Goal: Transaction & Acquisition: Purchase product/service

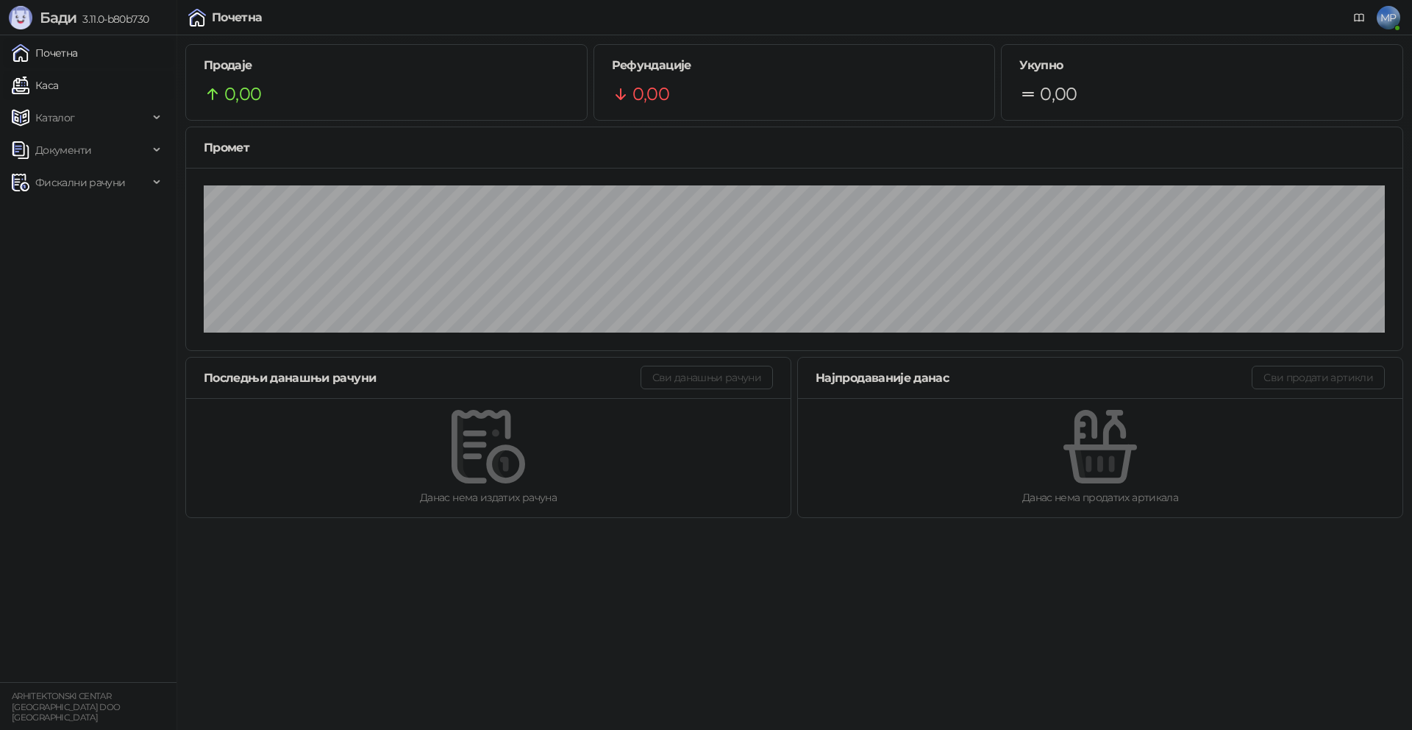
click at [58, 87] on link "Каса" at bounding box center [35, 85] width 46 height 29
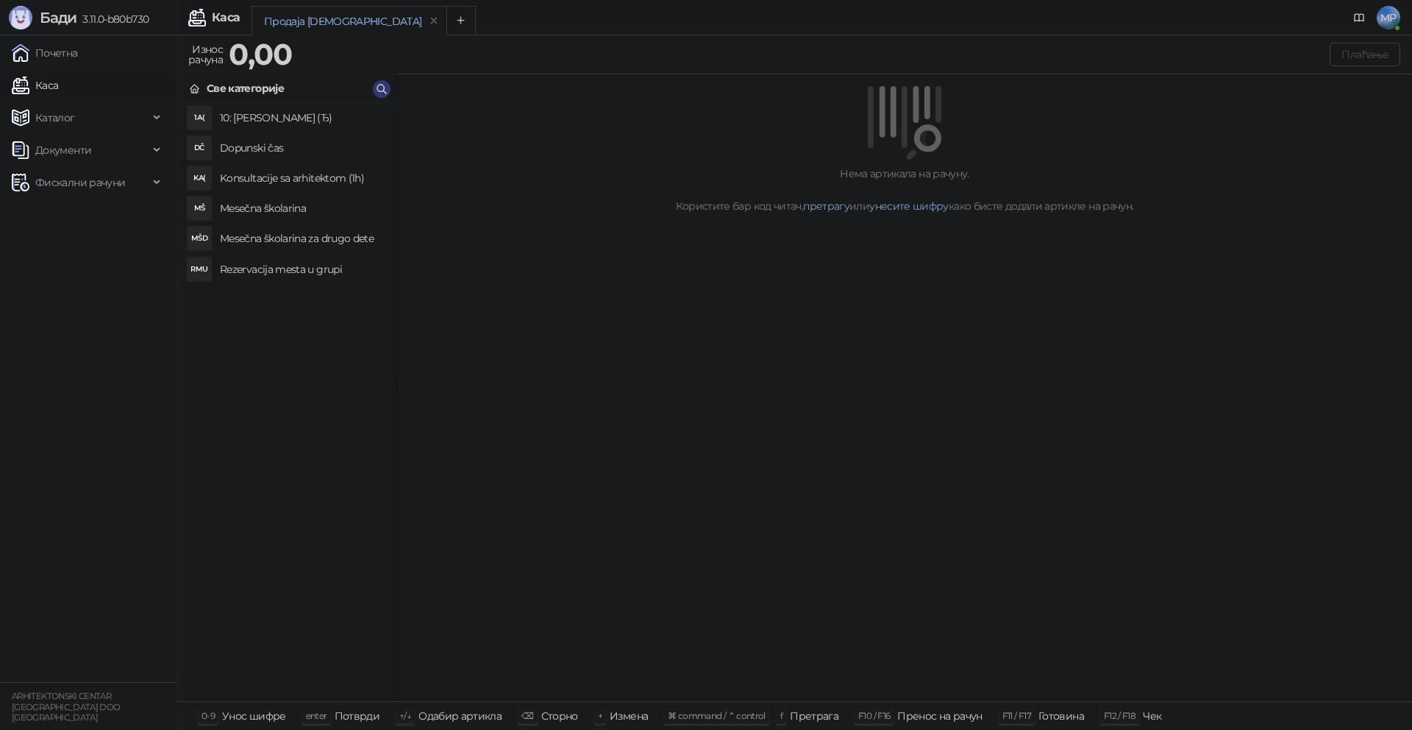
click at [290, 262] on h4 "Rezervacija mesta u grupi" at bounding box center [302, 269] width 165 height 24
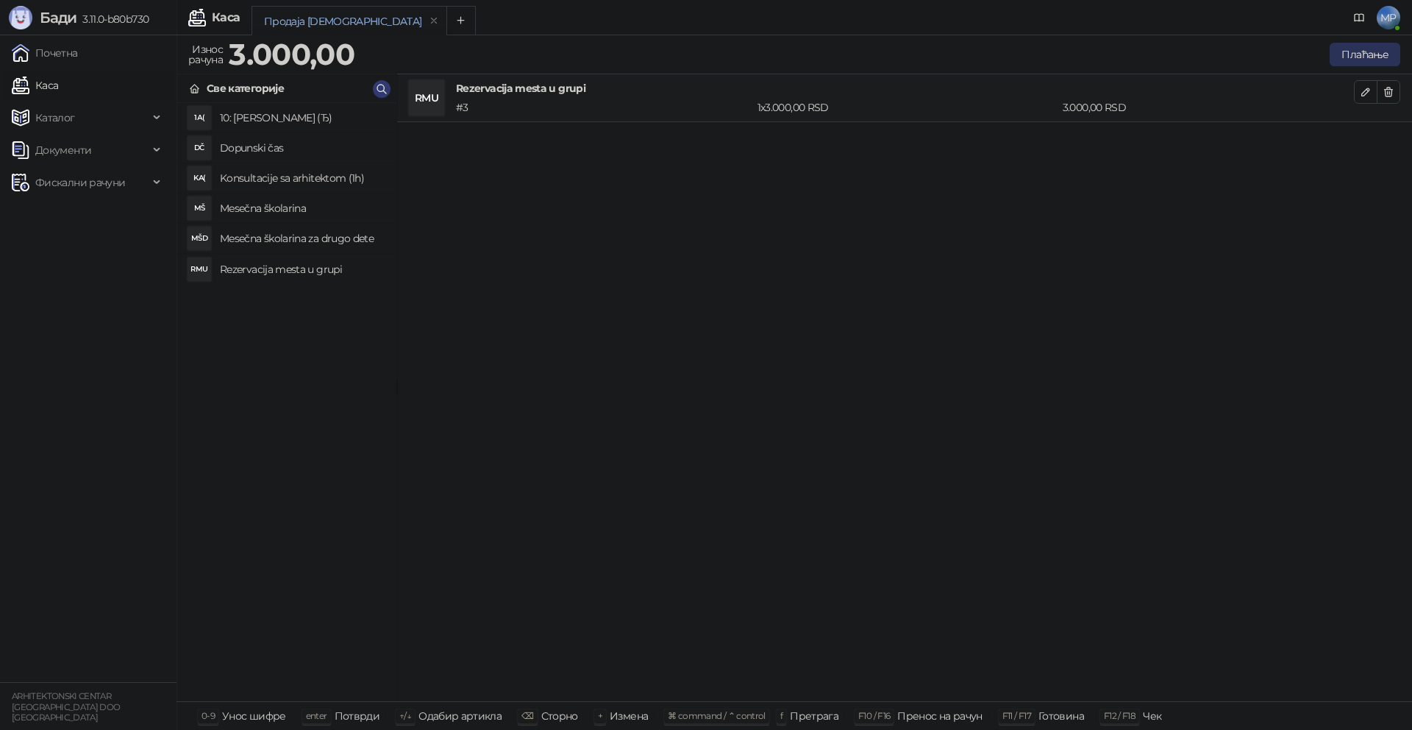
click at [1359, 56] on button "Плаћање" at bounding box center [1365, 55] width 71 height 24
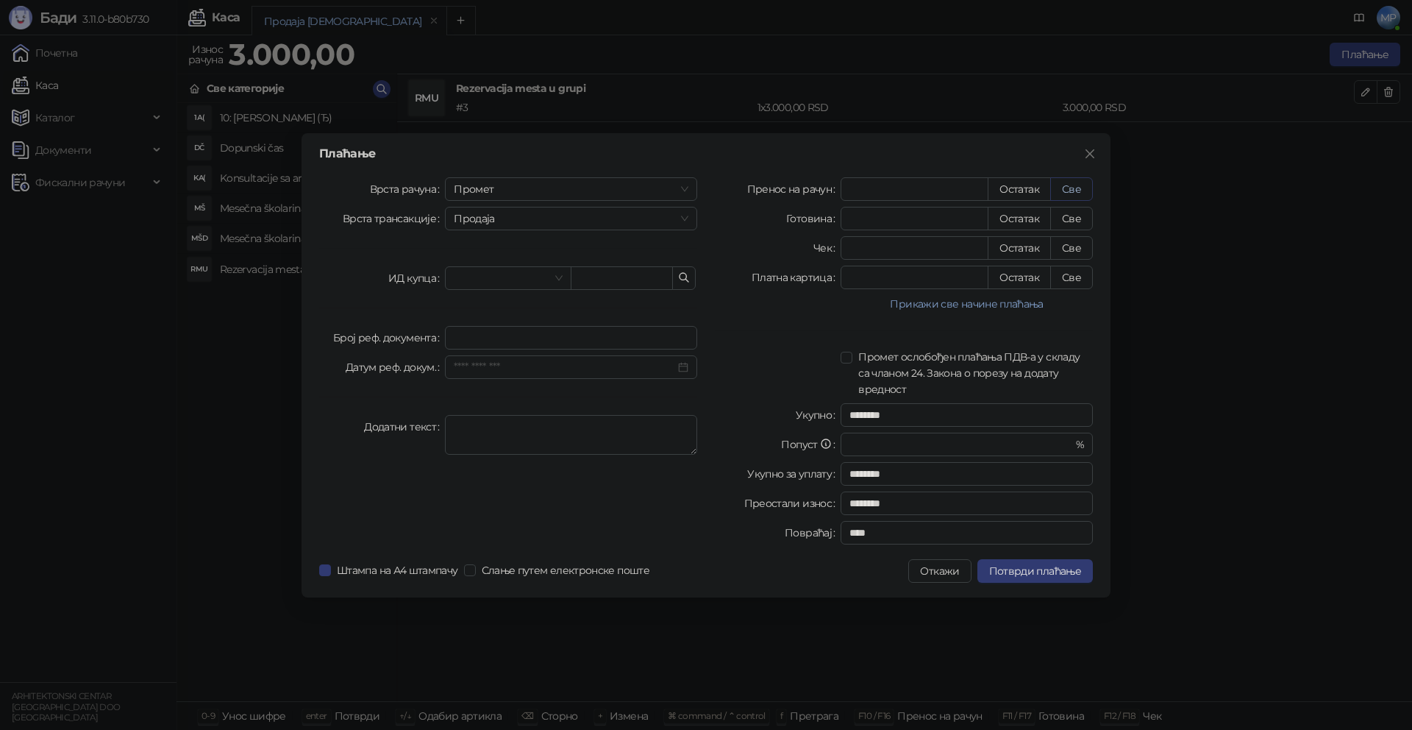
click at [1079, 191] on button "Све" at bounding box center [1071, 189] width 43 height 24
type input "****"
click at [610, 189] on span "Промет" at bounding box center [571, 189] width 235 height 22
click at [522, 286] on div "[PERSON_NAME]" at bounding box center [571, 289] width 229 height 16
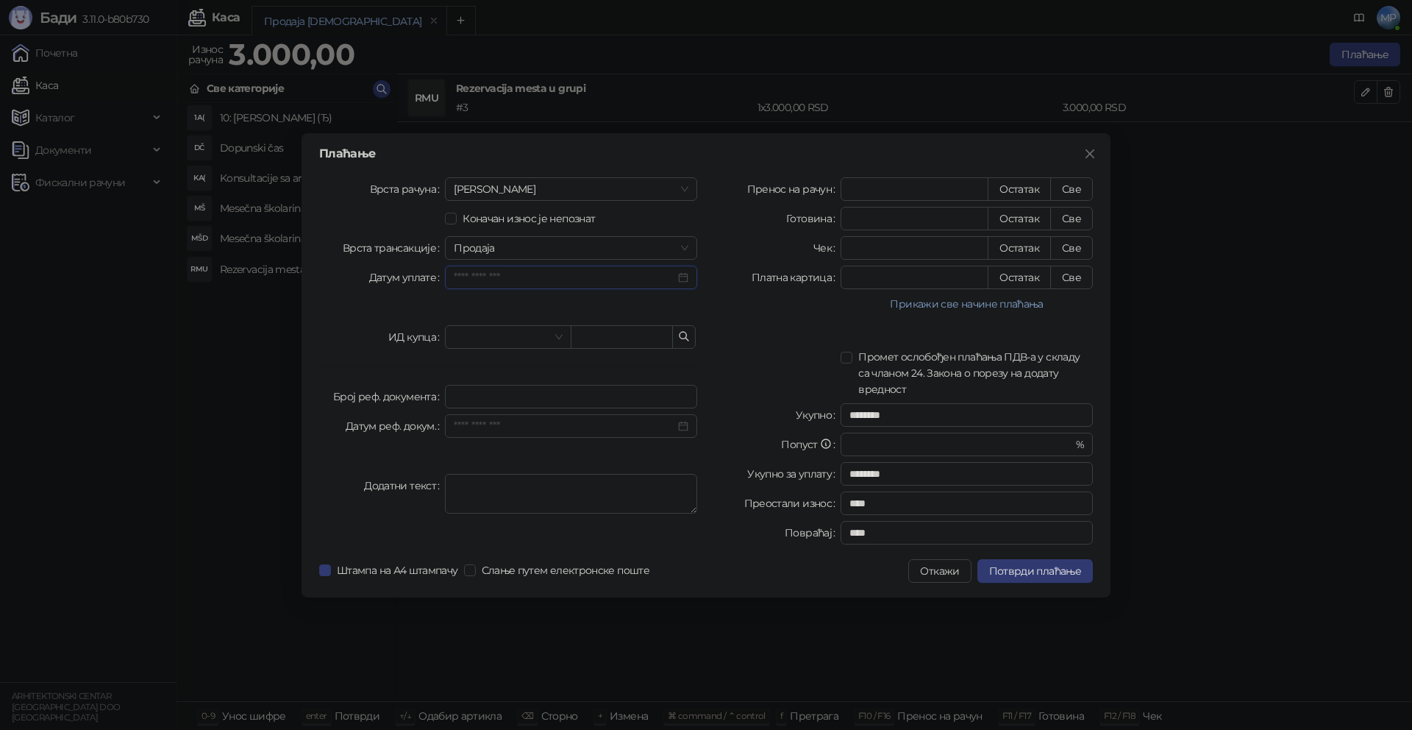
click at [498, 284] on input "Датум уплате" at bounding box center [564, 277] width 221 height 16
type input "**********"
click at [581, 421] on div "15" at bounding box center [578, 421] width 18 height 18
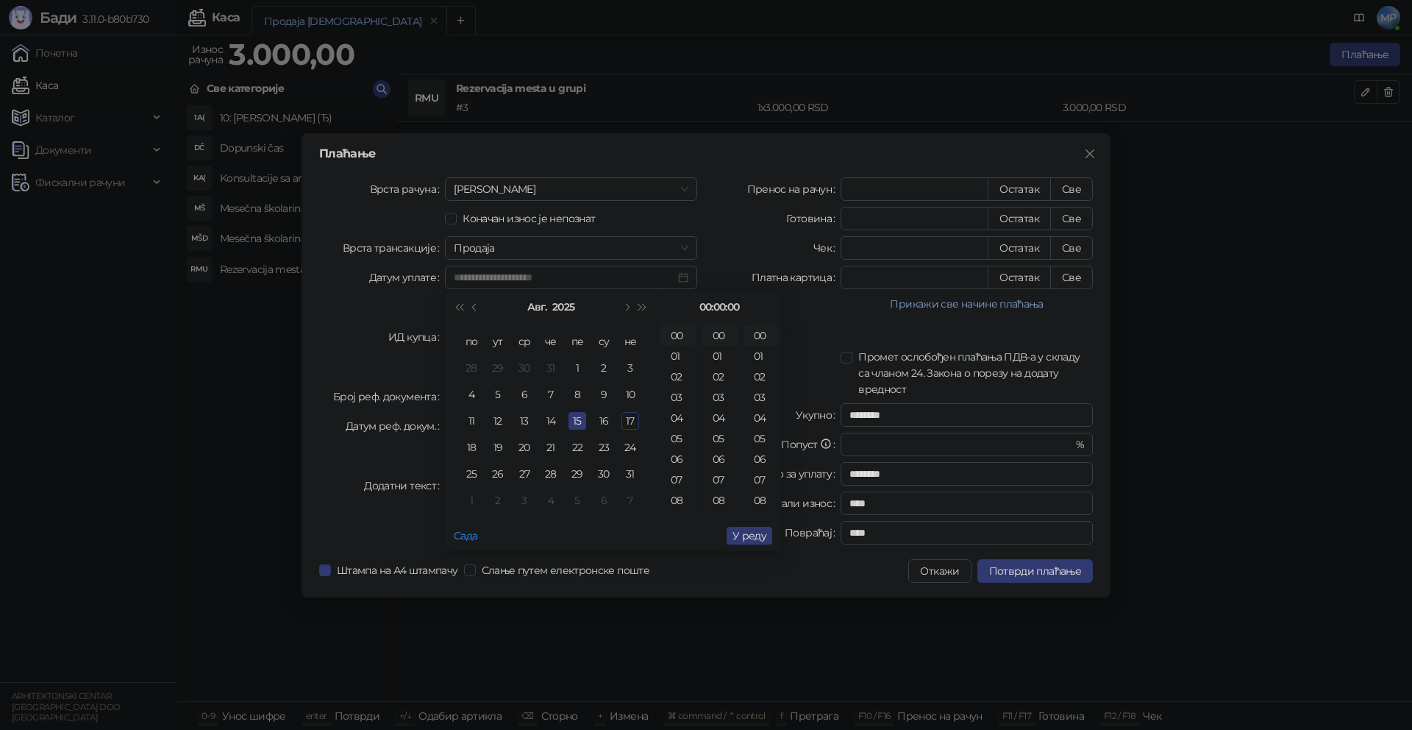
type input "**********"
click at [756, 533] on span "У реду" at bounding box center [750, 535] width 34 height 13
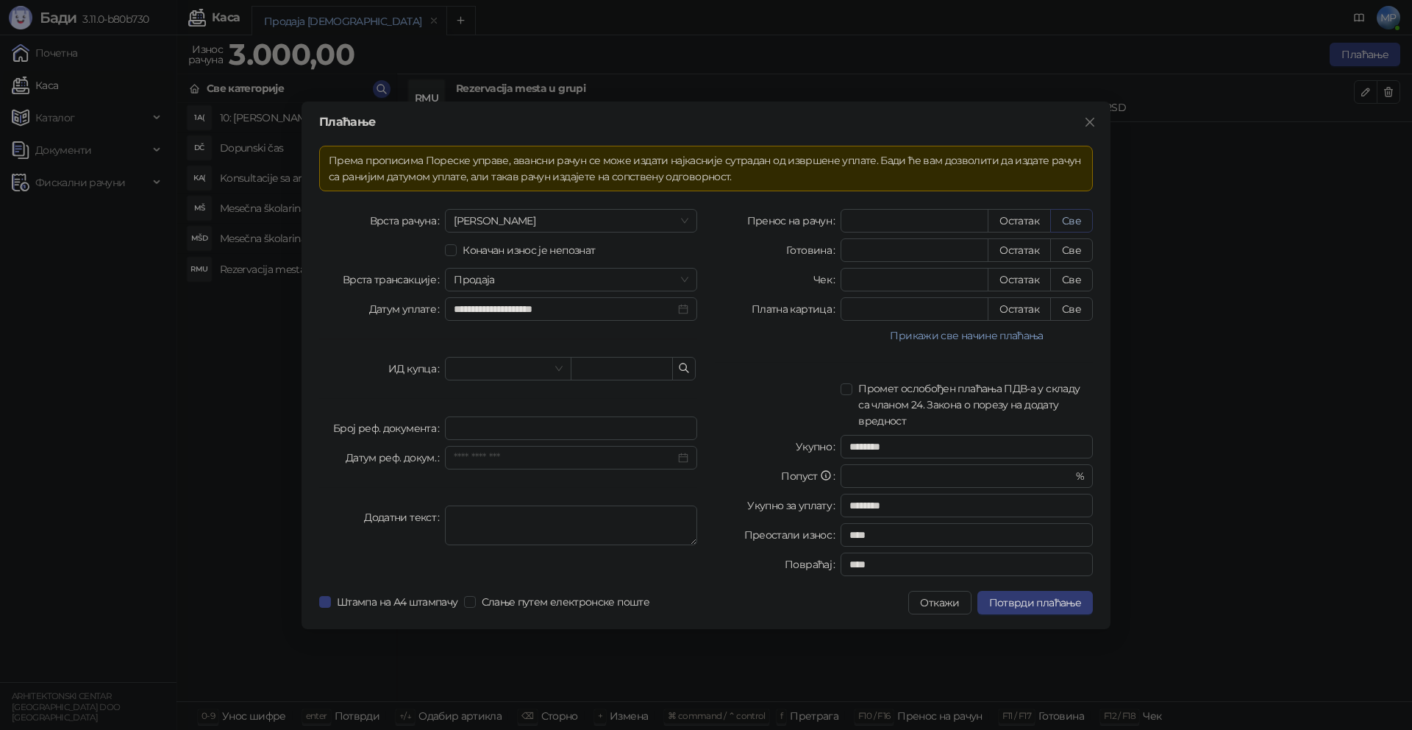
click at [1073, 221] on button "Све" at bounding box center [1071, 221] width 43 height 24
click at [1055, 602] on span "Потврди плаћање" at bounding box center [1035, 602] width 92 height 13
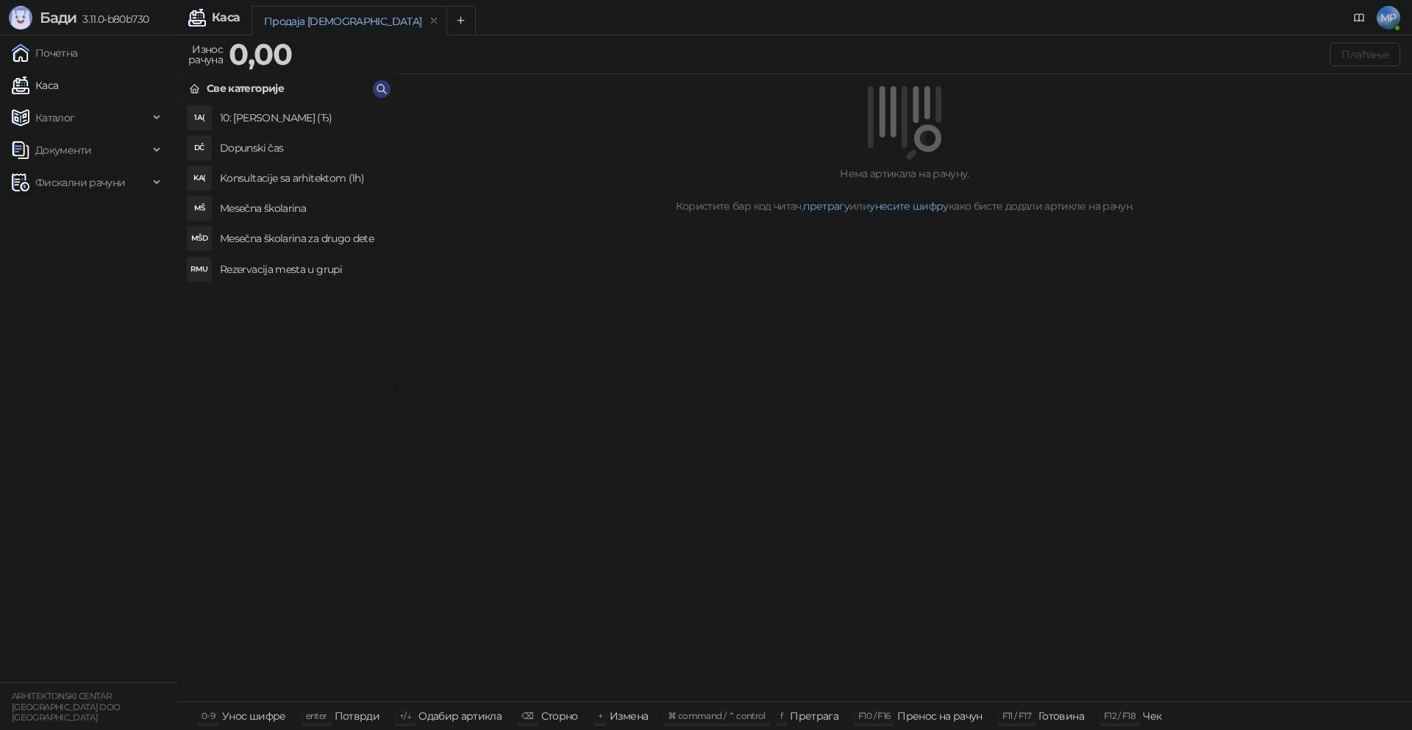
click at [89, 182] on span "Фискални рачуни" at bounding box center [80, 182] width 90 height 29
click at [81, 208] on link "Издати рачуни" at bounding box center [67, 214] width 99 height 29
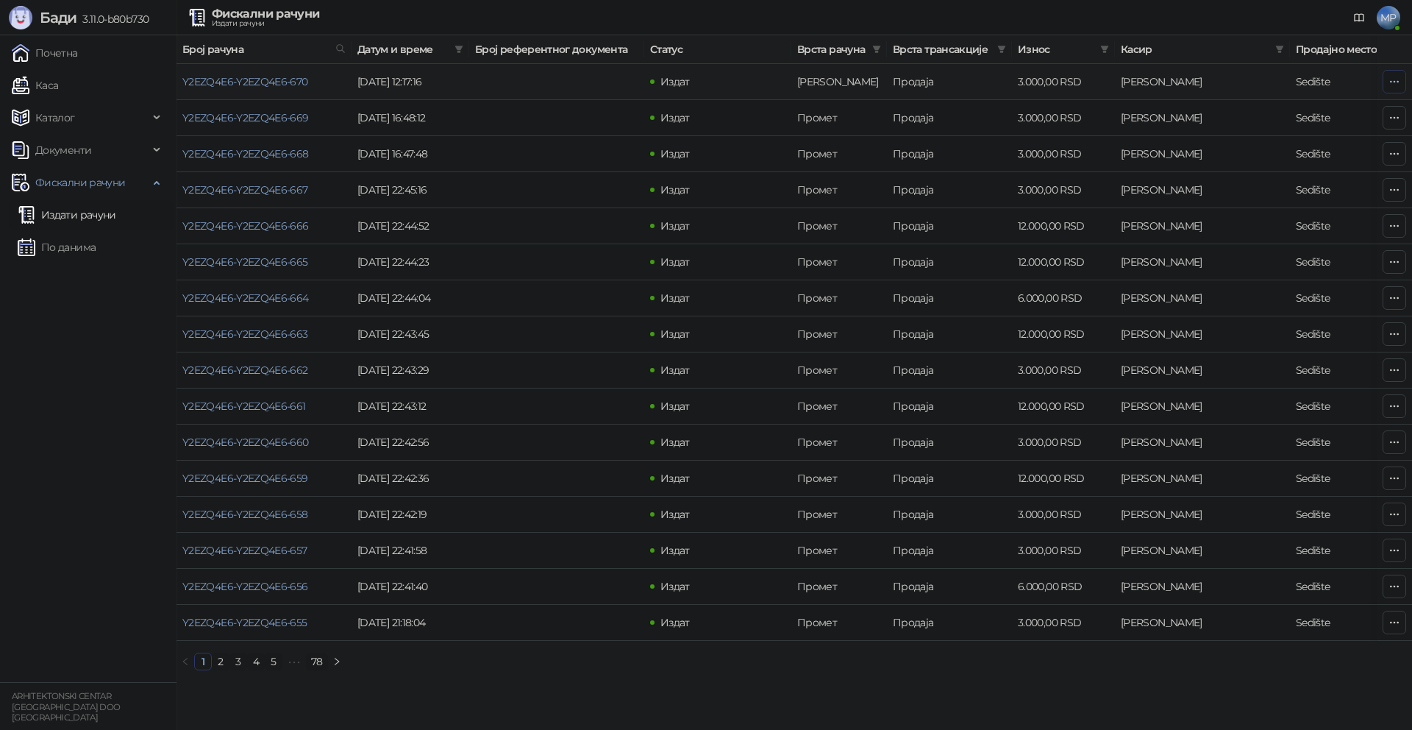
click at [1400, 79] on button "button" at bounding box center [1395, 82] width 24 height 24
click at [1253, 204] on span "Затвори аванс" at bounding box center [1297, 205] width 196 height 16
type input "**********"
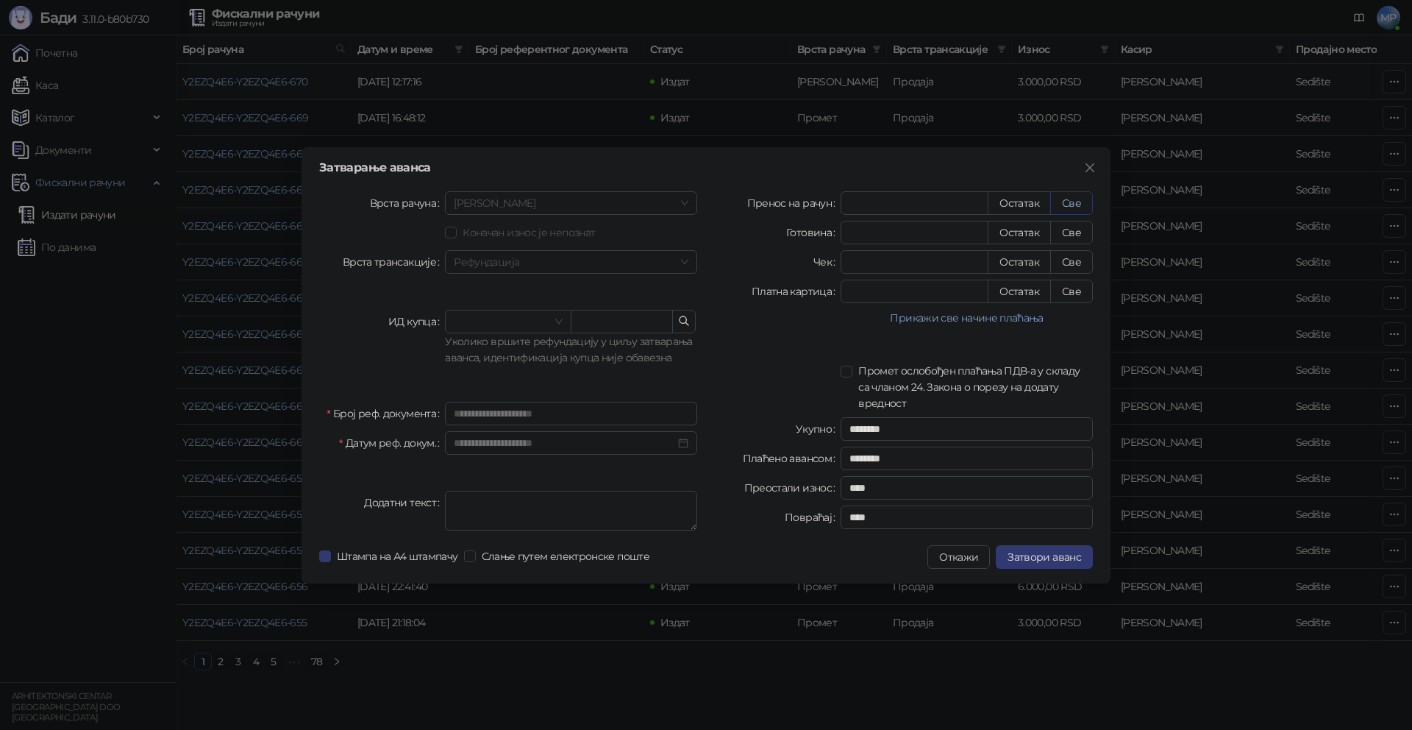
click at [1057, 199] on button "Све" at bounding box center [1071, 203] width 43 height 24
click at [1048, 558] on span "Затвори аванс" at bounding box center [1045, 556] width 74 height 13
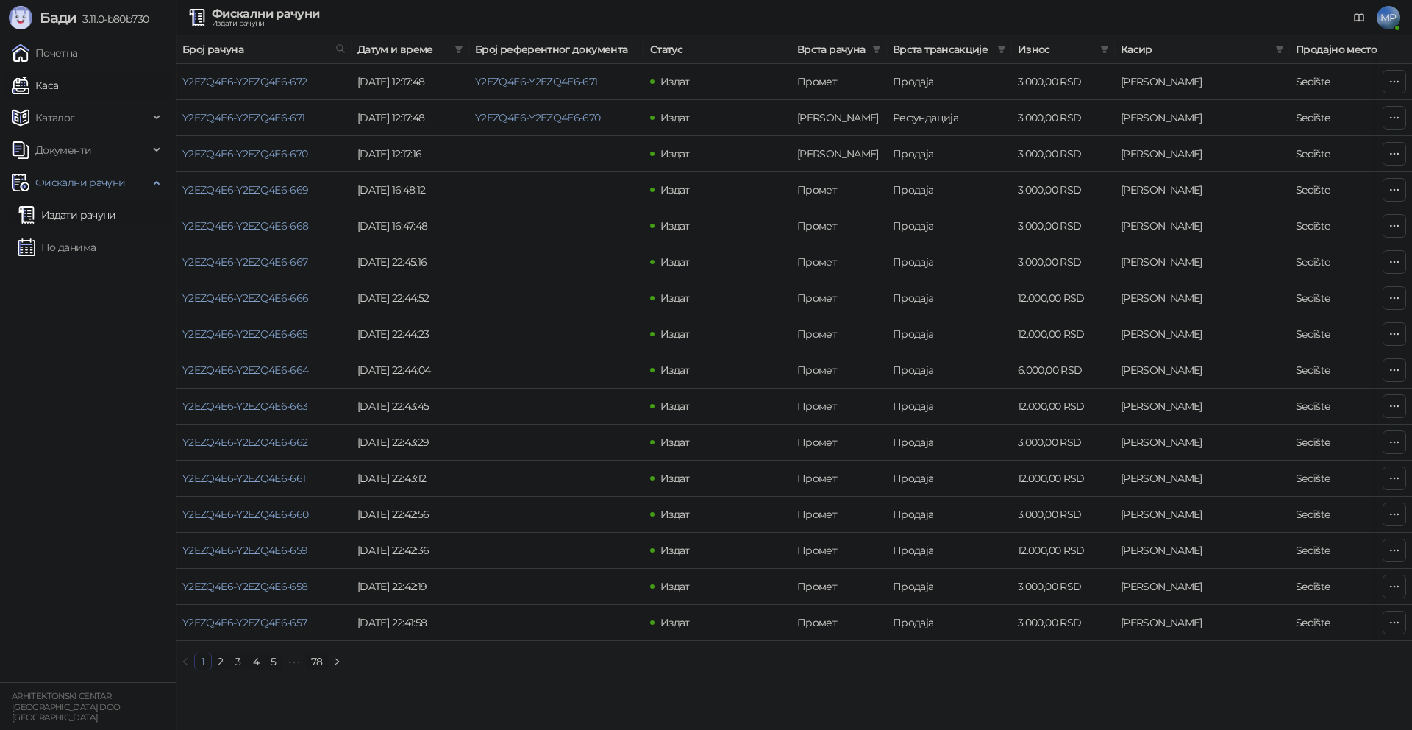
click at [57, 88] on link "Каса" at bounding box center [35, 85] width 46 height 29
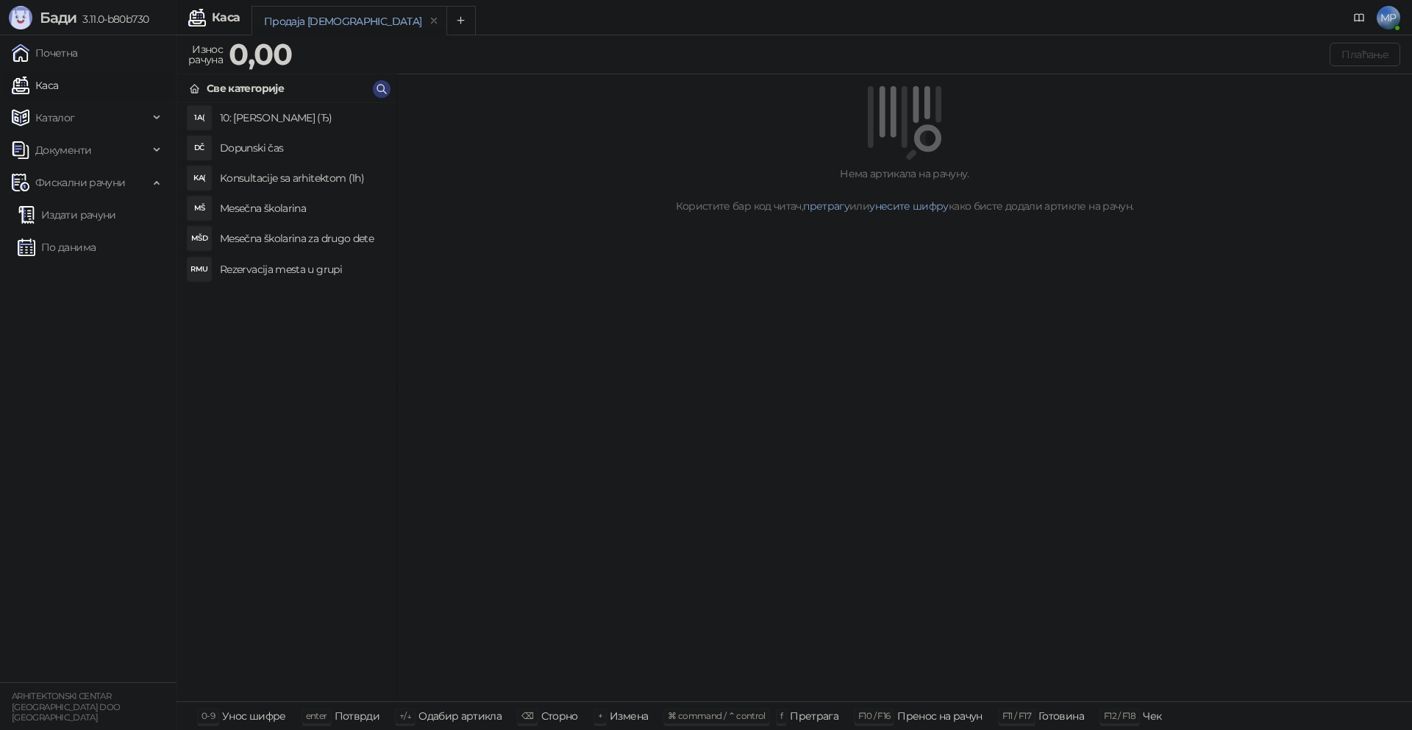
click at [259, 213] on h4 "Mesečna školarina" at bounding box center [302, 208] width 165 height 24
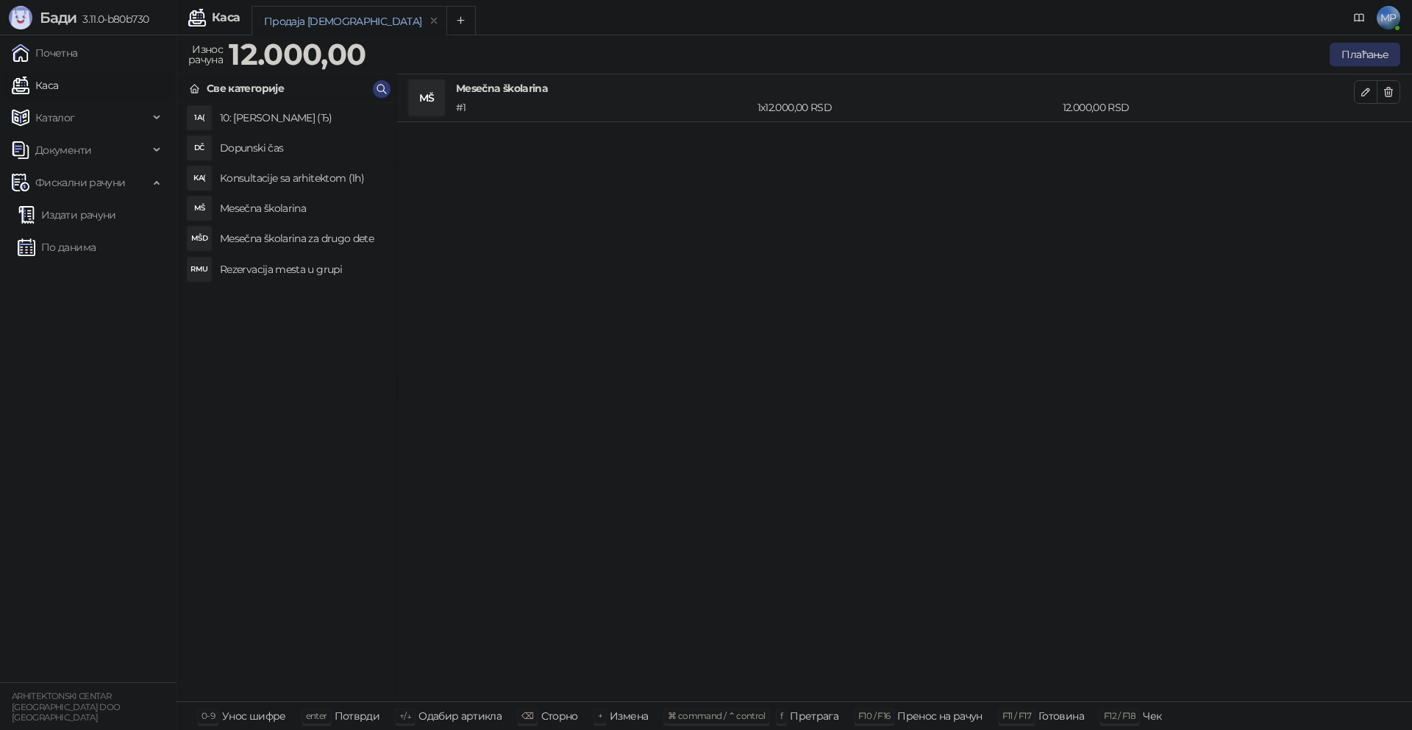
click at [1365, 51] on button "Плаћање" at bounding box center [1365, 55] width 71 height 24
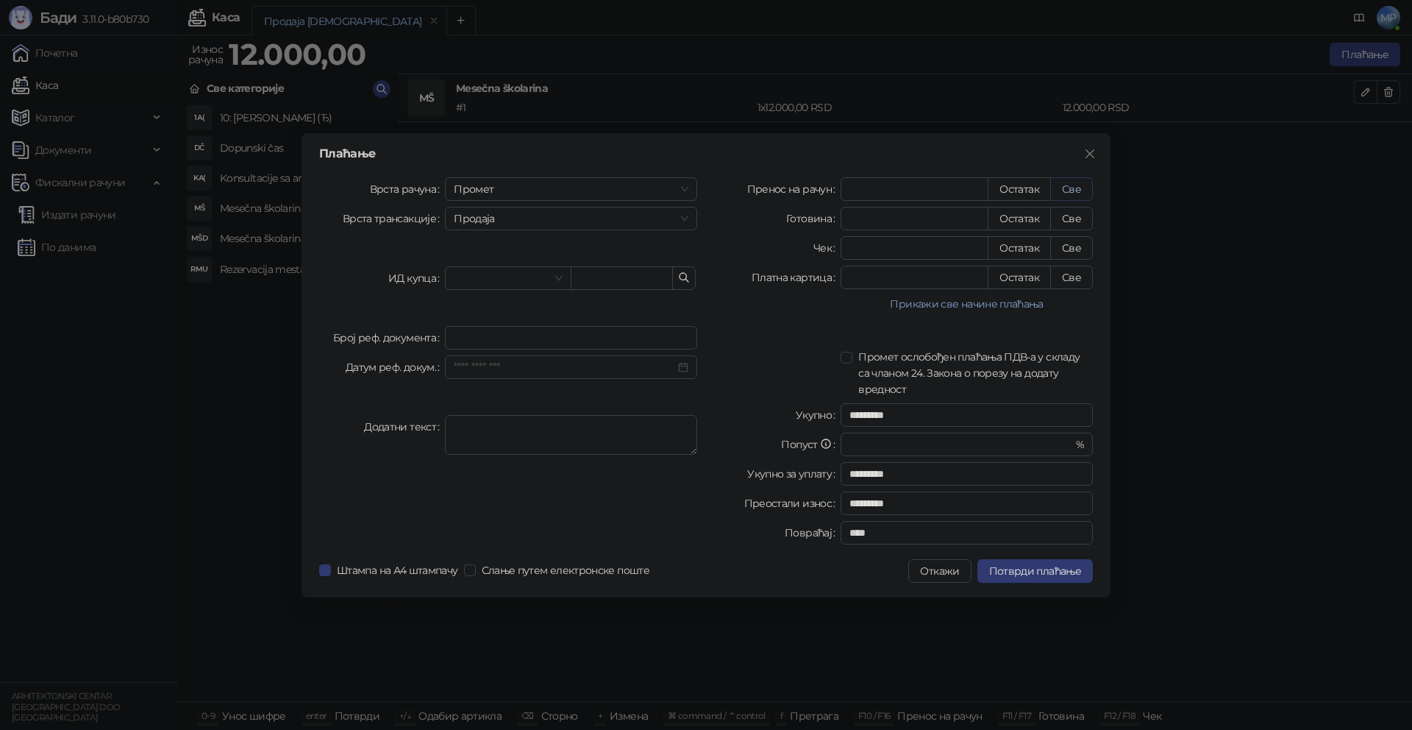
click at [1082, 186] on button "Све" at bounding box center [1071, 189] width 43 height 24
type input "*****"
type input "****"
click at [549, 221] on span "Продаја" at bounding box center [571, 218] width 235 height 22
click at [533, 190] on span "Промет" at bounding box center [571, 189] width 235 height 22
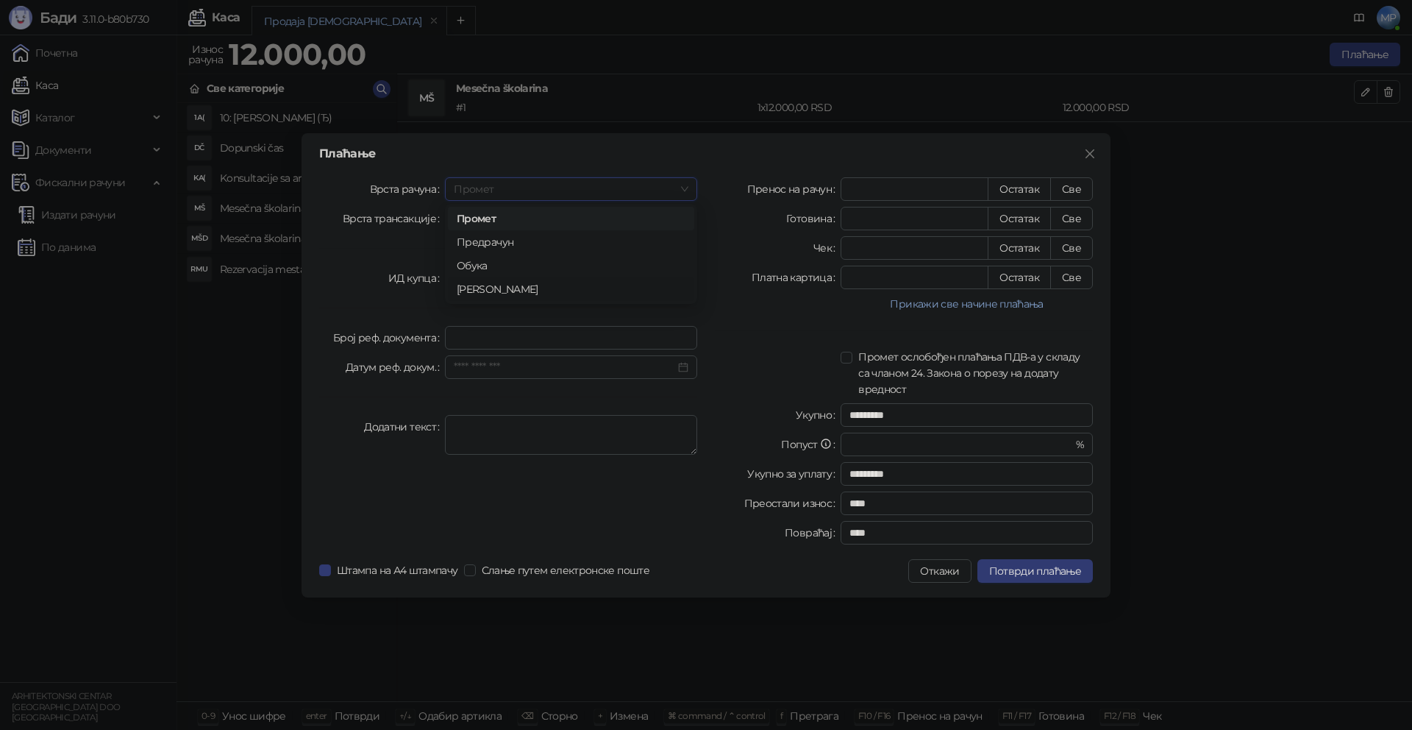
click at [478, 291] on div "[PERSON_NAME]" at bounding box center [571, 289] width 229 height 16
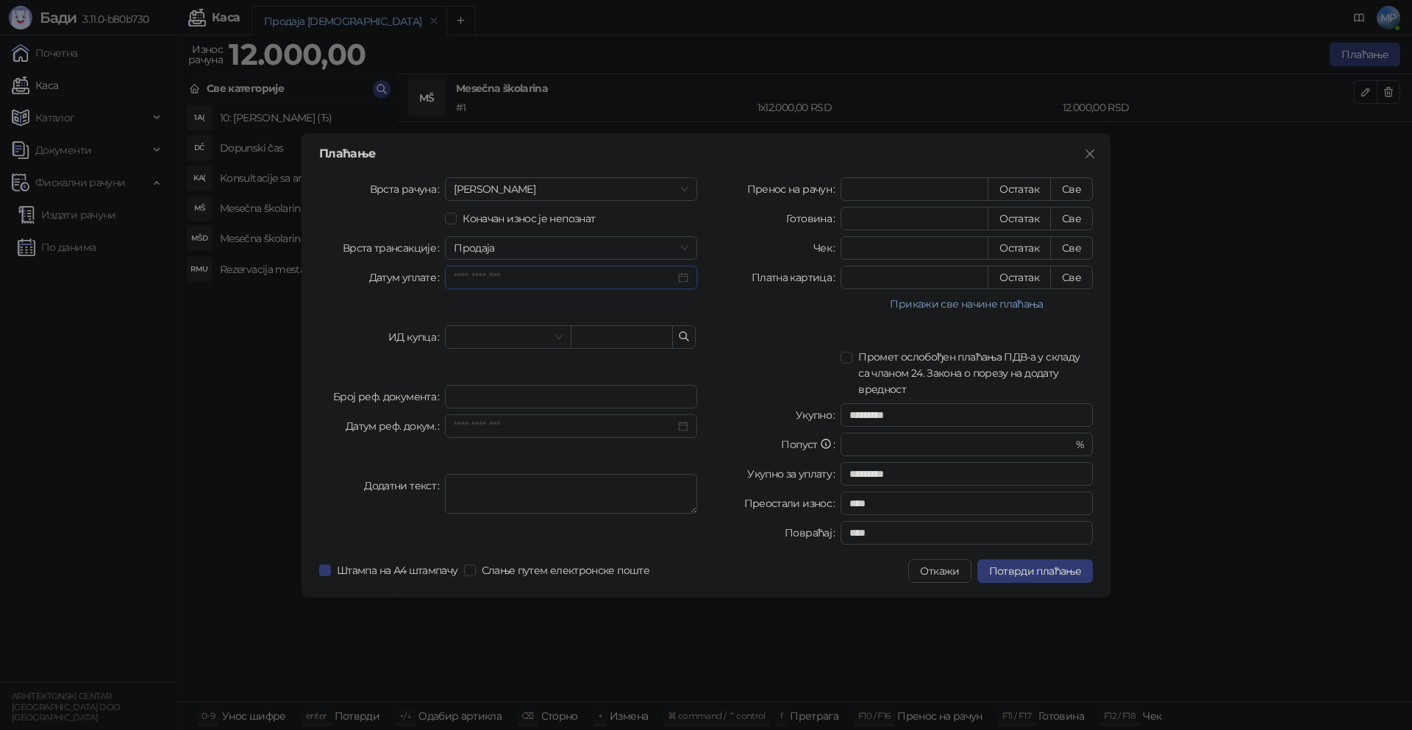
click at [502, 282] on input "Датум уплате" at bounding box center [564, 277] width 221 height 16
click at [577, 419] on div "15" at bounding box center [578, 421] width 18 height 18
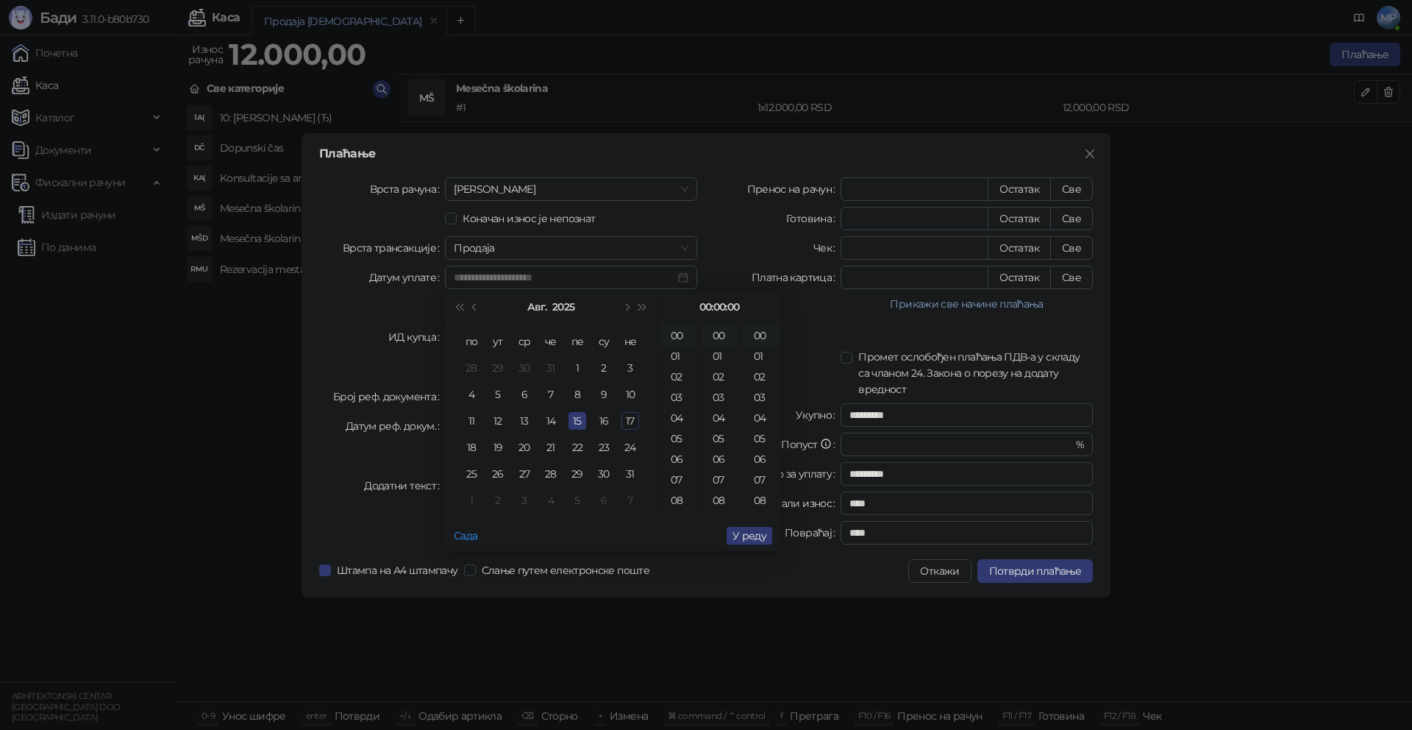
type input "**********"
click at [752, 535] on span "У реду" at bounding box center [750, 535] width 34 height 13
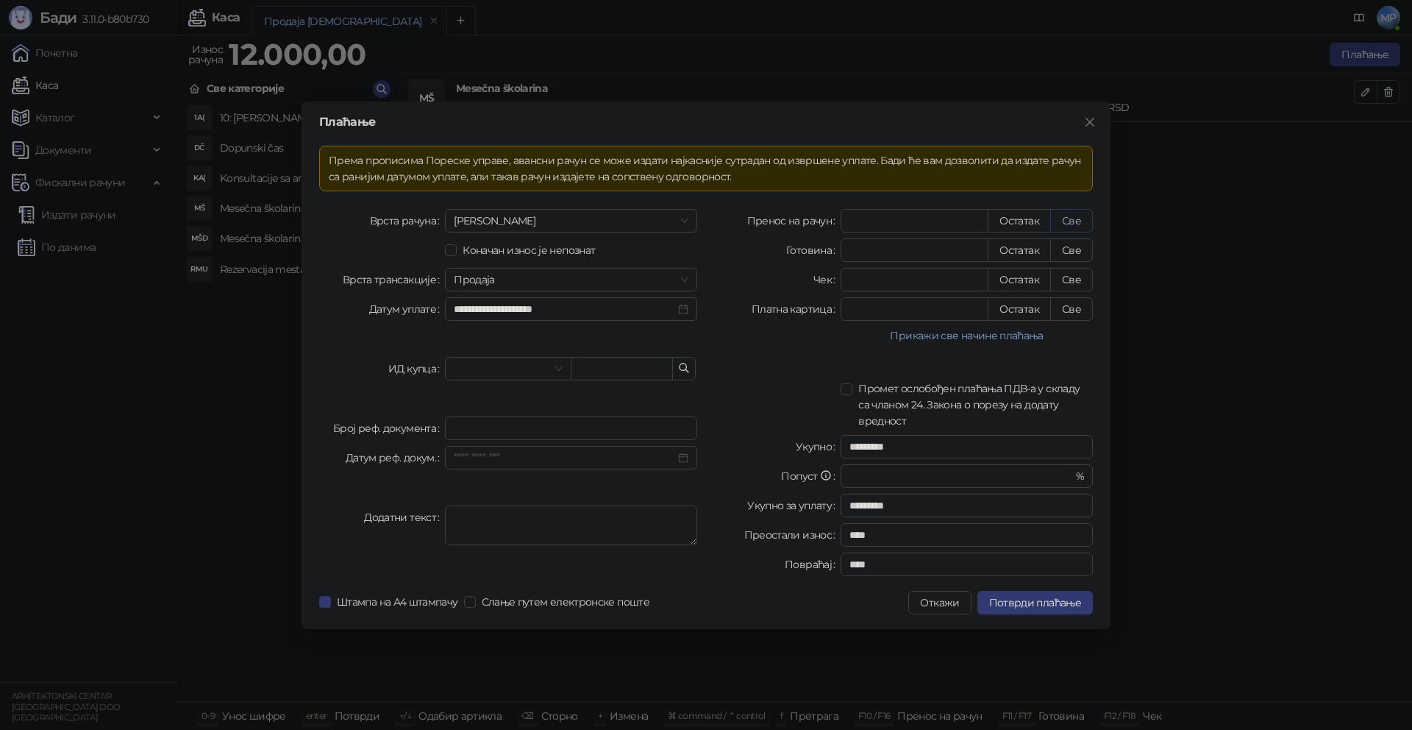
click at [1062, 218] on button "Све" at bounding box center [1071, 221] width 43 height 24
click at [1041, 599] on span "Потврди плаћање" at bounding box center [1035, 602] width 92 height 13
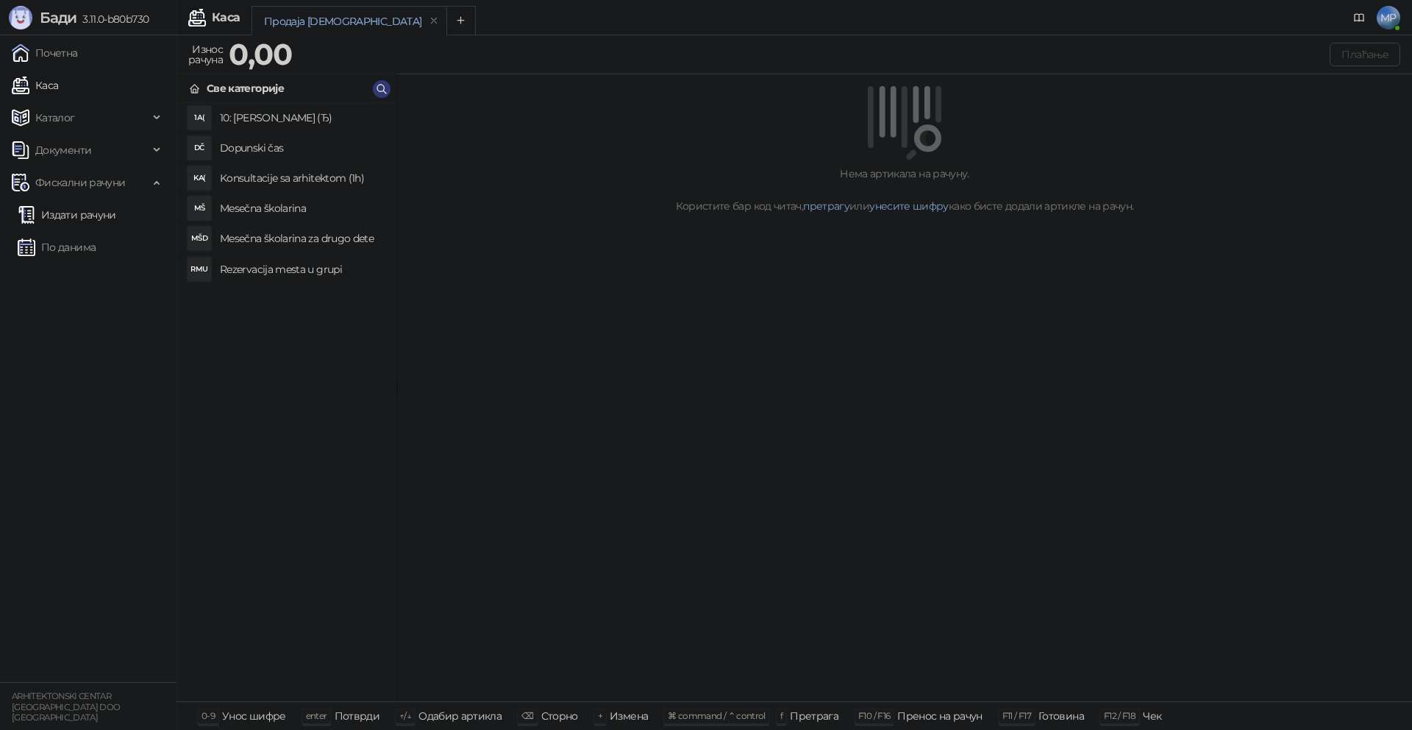
click at [104, 211] on link "Издати рачуни" at bounding box center [67, 214] width 99 height 29
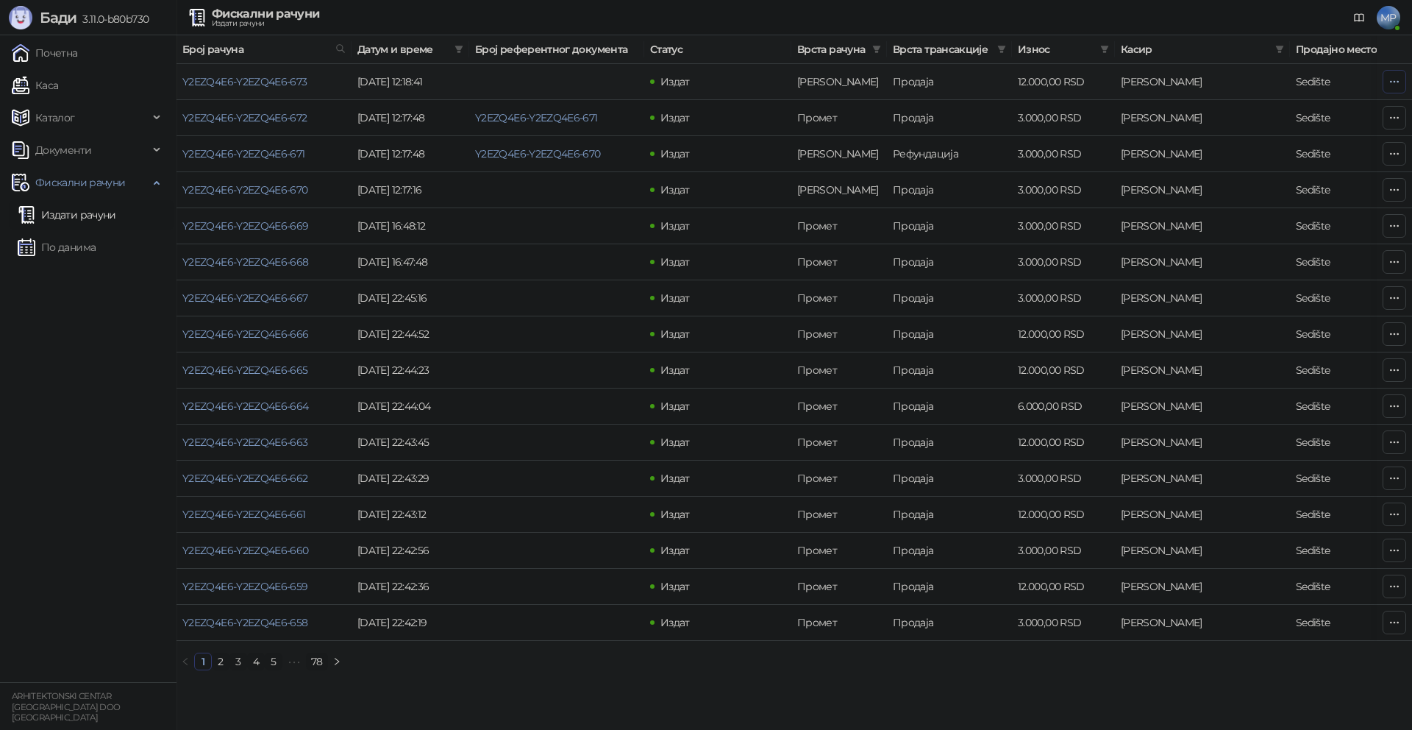
click at [1398, 81] on icon "button" at bounding box center [1395, 81] width 8 height 1
click at [1231, 205] on span "Затвори аванс" at bounding box center [1297, 205] width 196 height 16
type input "**********"
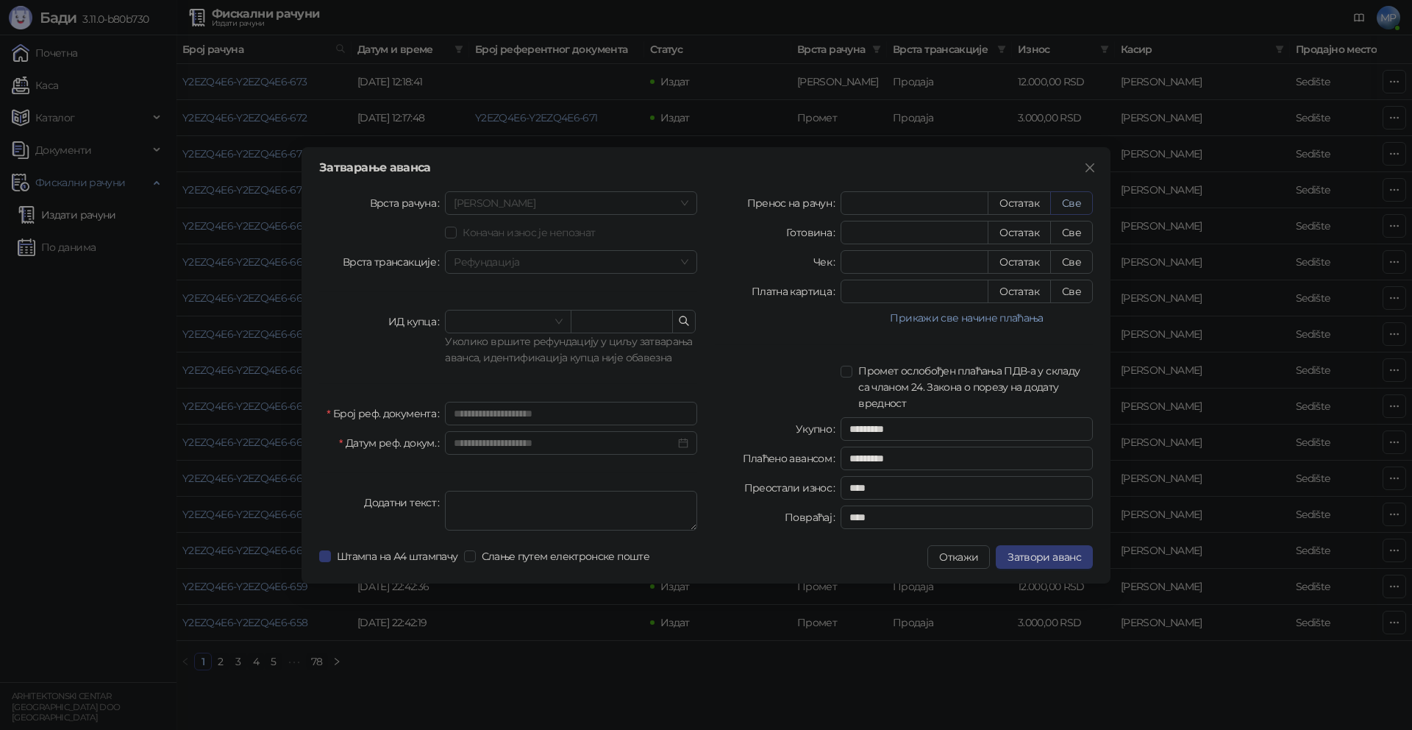
click at [1072, 202] on button "Све" at bounding box center [1071, 203] width 43 height 24
click at [1038, 558] on span "Затвори аванс" at bounding box center [1045, 556] width 74 height 13
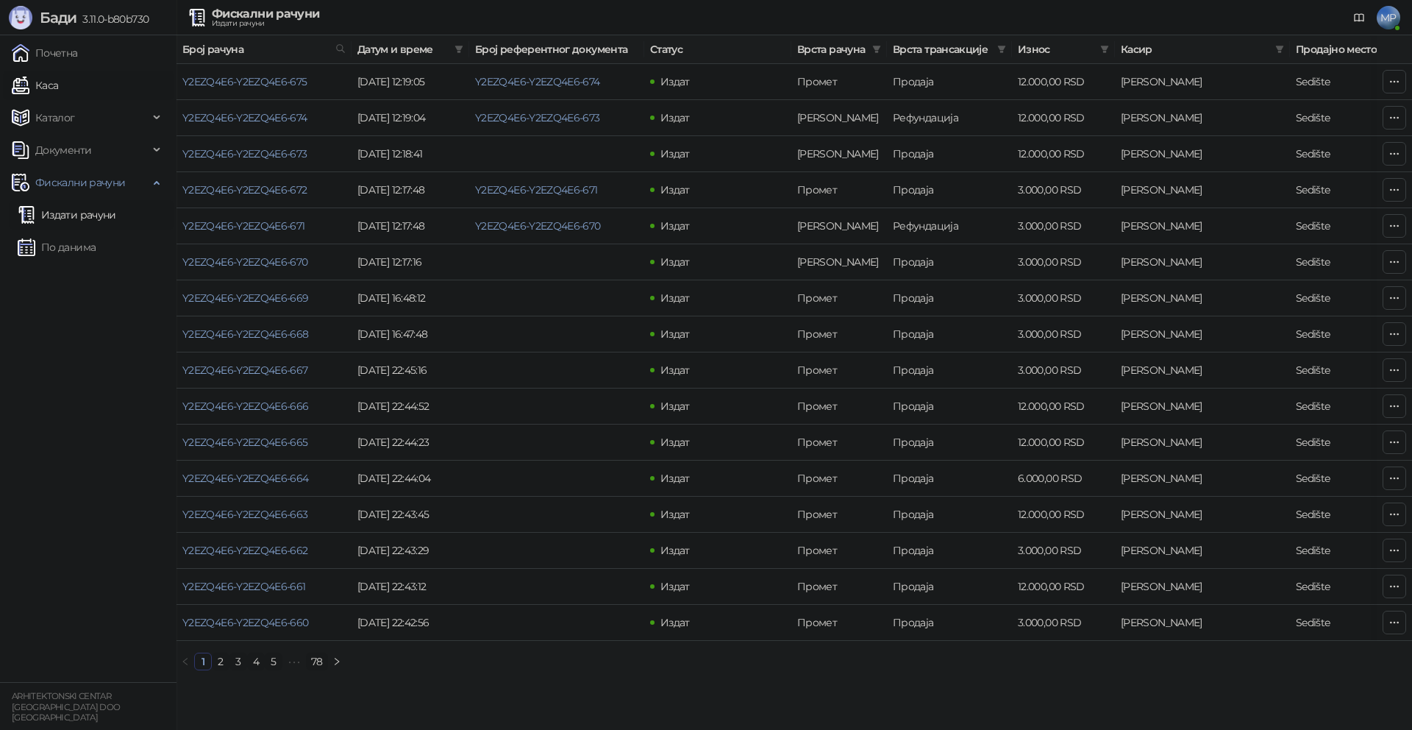
click at [58, 86] on link "Каса" at bounding box center [35, 85] width 46 height 29
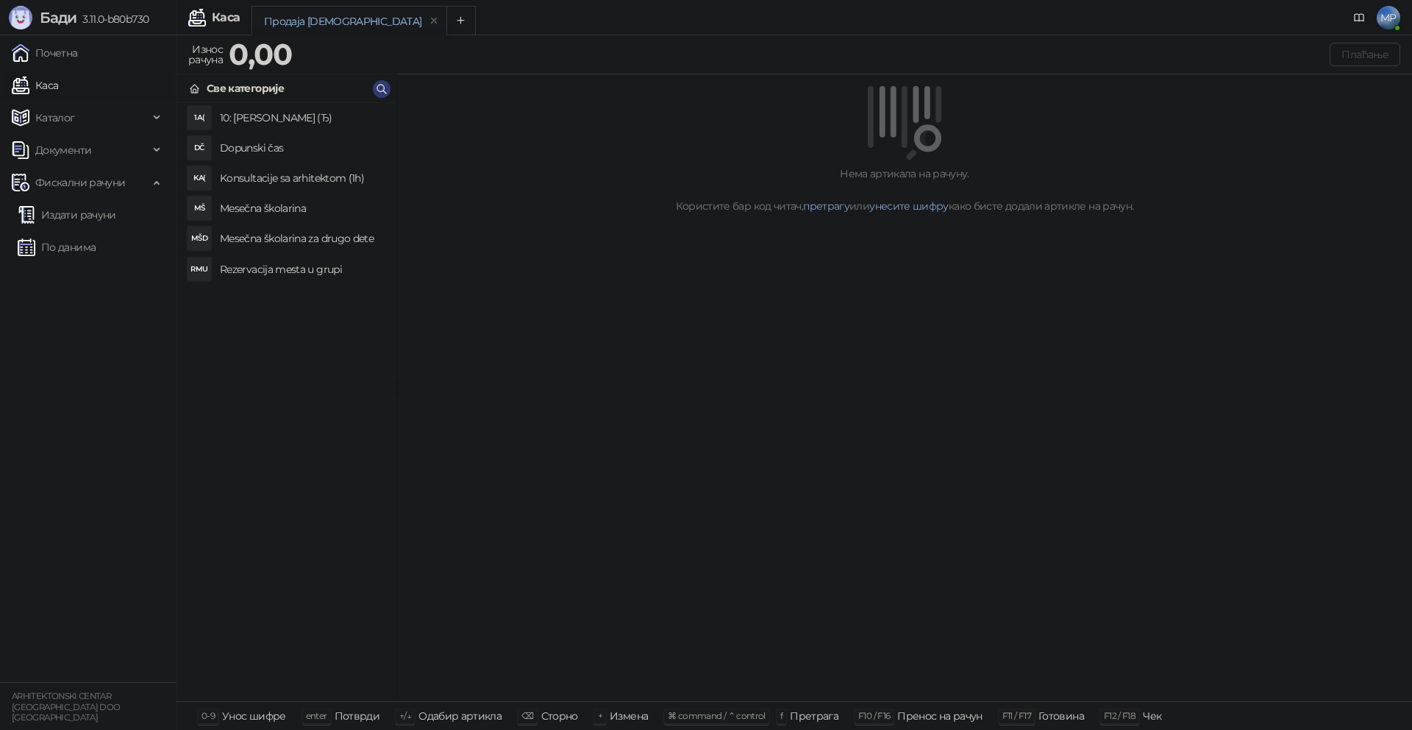
click at [277, 268] on h4 "Rezervacija mesta u grupi" at bounding box center [302, 269] width 165 height 24
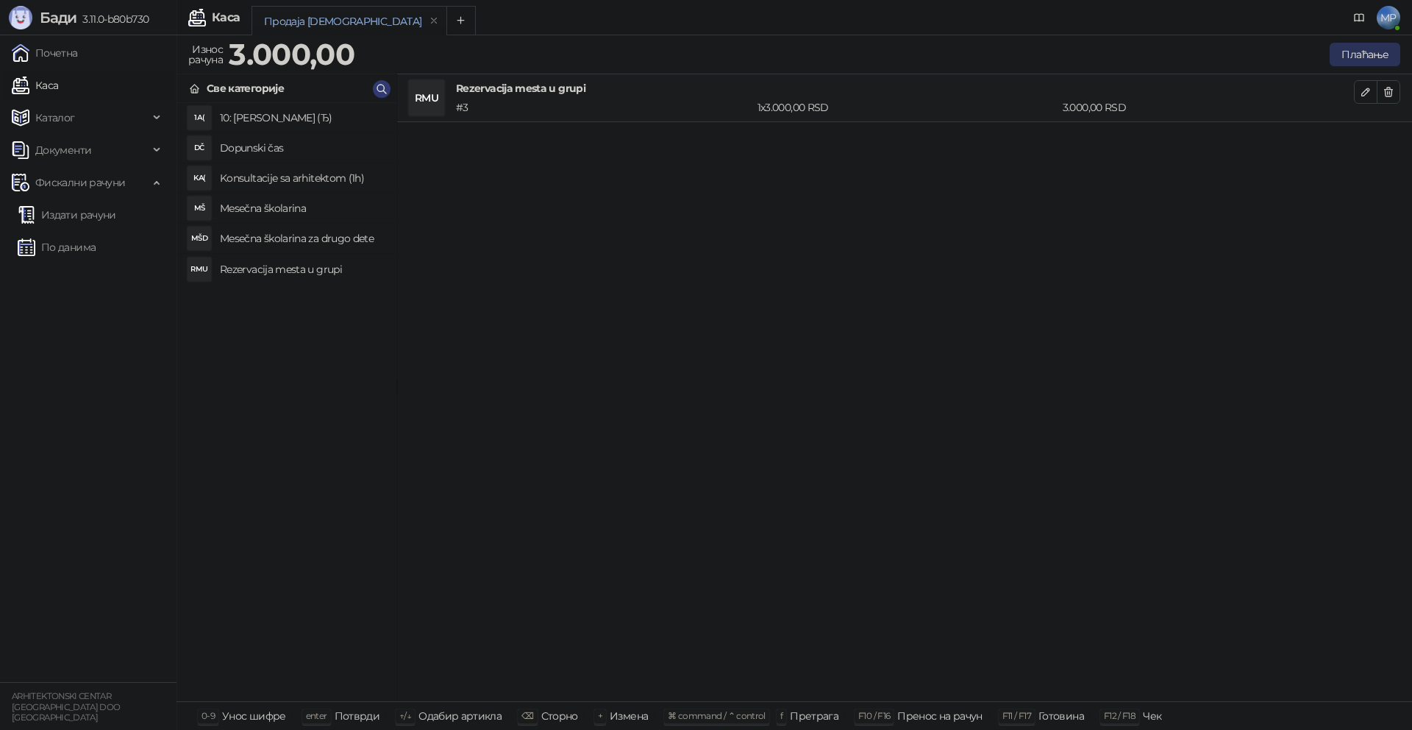
click at [1370, 54] on button "Плаћање" at bounding box center [1365, 55] width 71 height 24
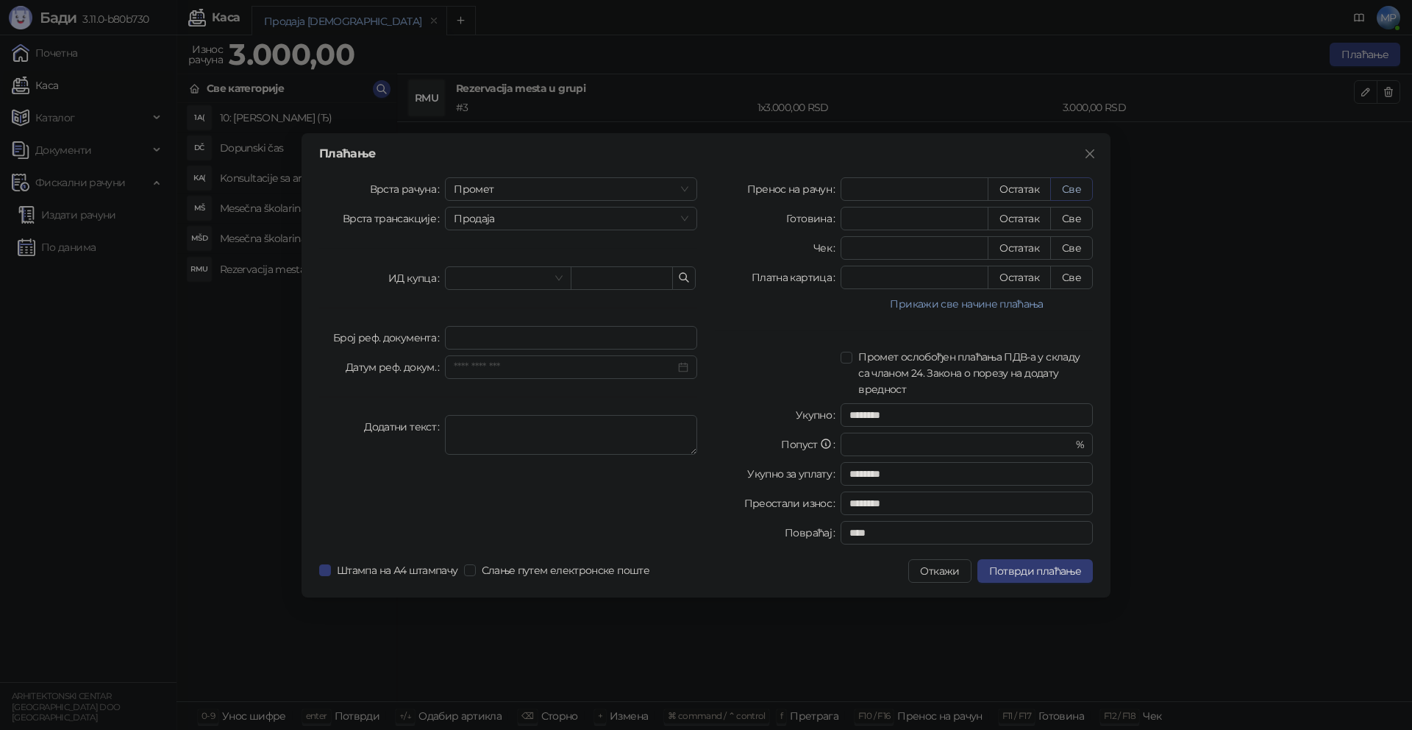
click at [1079, 188] on button "Све" at bounding box center [1071, 189] width 43 height 24
type input "****"
click at [569, 191] on span "Промет" at bounding box center [571, 189] width 235 height 22
click at [483, 291] on div "[PERSON_NAME]" at bounding box center [571, 289] width 229 height 16
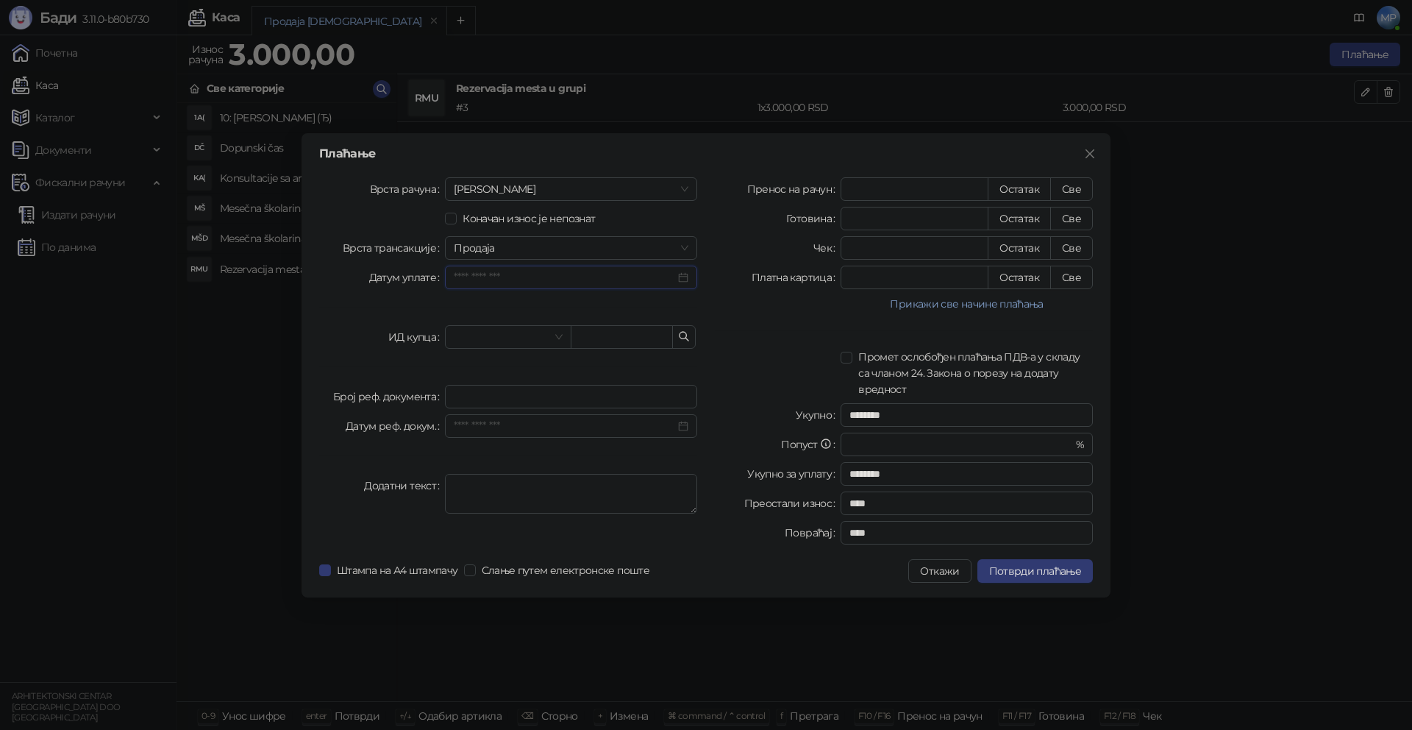
click at [527, 282] on input "Датум уплате" at bounding box center [564, 277] width 221 height 16
type input "**********"
click at [578, 418] on div "15" at bounding box center [578, 421] width 18 height 18
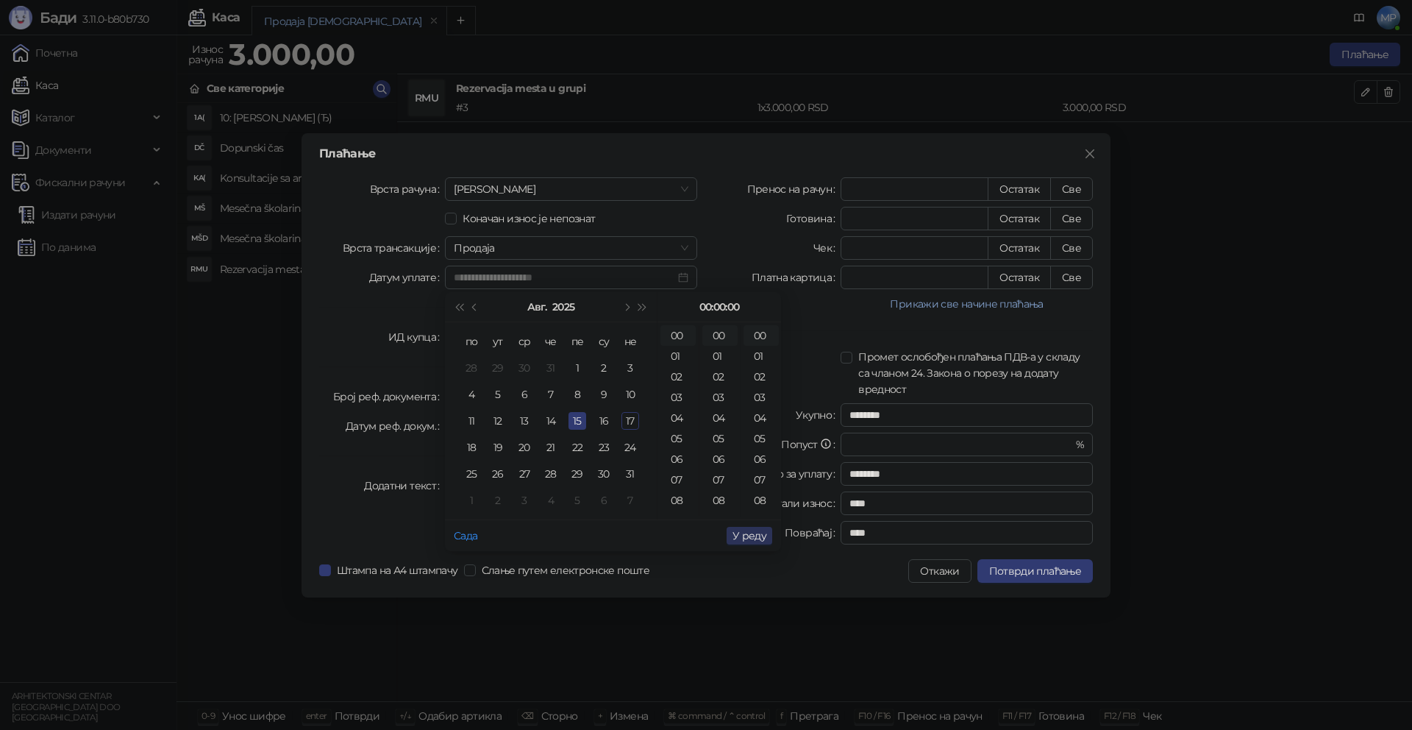
type input "**********"
click at [761, 536] on span "У реду" at bounding box center [750, 535] width 34 height 13
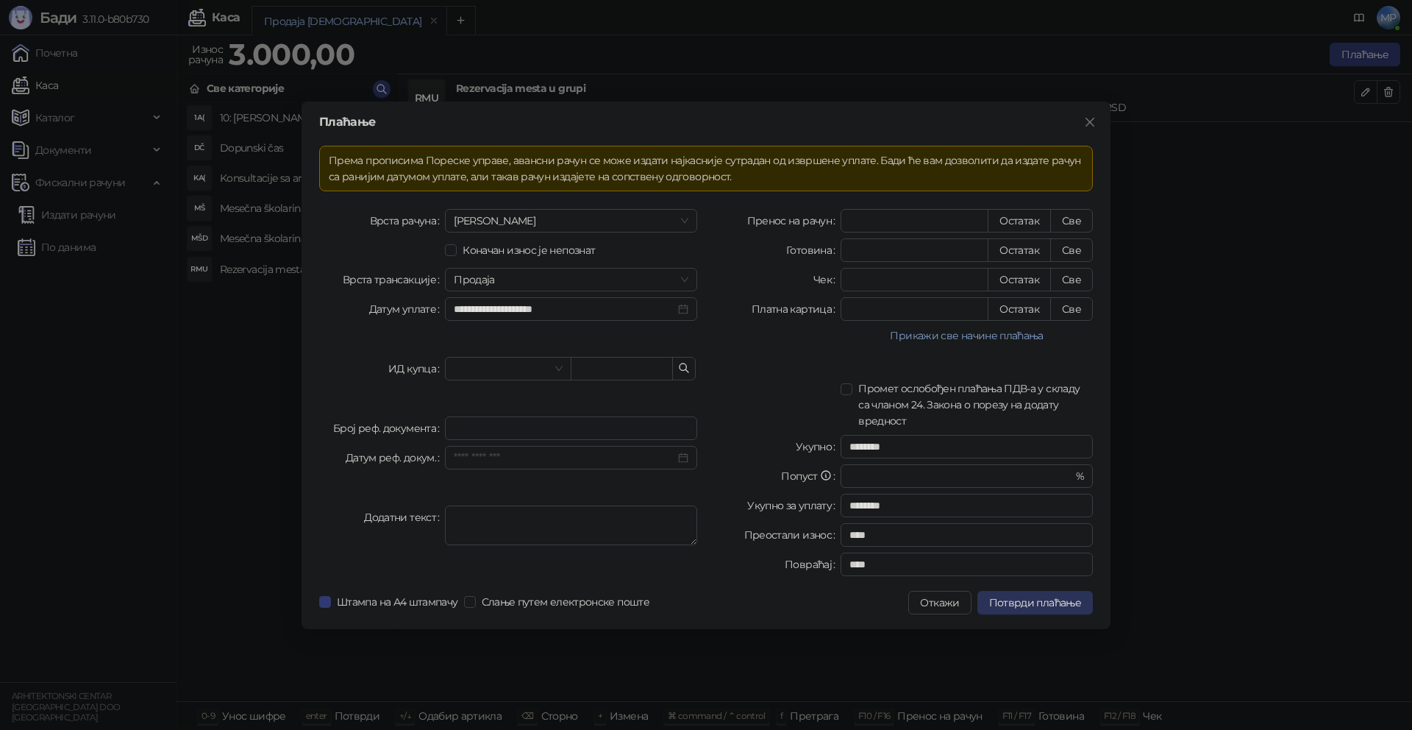
click at [1071, 601] on span "Потврди плаћање" at bounding box center [1035, 602] width 92 height 13
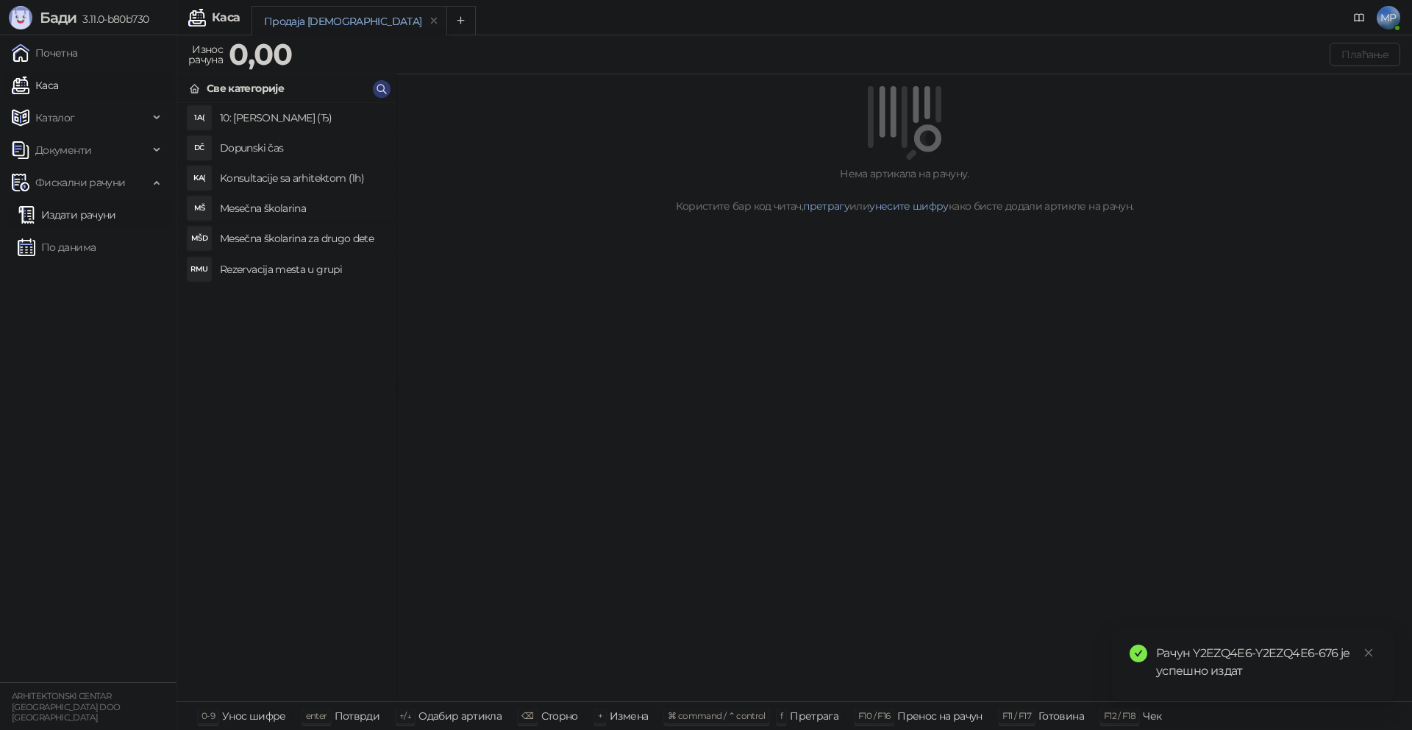
click at [82, 218] on link "Издати рачуни" at bounding box center [67, 214] width 99 height 29
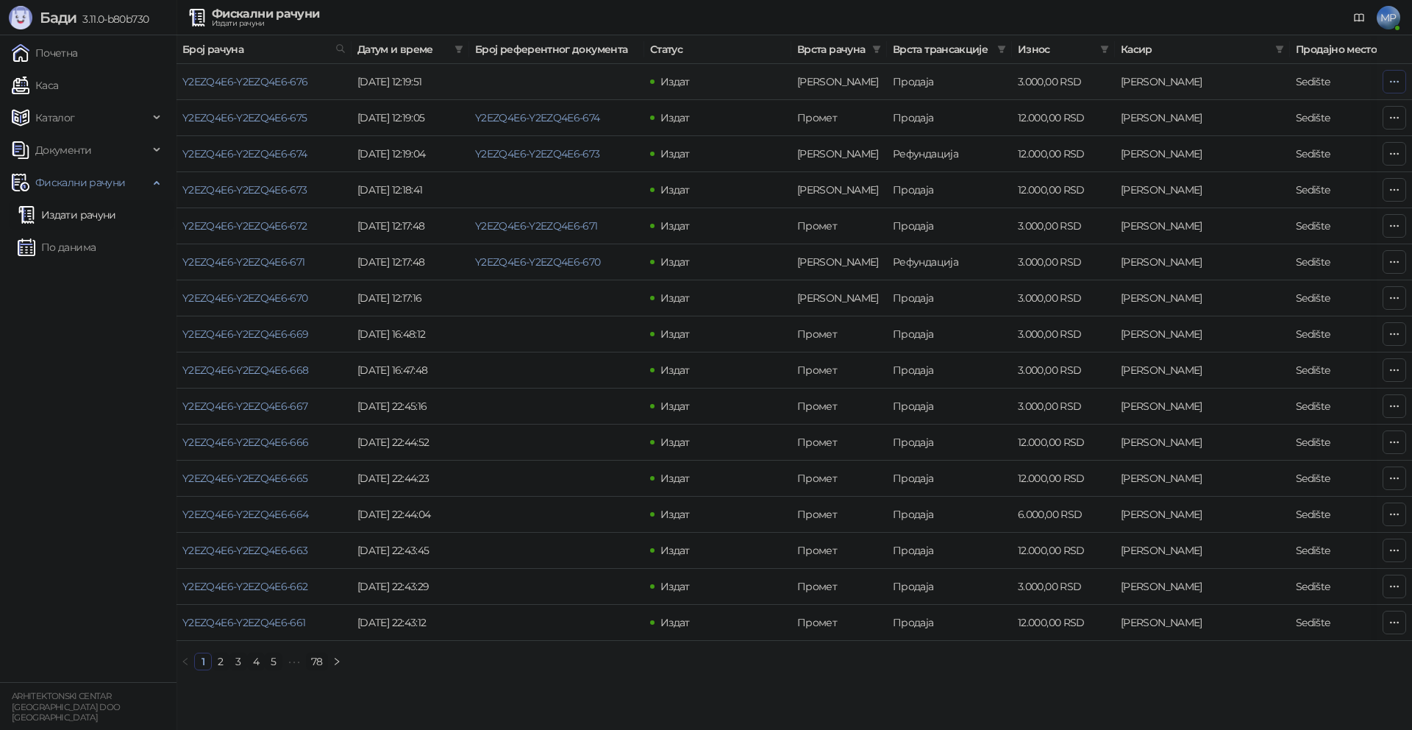
click at [1400, 81] on icon "button" at bounding box center [1395, 82] width 12 height 12
click at [1248, 207] on span "Затвори аванс" at bounding box center [1297, 205] width 196 height 16
type input "**********"
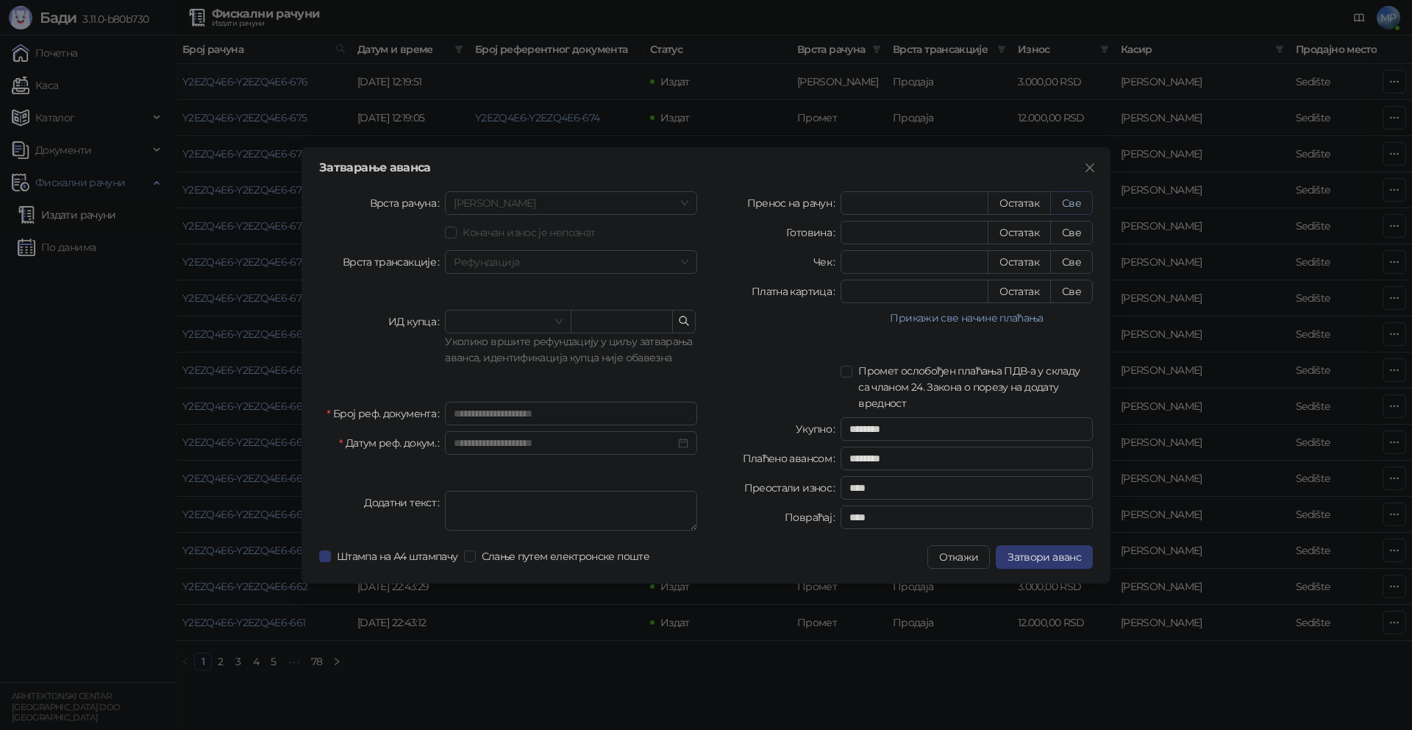
click at [1069, 204] on button "Све" at bounding box center [1071, 203] width 43 height 24
click at [1042, 563] on button "Затвори аванс" at bounding box center [1044, 557] width 97 height 24
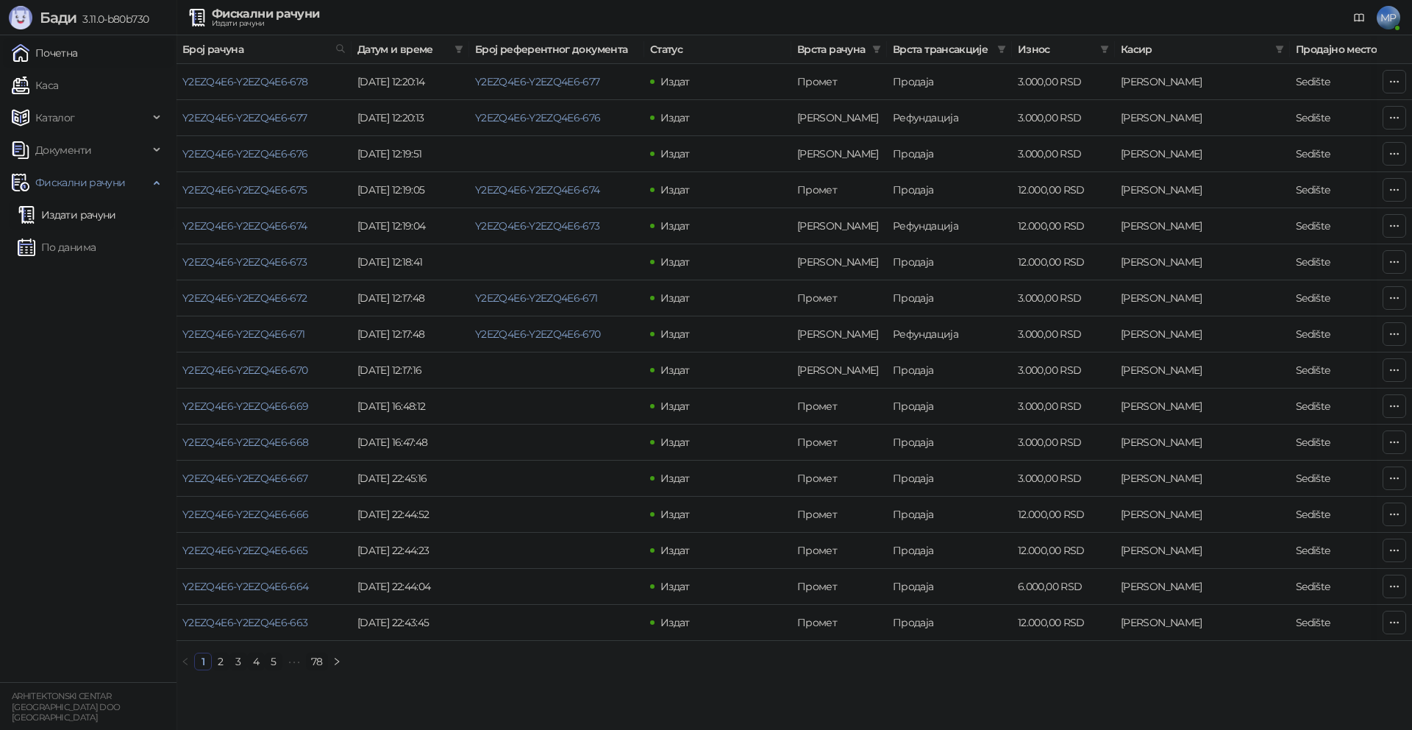
click at [73, 51] on link "Почетна" at bounding box center [45, 52] width 66 height 29
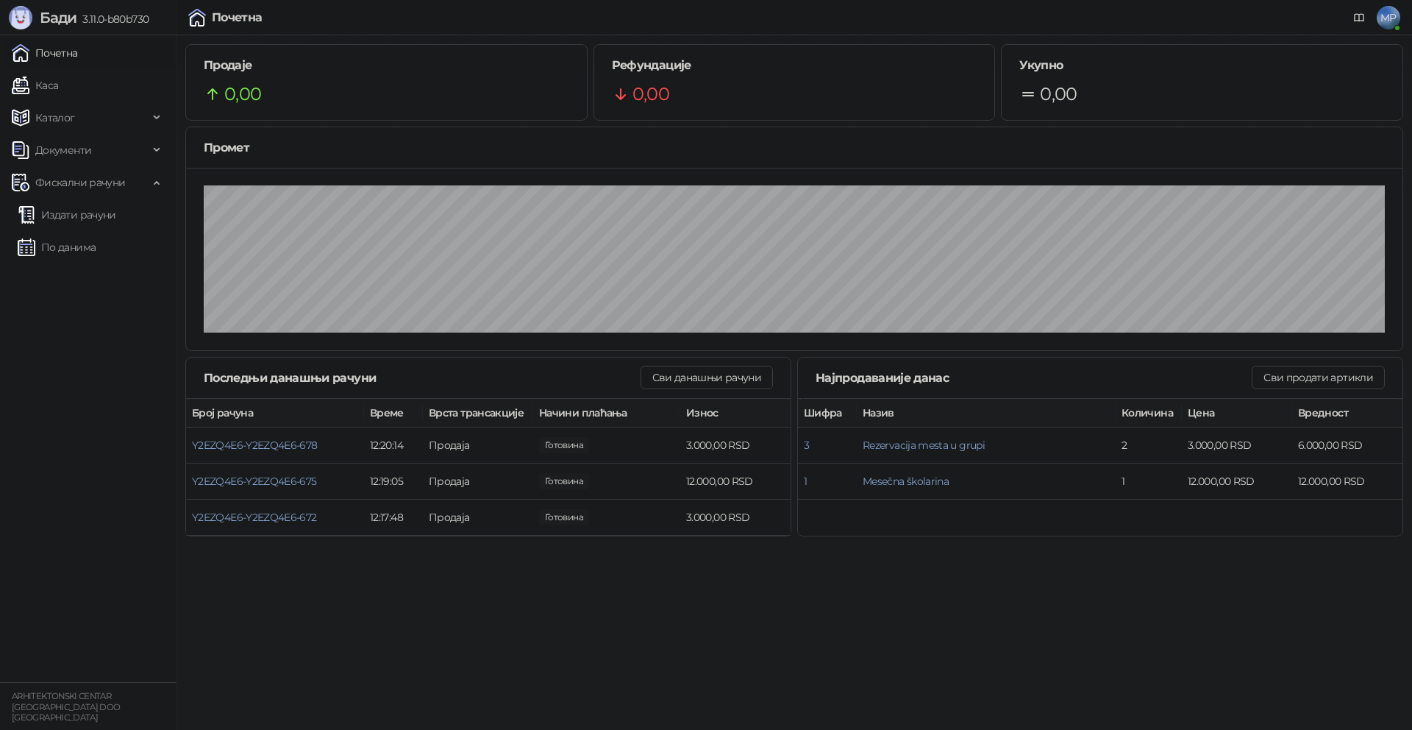
click at [60, 50] on link "Почетна" at bounding box center [45, 52] width 66 height 29
click at [46, 85] on link "Каса" at bounding box center [35, 85] width 46 height 29
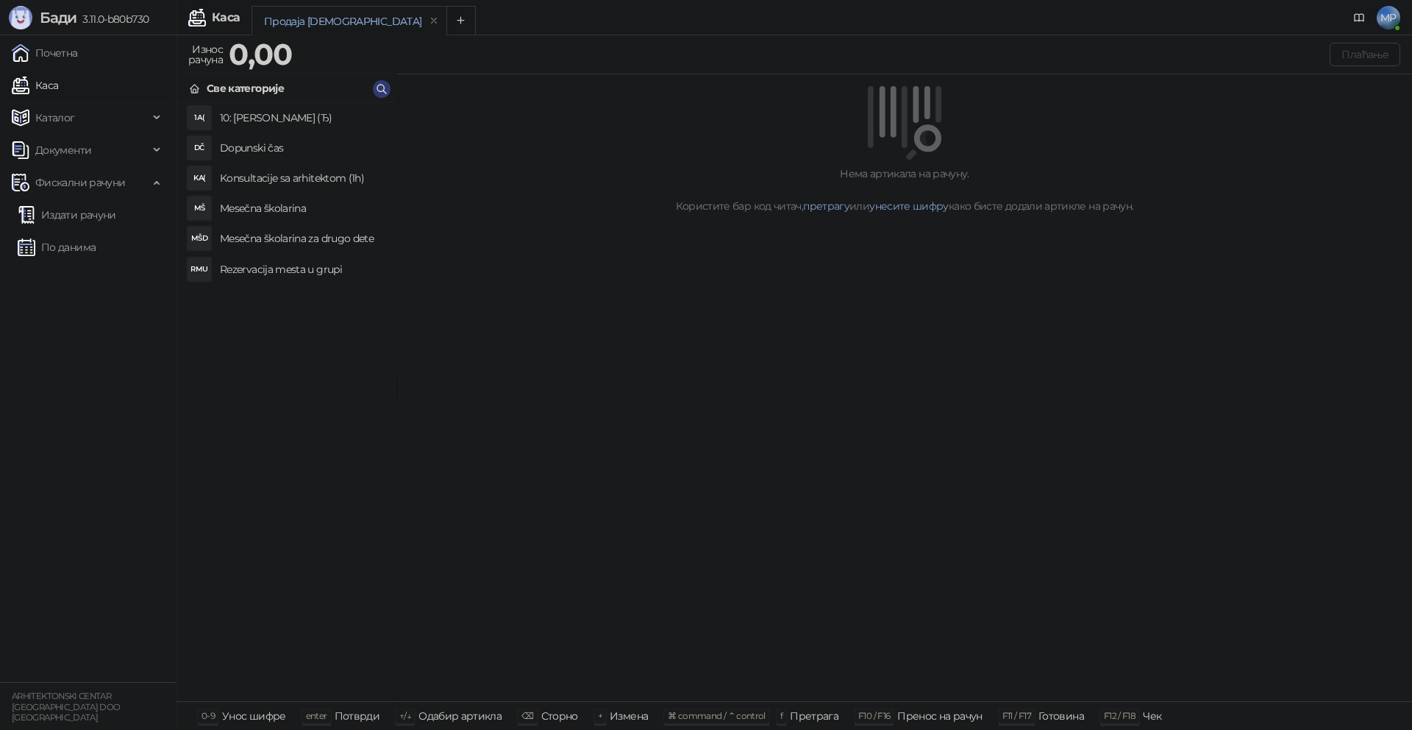
click at [340, 270] on h4 "Rezervacija mesta u grupi" at bounding box center [302, 269] width 165 height 24
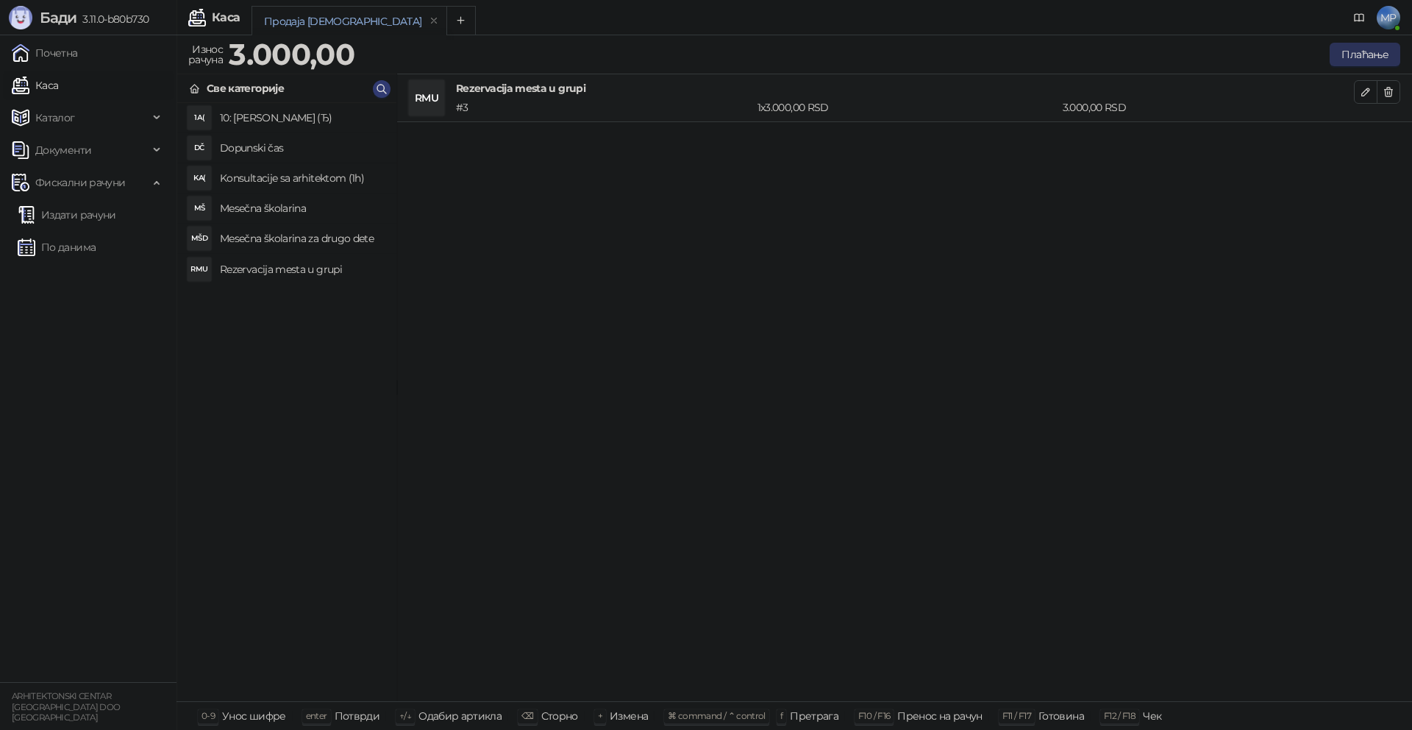
click at [1382, 51] on button "Плаћање" at bounding box center [1365, 55] width 71 height 24
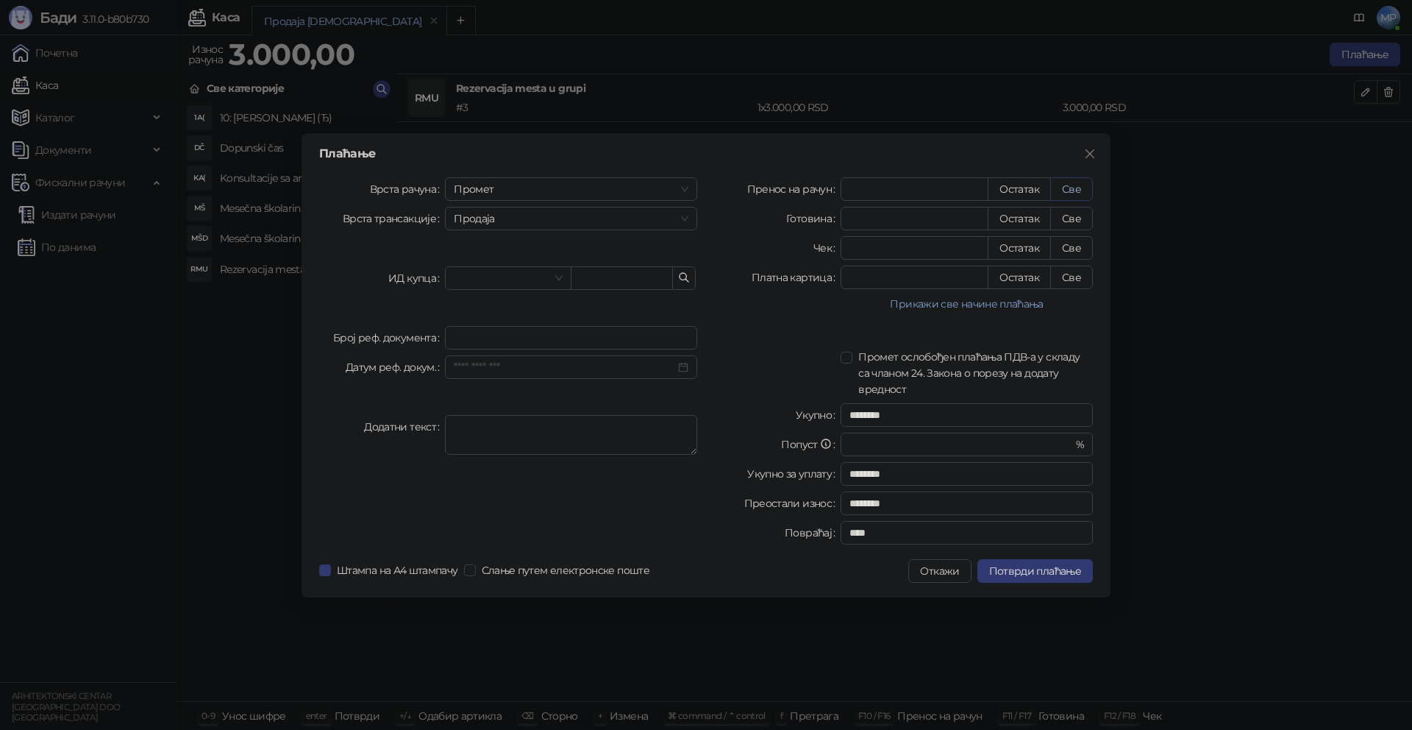
click at [1072, 185] on button "Све" at bounding box center [1071, 189] width 43 height 24
type input "****"
click at [578, 191] on span "Промет" at bounding box center [571, 189] width 235 height 22
click at [488, 282] on div "[PERSON_NAME]" at bounding box center [571, 289] width 229 height 16
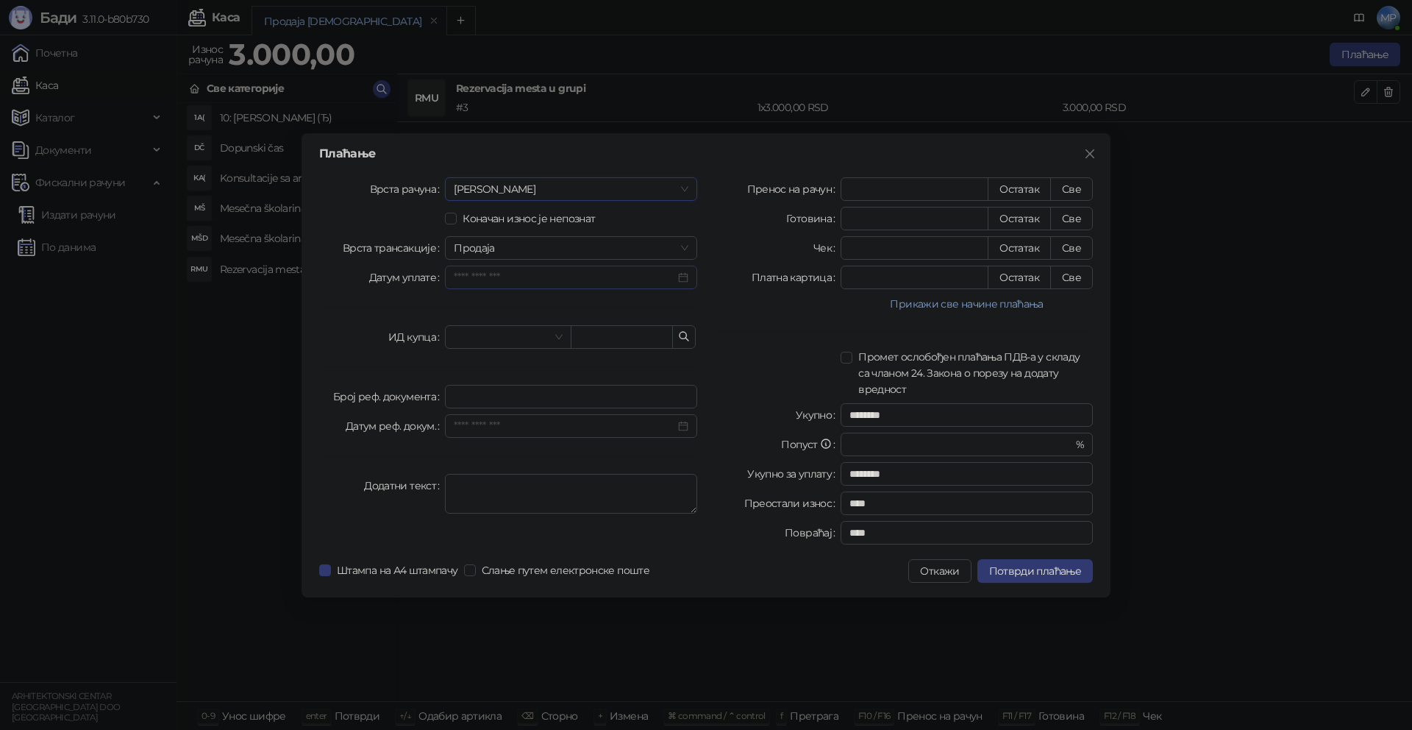
click at [676, 276] on div at bounding box center [571, 277] width 235 height 16
click at [652, 280] on input "Датум уплате" at bounding box center [564, 277] width 221 height 16
click at [580, 417] on div "15" at bounding box center [578, 421] width 18 height 18
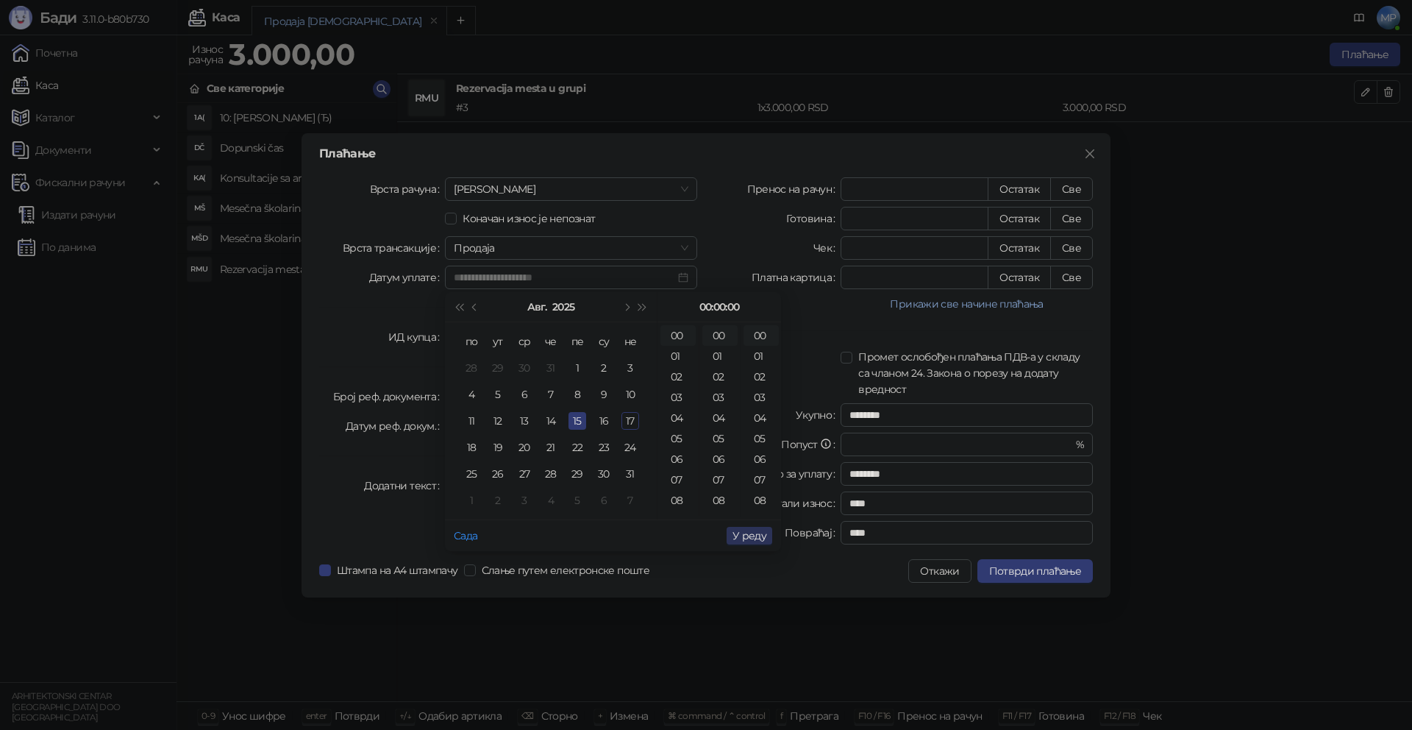
type input "**********"
click at [755, 538] on span "У реду" at bounding box center [750, 535] width 34 height 13
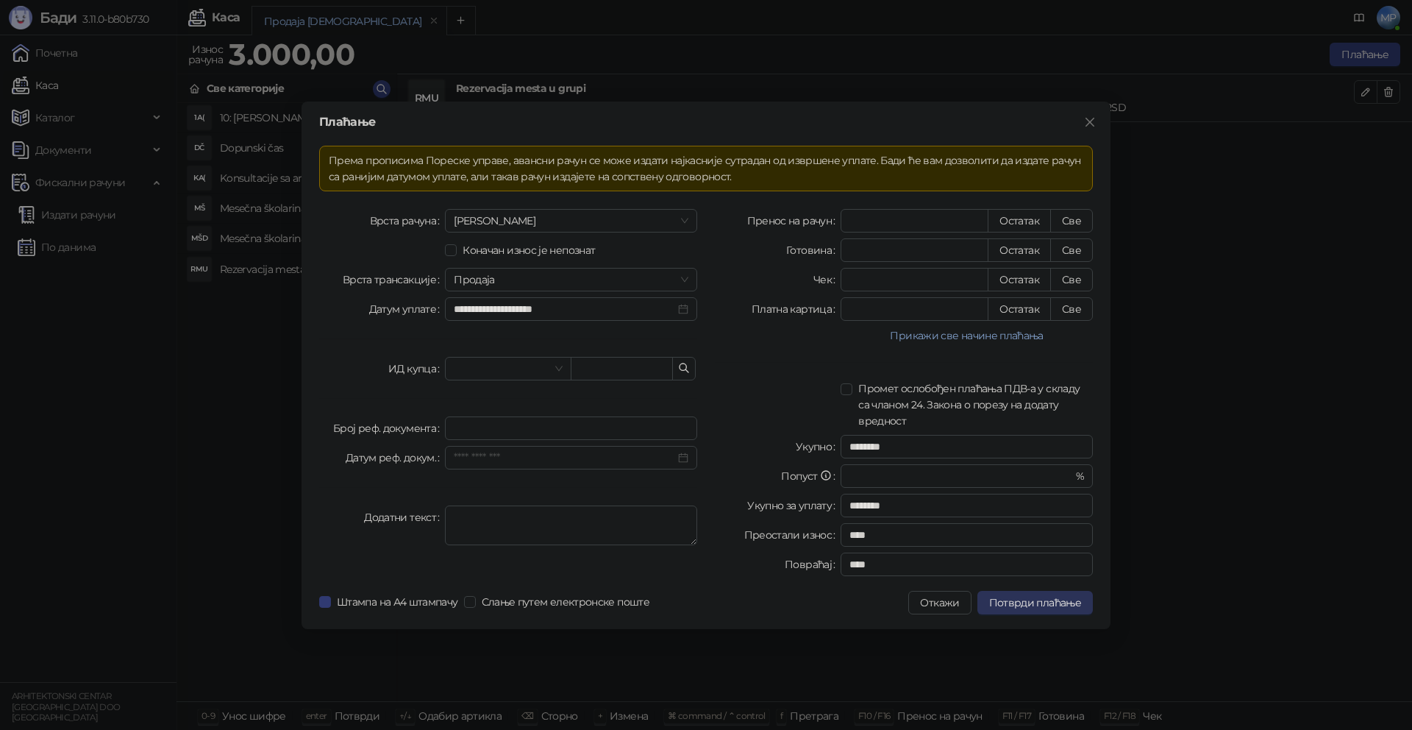
click at [1060, 603] on span "Потврди плаћање" at bounding box center [1035, 602] width 92 height 13
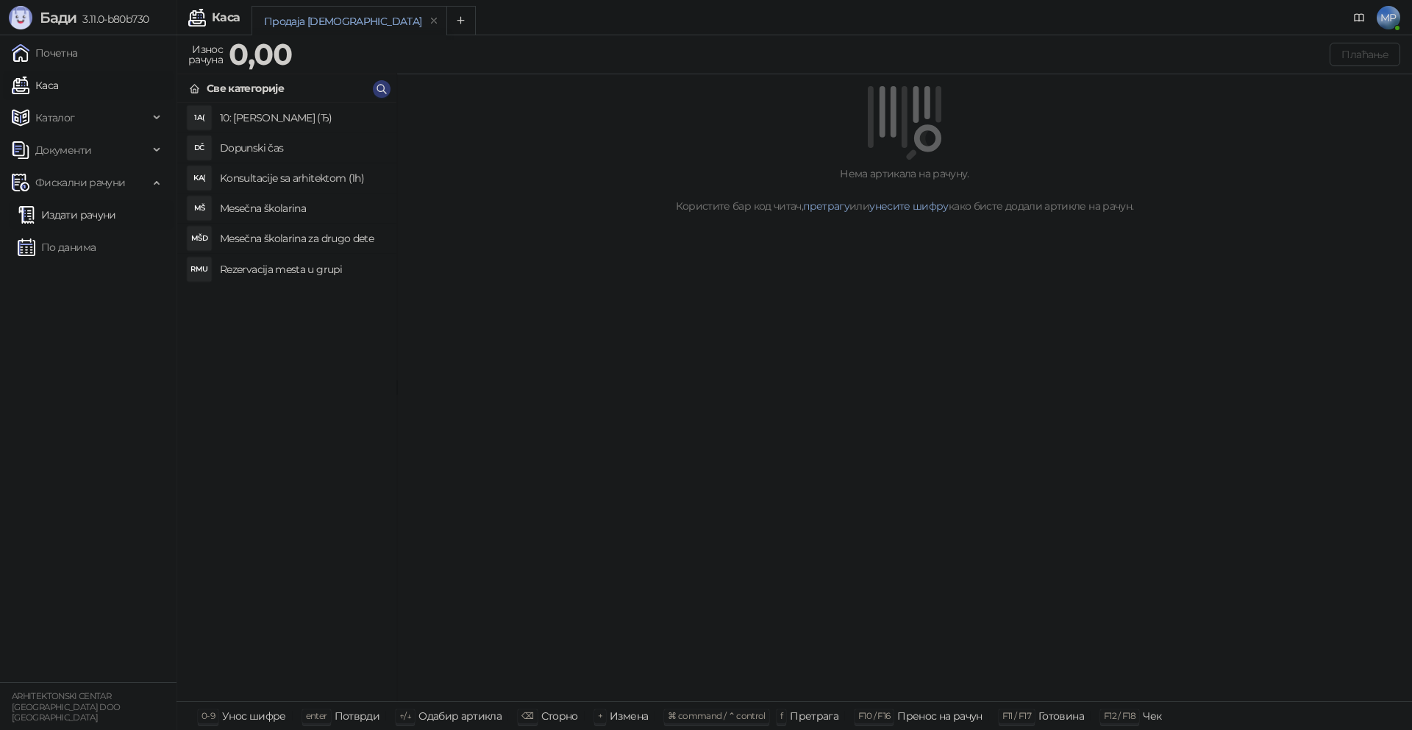
click at [90, 213] on link "Издати рачуни" at bounding box center [67, 214] width 99 height 29
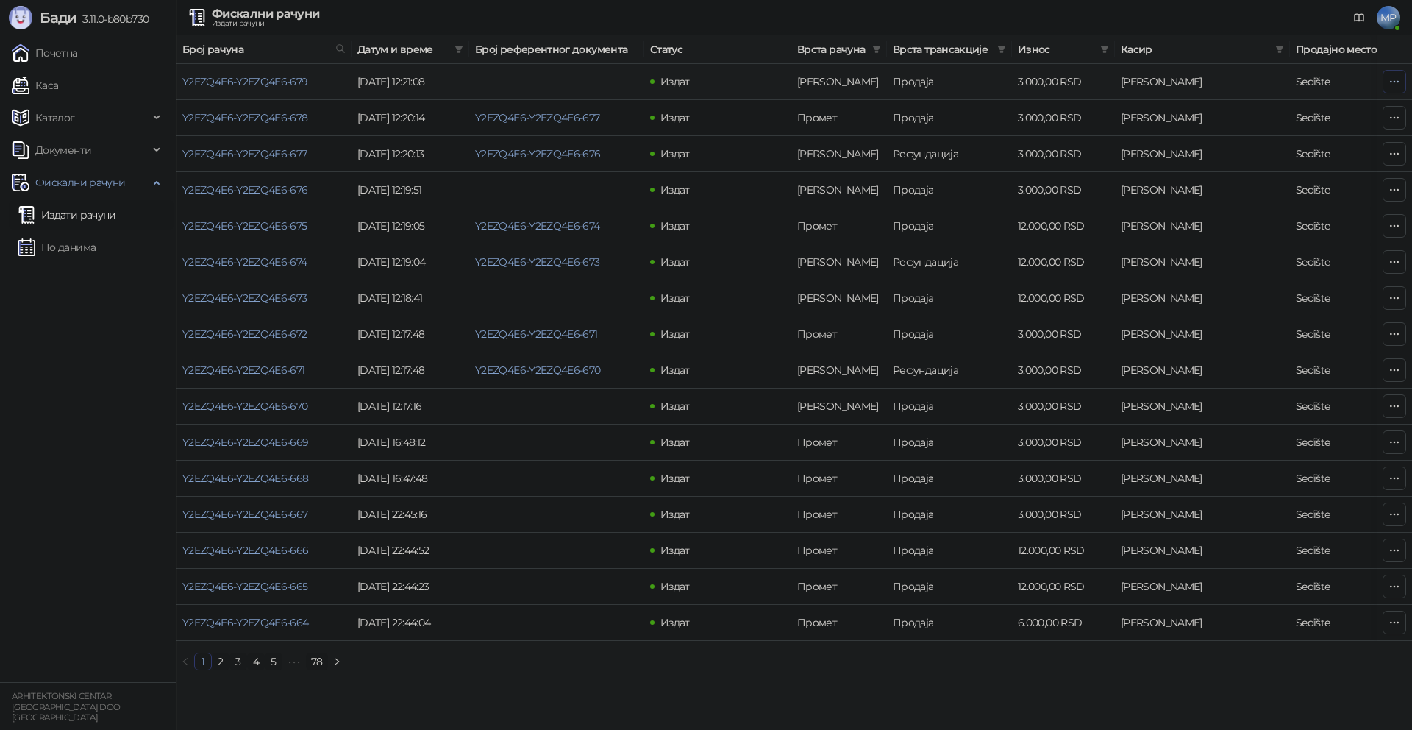
click at [1388, 82] on button "button" at bounding box center [1395, 82] width 24 height 24
click at [1240, 206] on span "Затвори аванс" at bounding box center [1297, 205] width 196 height 16
type input "**********"
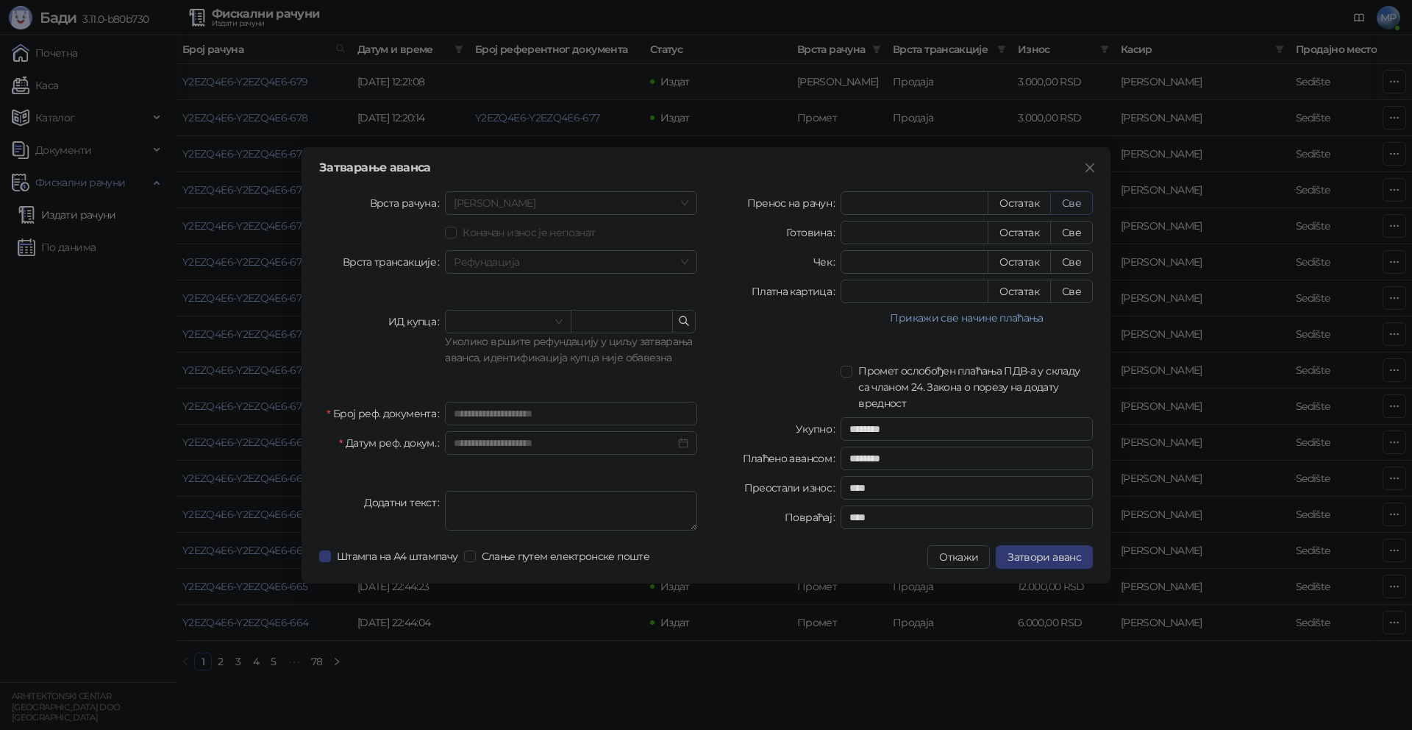
click at [1075, 206] on button "Све" at bounding box center [1071, 203] width 43 height 24
click at [1075, 566] on button "Затвори аванс" at bounding box center [1044, 557] width 97 height 24
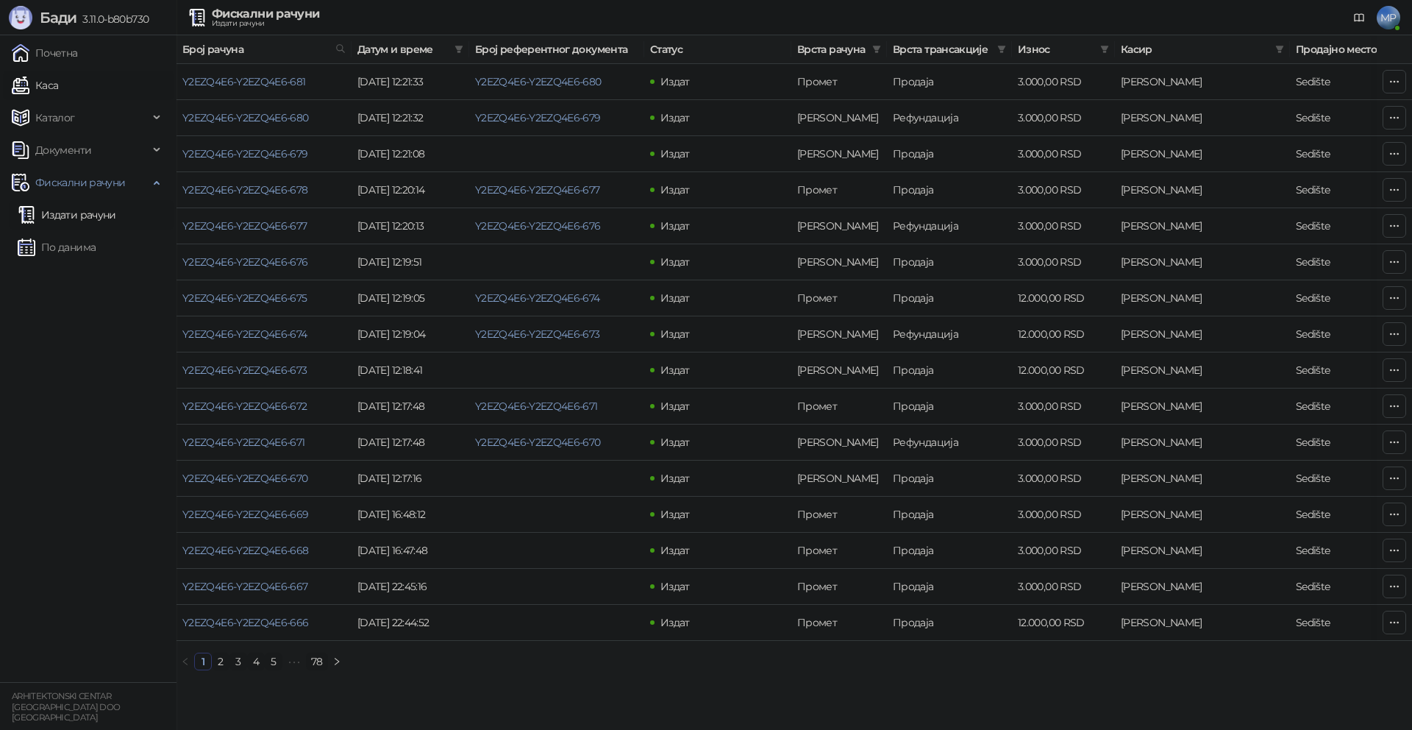
click at [58, 83] on link "Каса" at bounding box center [35, 85] width 46 height 29
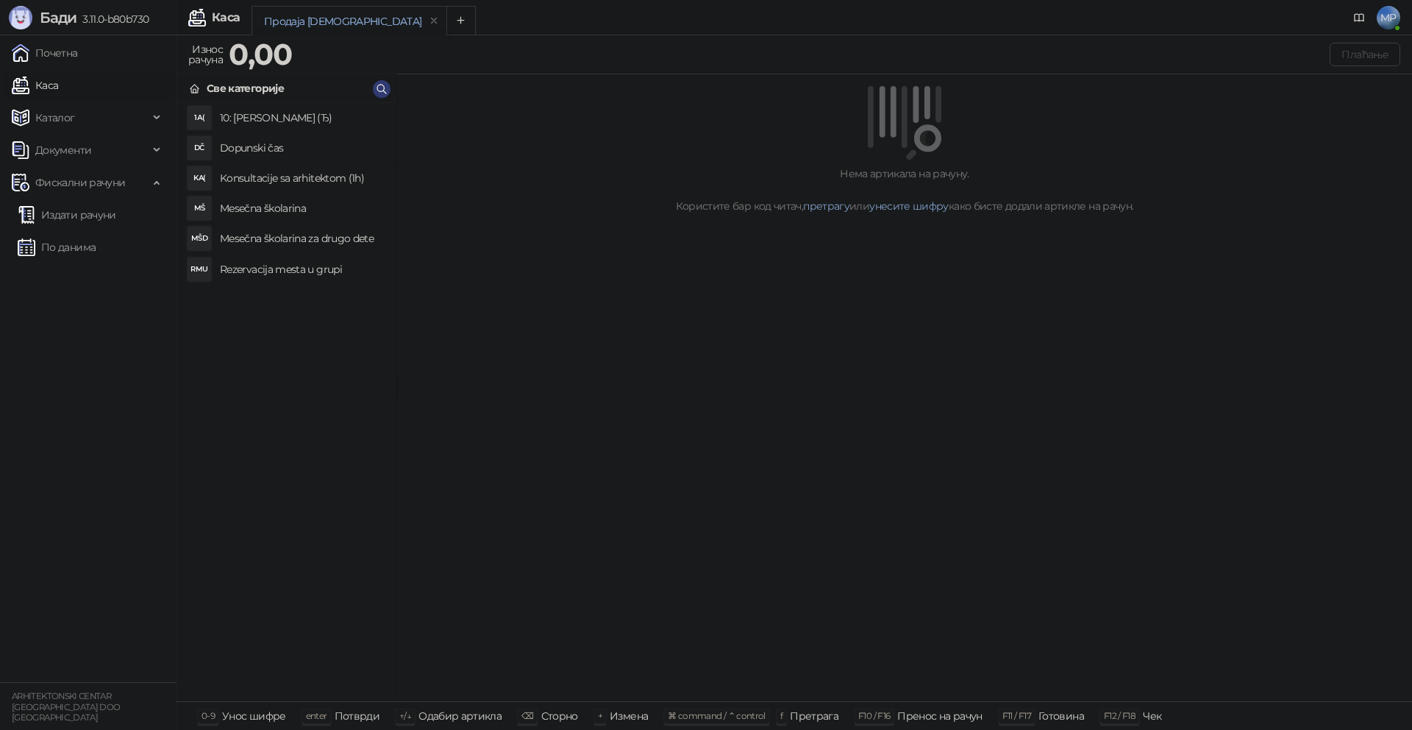
click at [282, 204] on h4 "Mesečna školarina" at bounding box center [302, 208] width 165 height 24
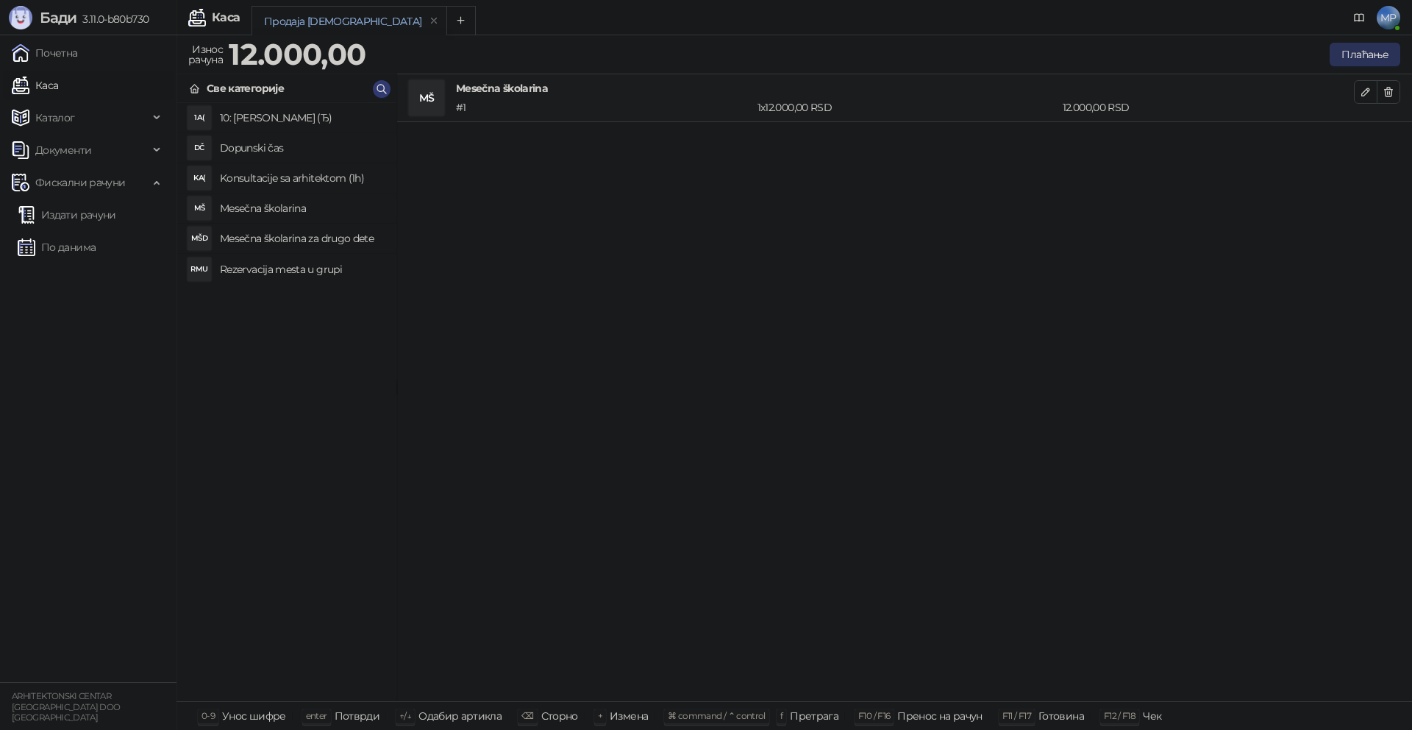
click at [1368, 55] on button "Плаћање" at bounding box center [1365, 55] width 71 height 24
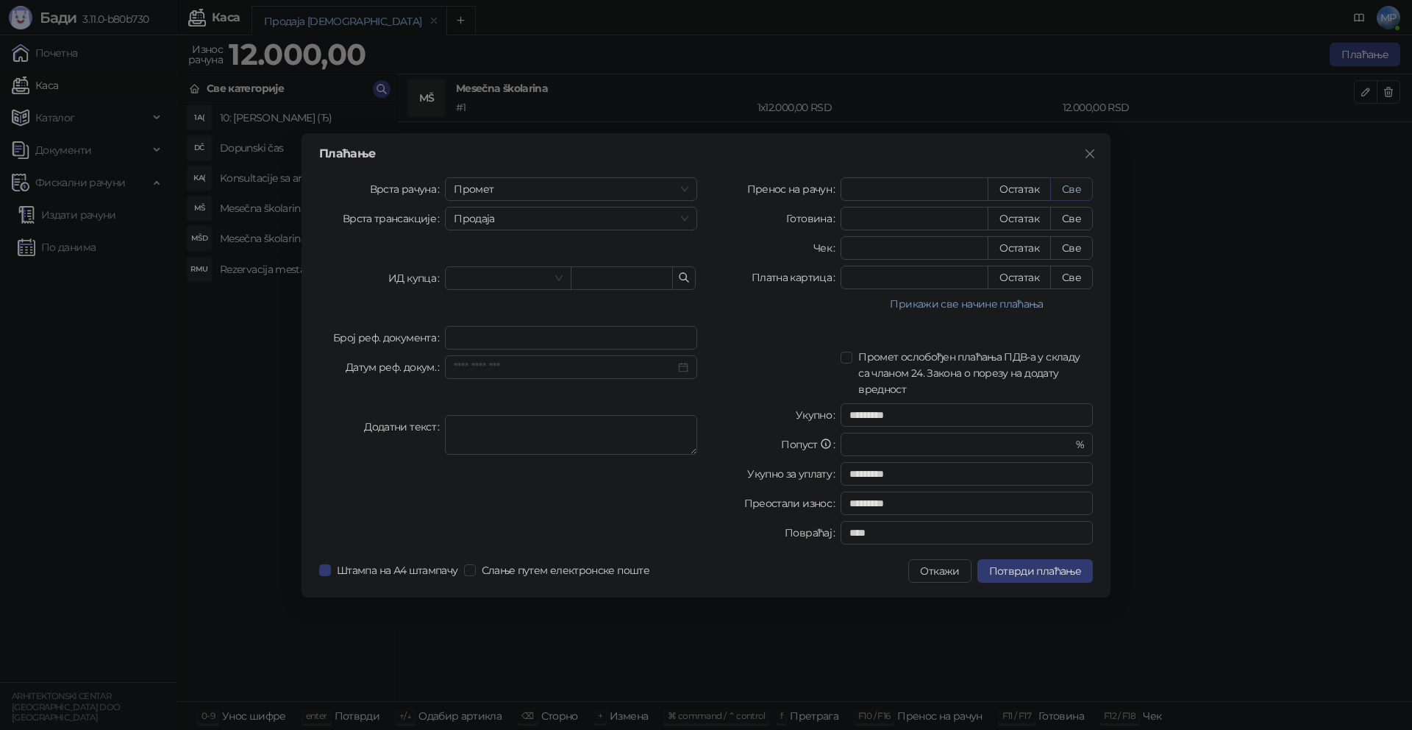
click at [1063, 193] on button "Све" at bounding box center [1071, 189] width 43 height 24
type input "*****"
type input "****"
click at [570, 187] on span "Промет" at bounding box center [571, 189] width 235 height 22
click at [494, 289] on div "[PERSON_NAME]" at bounding box center [571, 289] width 229 height 16
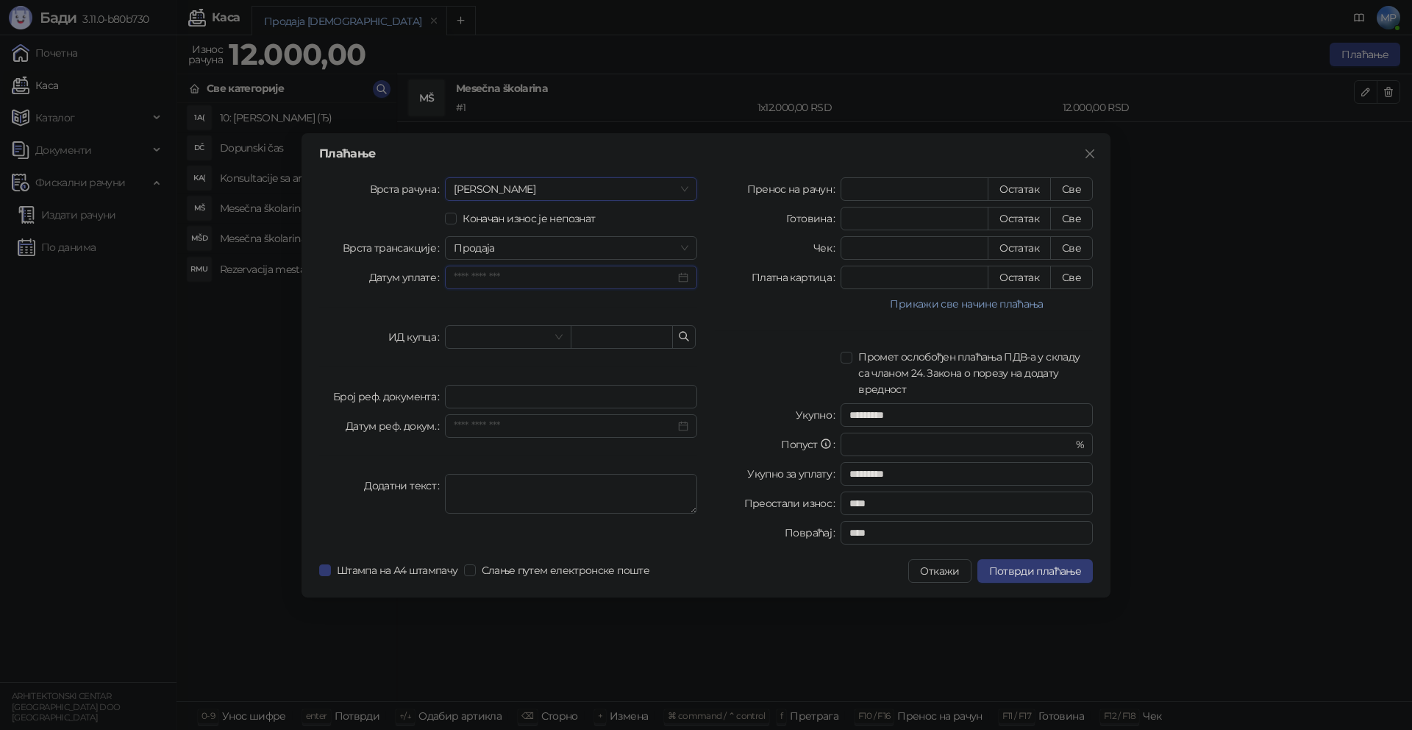
click at [574, 278] on input "Датум уплате" at bounding box center [564, 277] width 221 height 16
click at [580, 419] on div "15" at bounding box center [578, 421] width 18 height 18
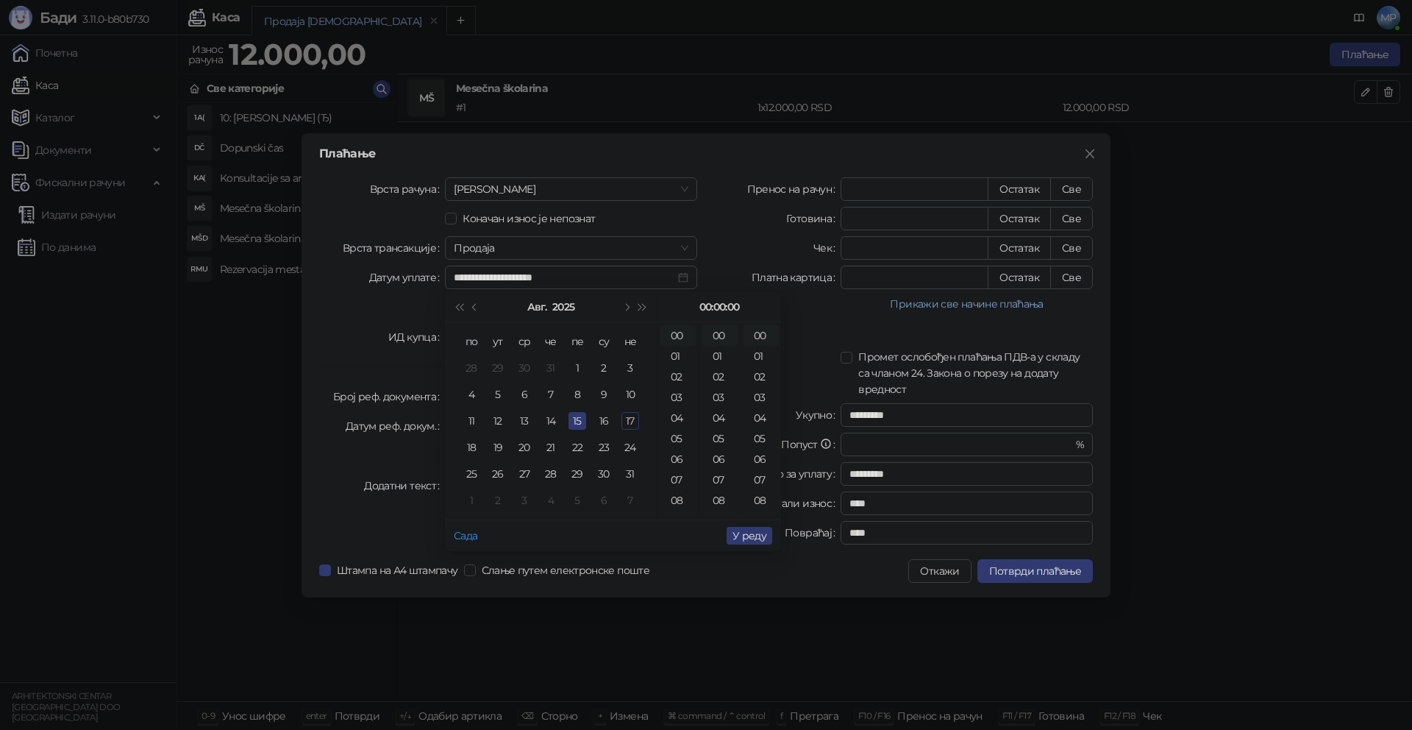
type input "**********"
click at [752, 537] on span "У реду" at bounding box center [750, 535] width 34 height 13
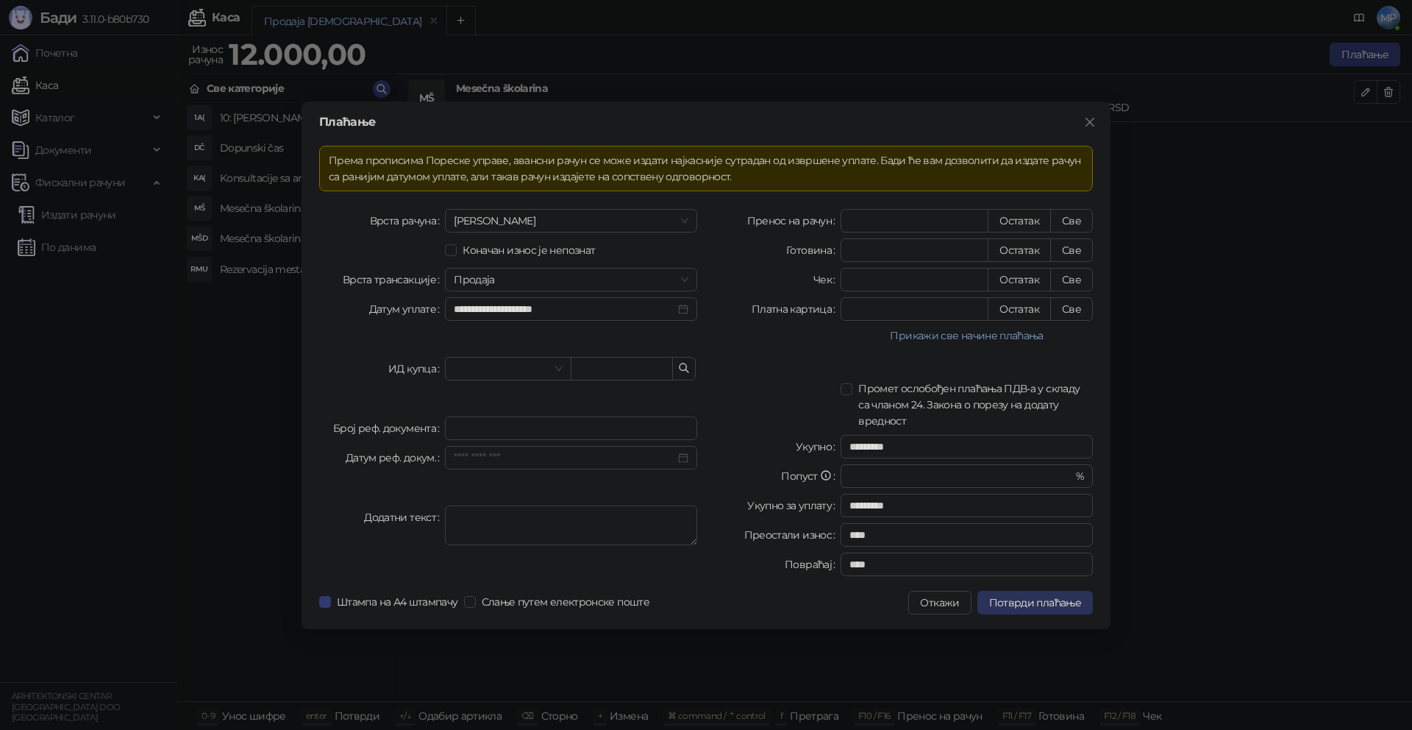
click at [1077, 602] on span "Потврди плаћање" at bounding box center [1035, 602] width 92 height 13
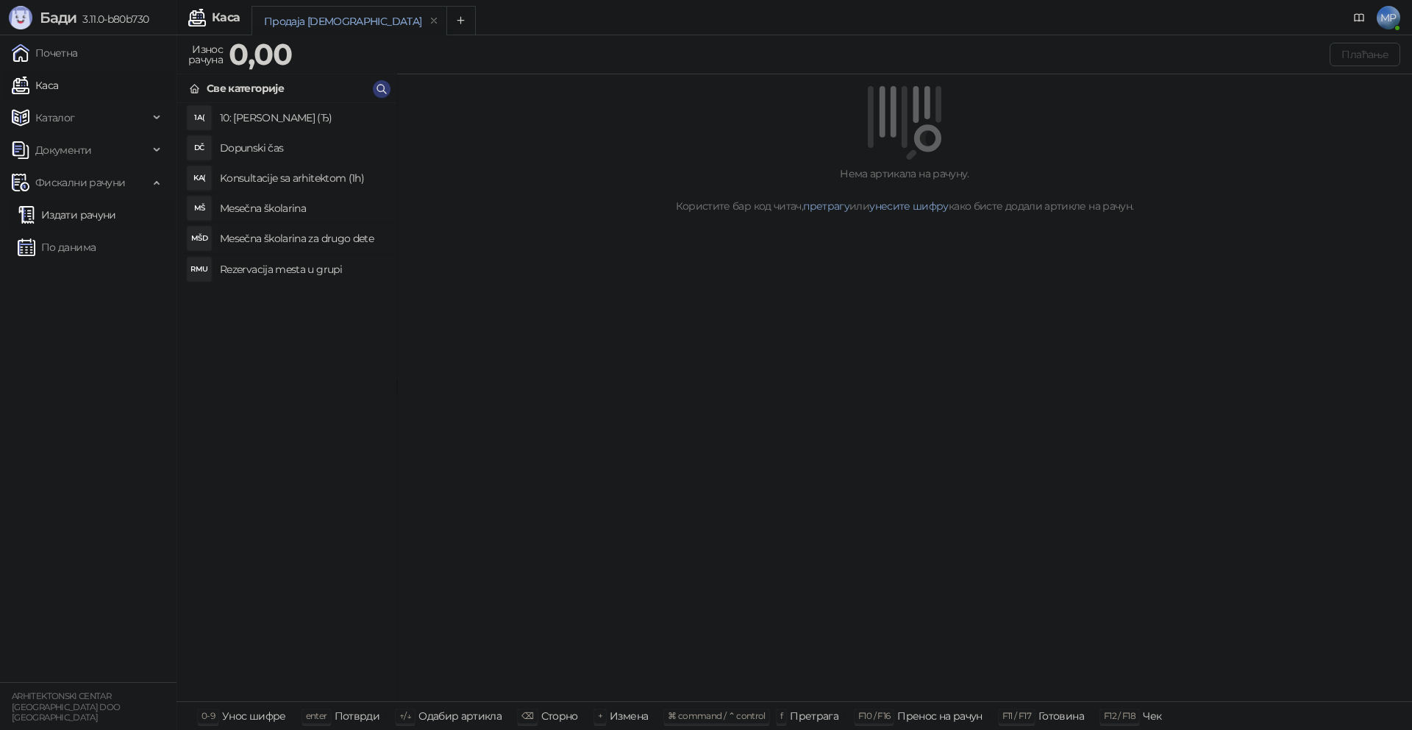
click at [83, 210] on link "Издати рачуни" at bounding box center [67, 214] width 99 height 29
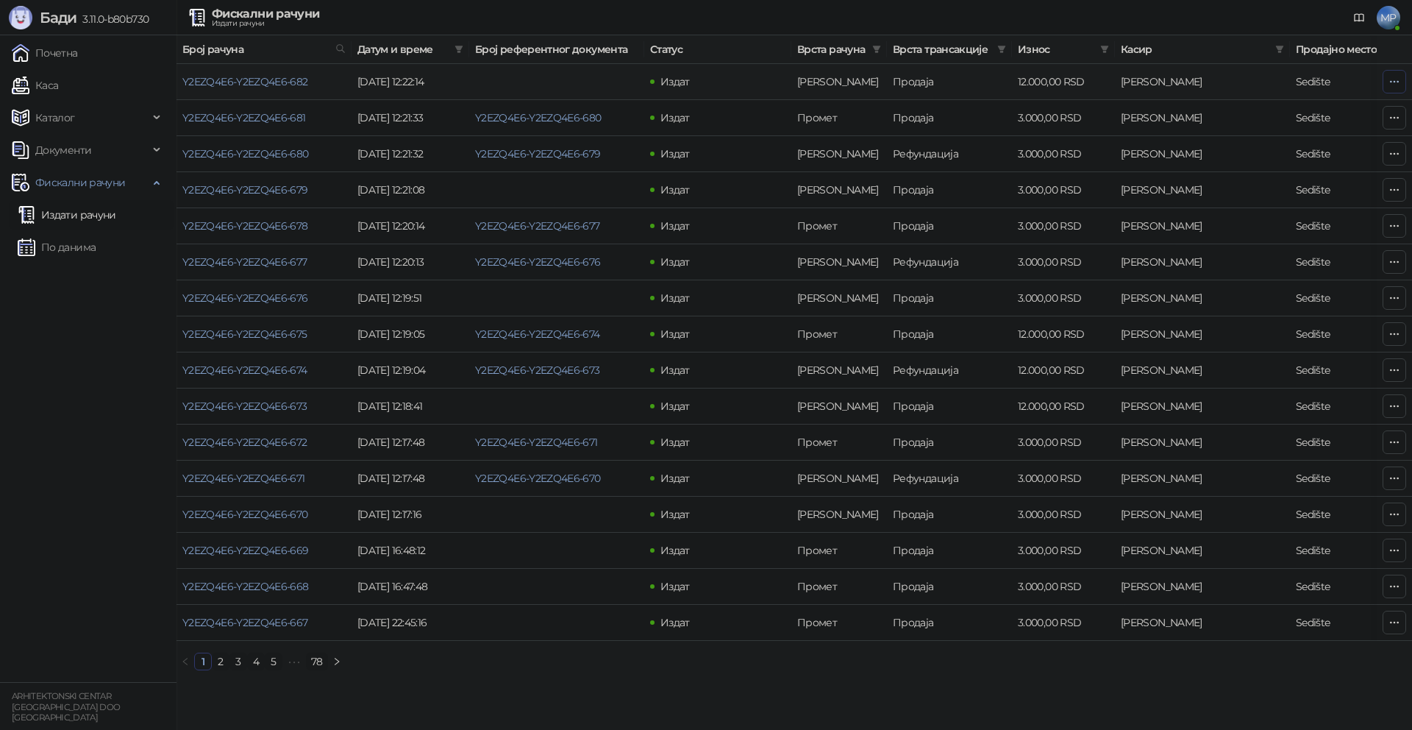
click at [1399, 81] on icon "button" at bounding box center [1395, 82] width 12 height 12
click at [1247, 202] on span "Затвори аванс" at bounding box center [1297, 205] width 196 height 16
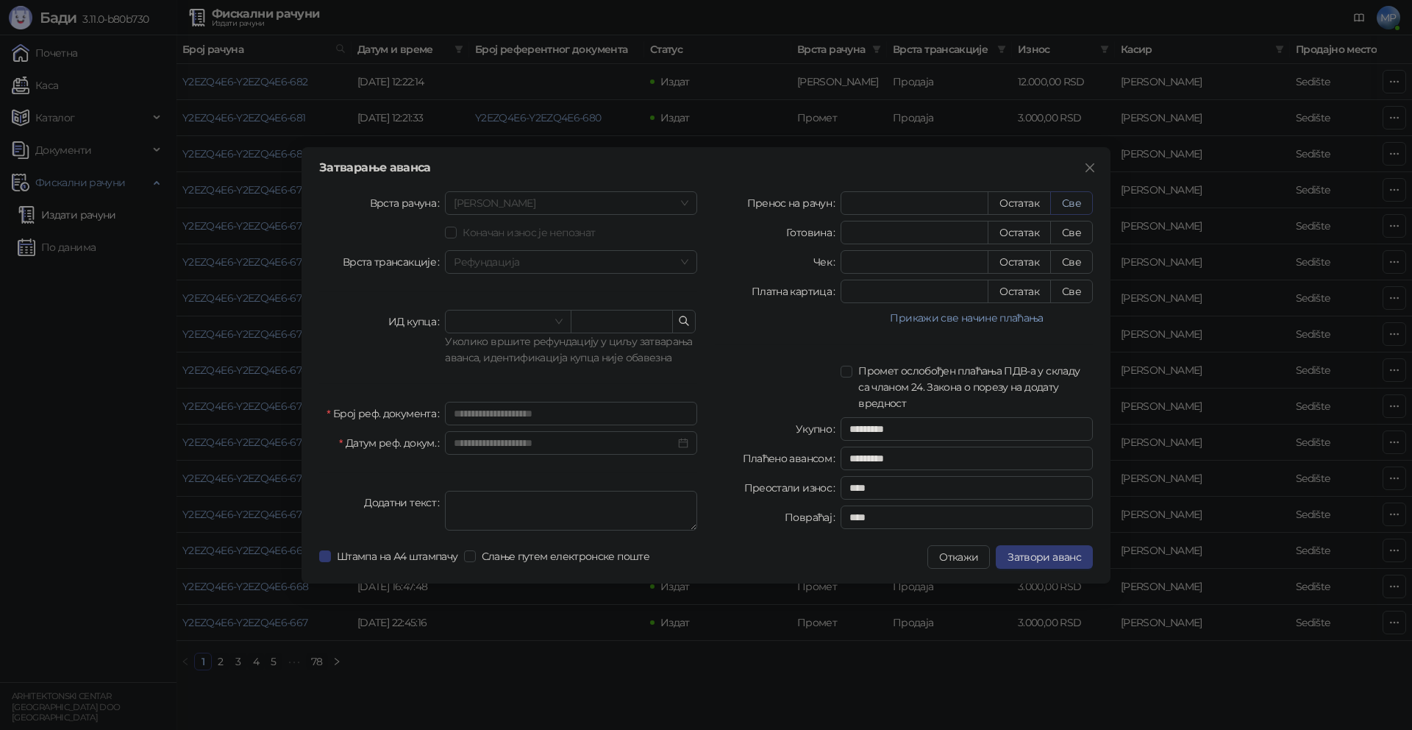
click at [1078, 204] on button "Све" at bounding box center [1071, 203] width 43 height 24
click at [1047, 558] on span "Затвори аванс" at bounding box center [1045, 556] width 74 height 13
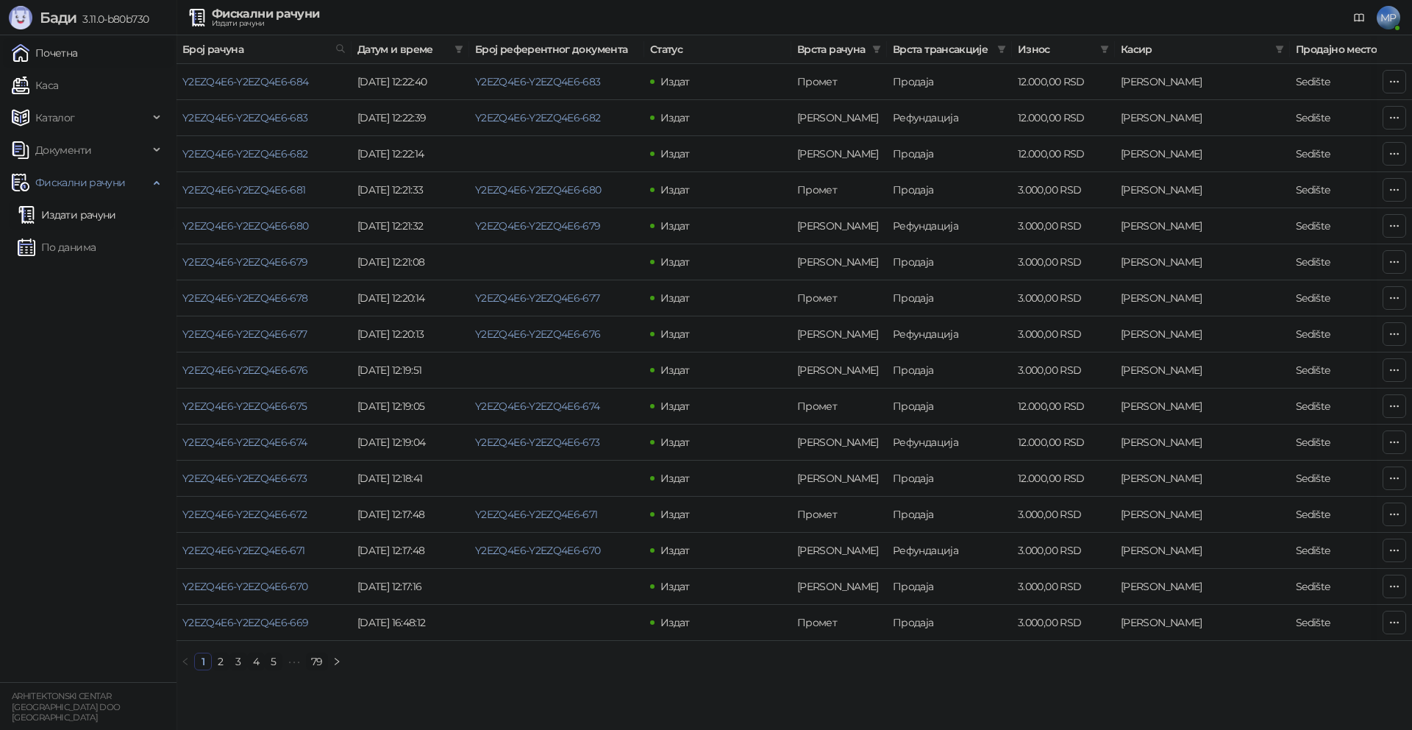
click at [70, 56] on link "Почетна" at bounding box center [45, 52] width 66 height 29
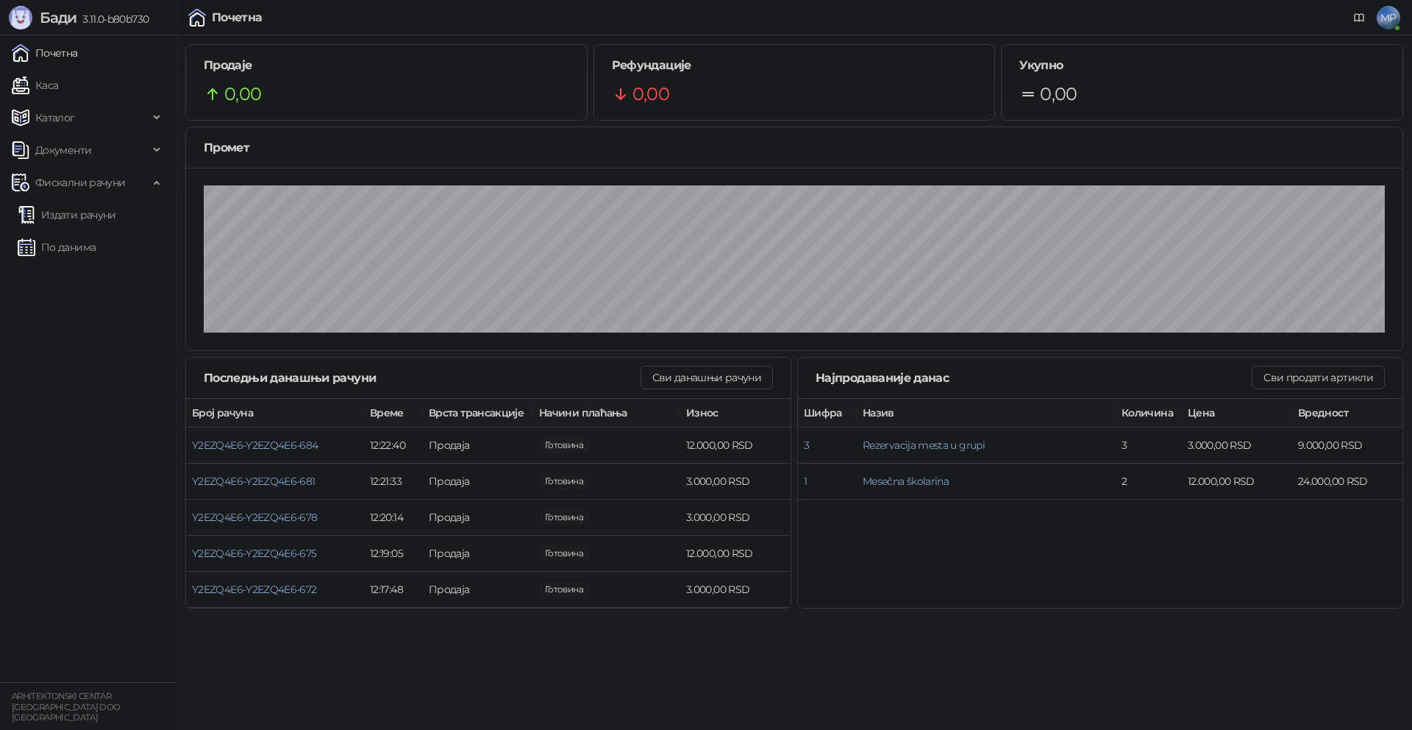
click at [68, 53] on link "Почетна" at bounding box center [45, 52] width 66 height 29
click at [51, 87] on link "Каса" at bounding box center [35, 85] width 46 height 29
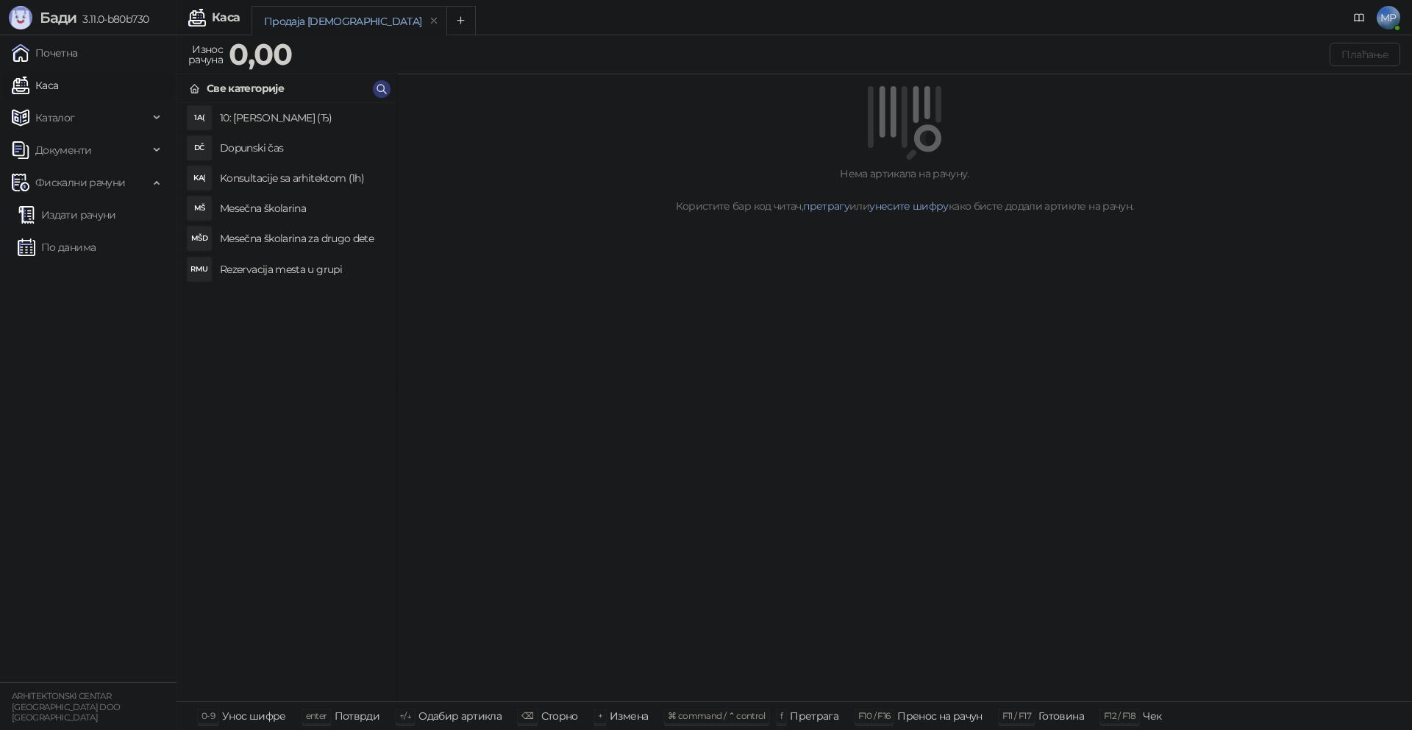
click at [276, 268] on h4 "Rezervacija mesta u grupi" at bounding box center [302, 269] width 165 height 24
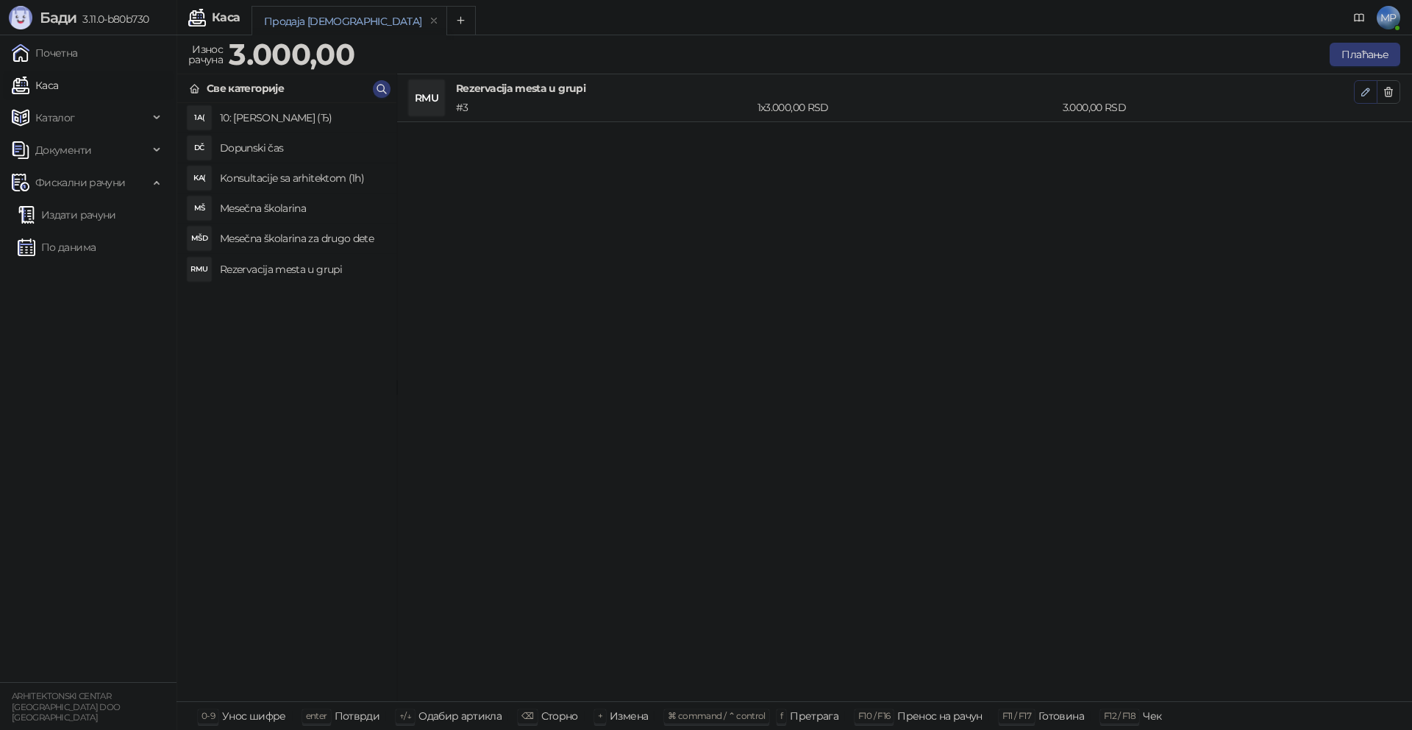
click at [1364, 93] on icon "button" at bounding box center [1366, 92] width 12 height 12
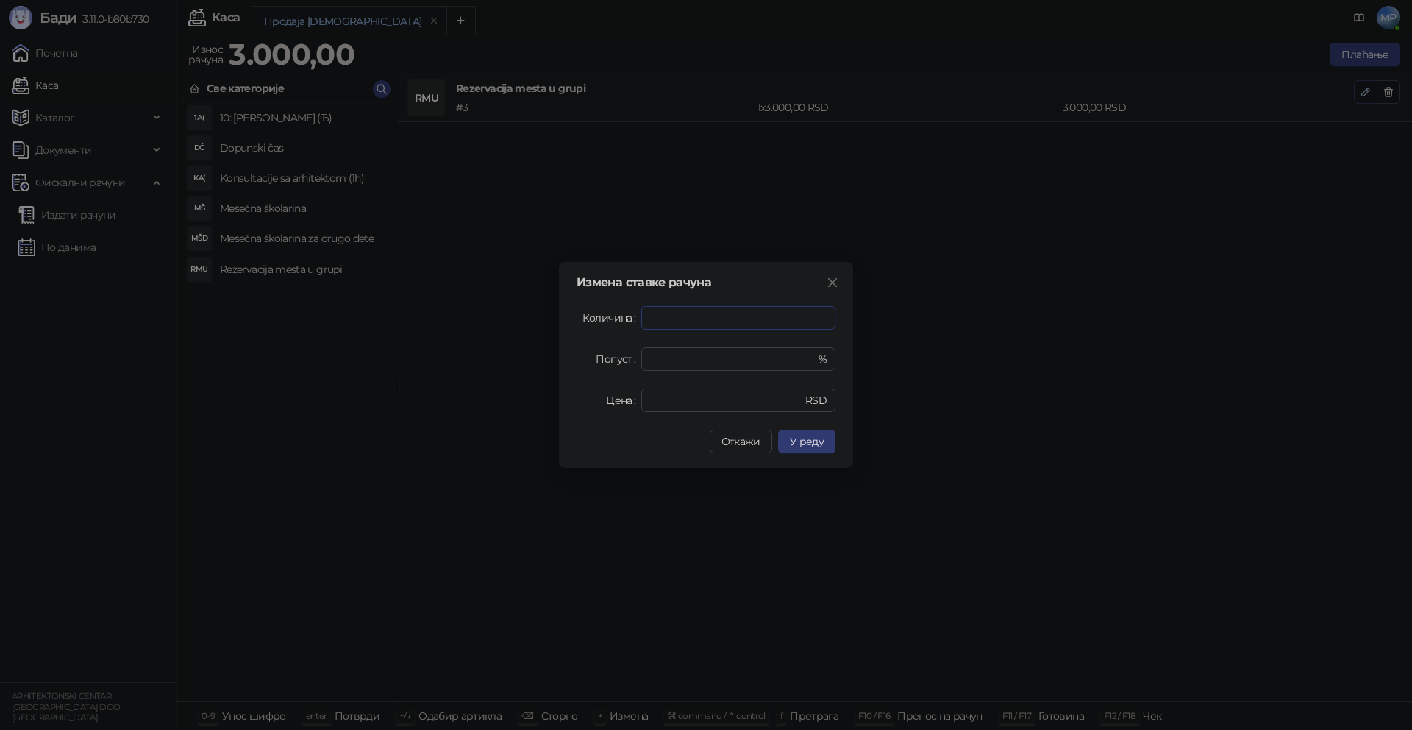
type input "*"
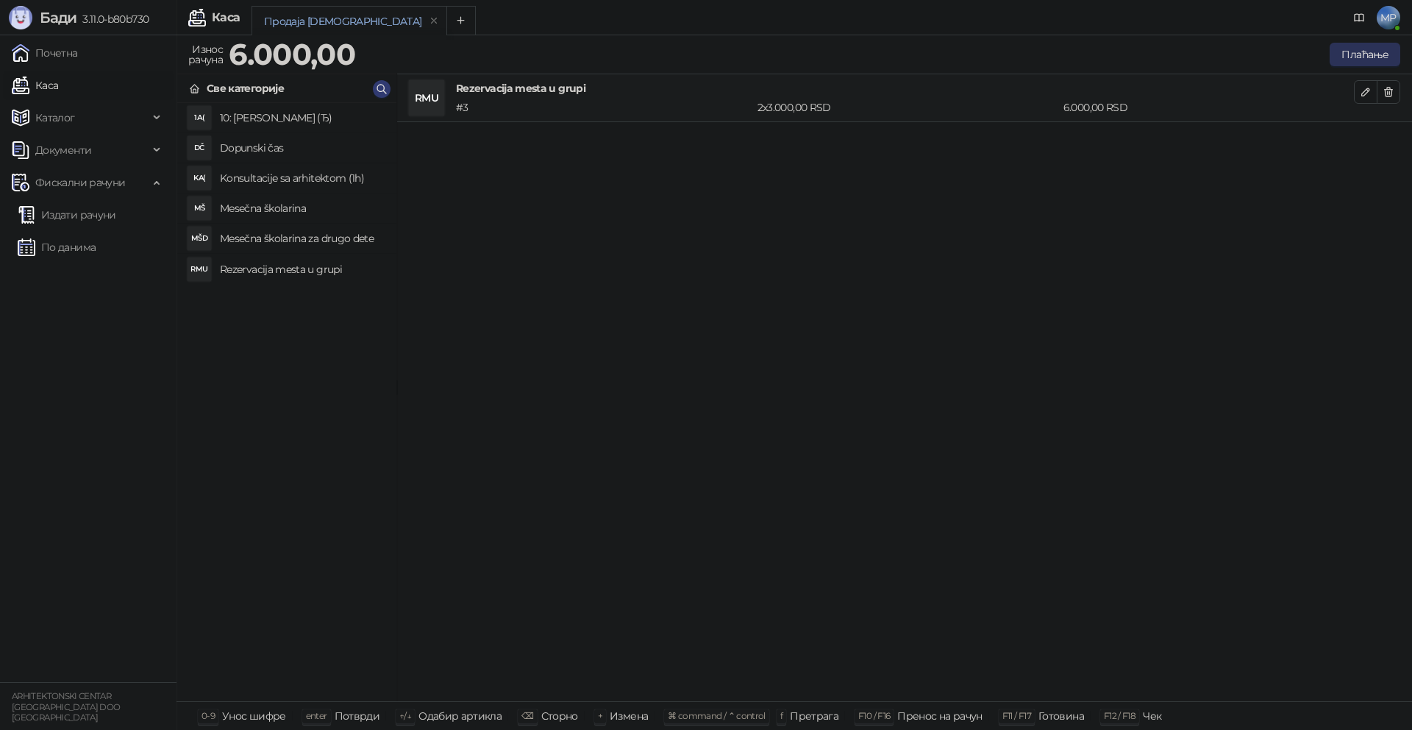
click at [1380, 56] on button "Плаћање" at bounding box center [1365, 55] width 71 height 24
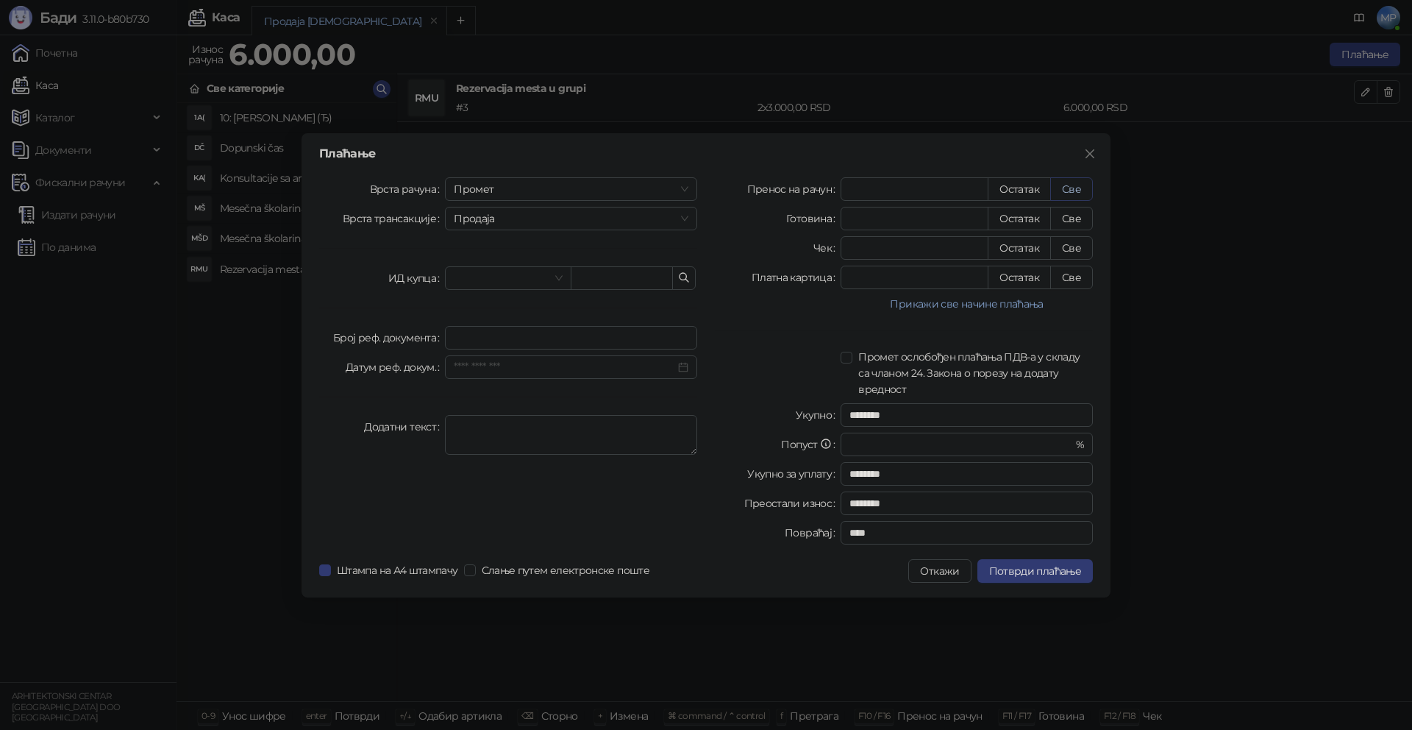
click at [1077, 188] on button "Све" at bounding box center [1071, 189] width 43 height 24
type input "****"
click at [483, 188] on span "Промет" at bounding box center [571, 189] width 235 height 22
click at [482, 291] on div "[PERSON_NAME]" at bounding box center [571, 289] width 229 height 16
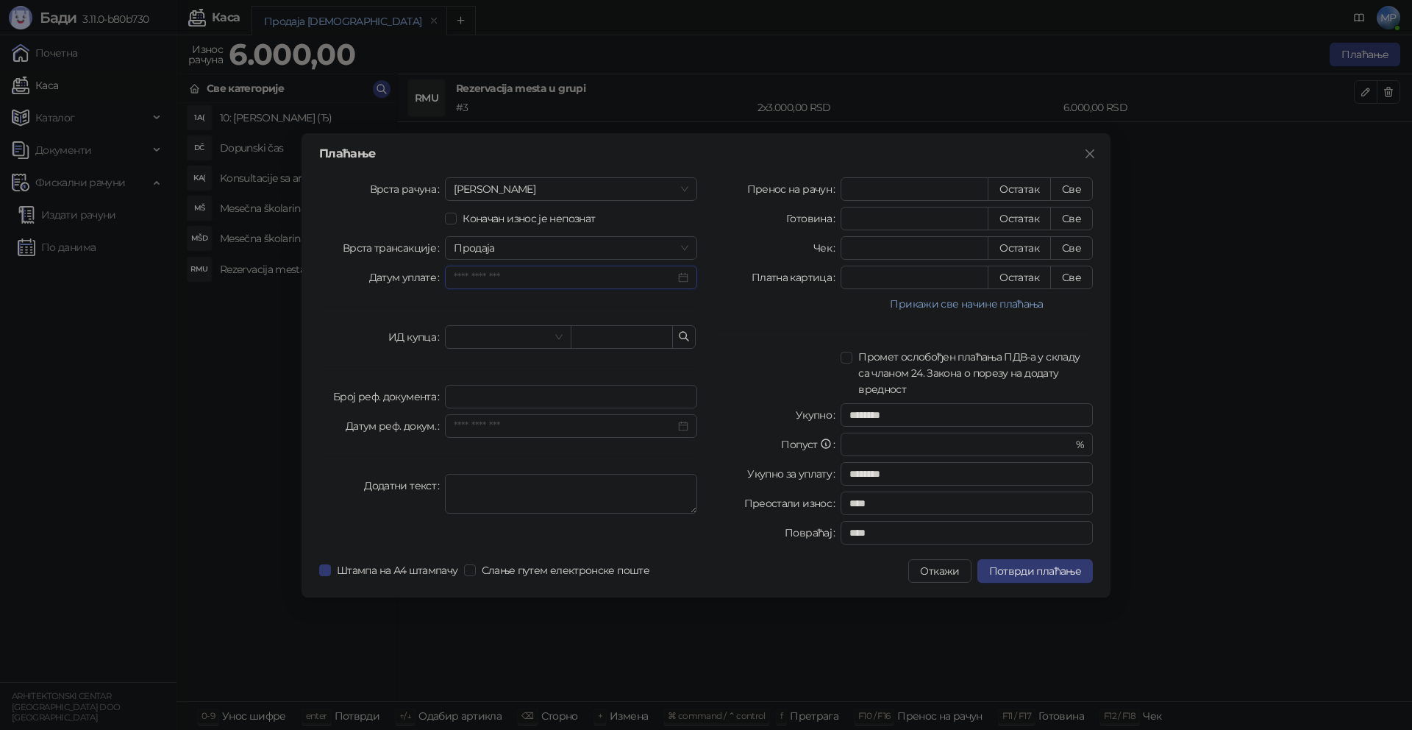
click at [583, 279] on input "Датум уплате" at bounding box center [564, 277] width 221 height 16
type input "**********"
click at [578, 425] on div "15" at bounding box center [578, 421] width 18 height 18
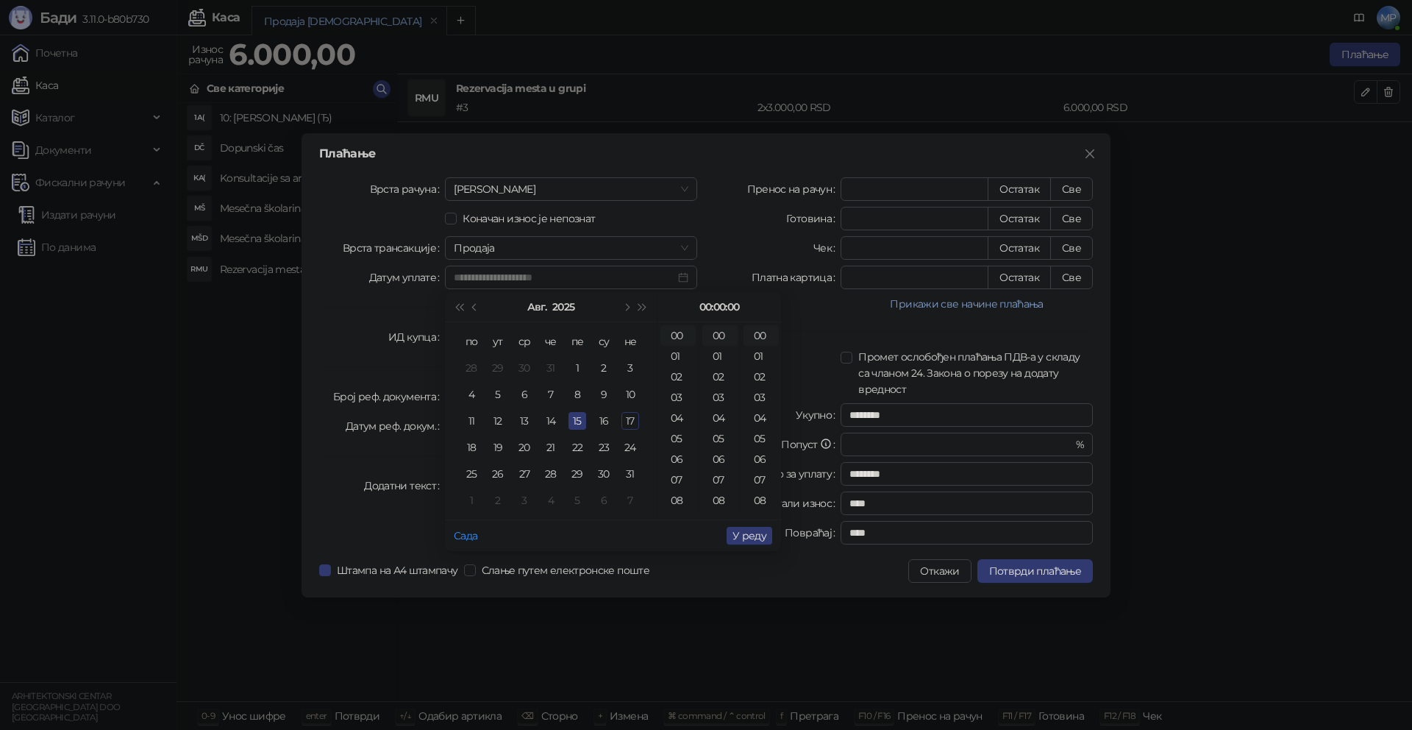
type input "**********"
click at [744, 539] on span "У реду" at bounding box center [750, 535] width 34 height 13
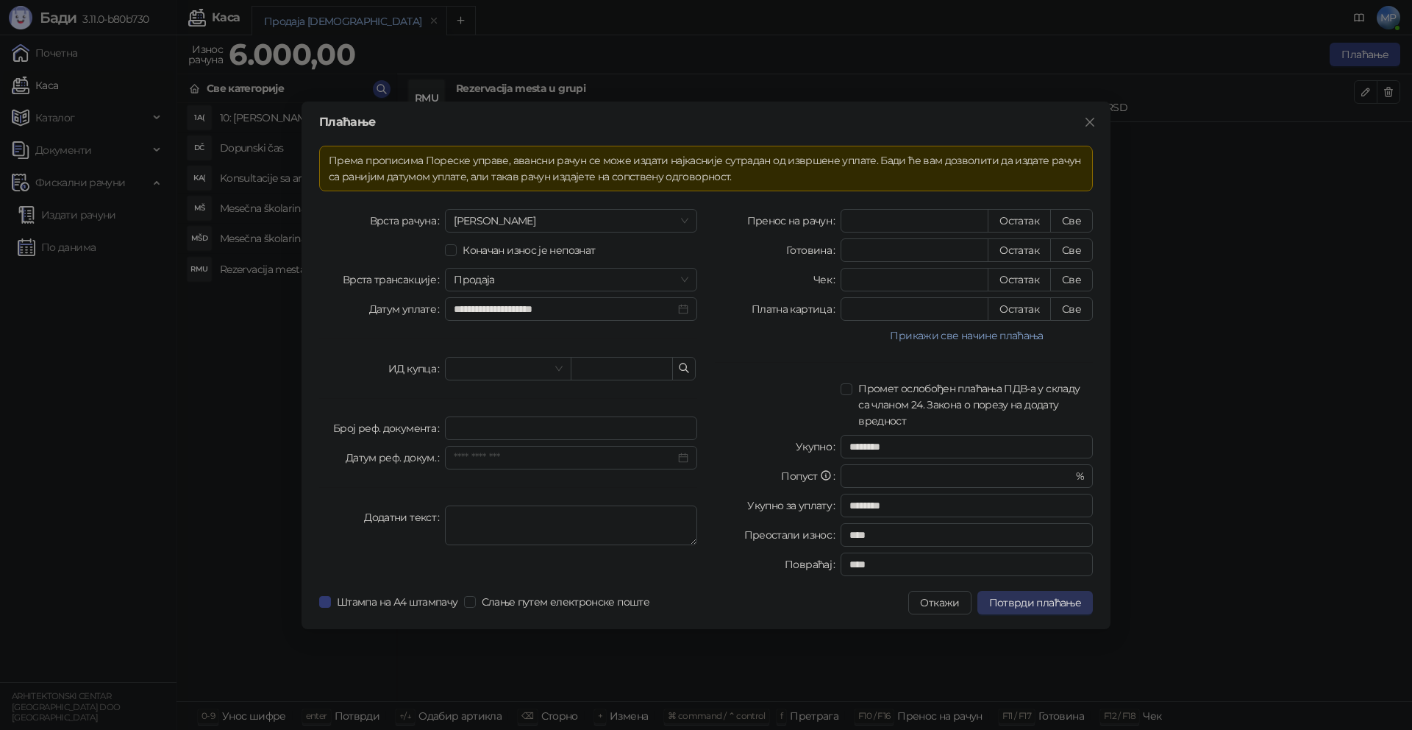
click at [1066, 604] on span "Потврди плаћање" at bounding box center [1035, 602] width 92 height 13
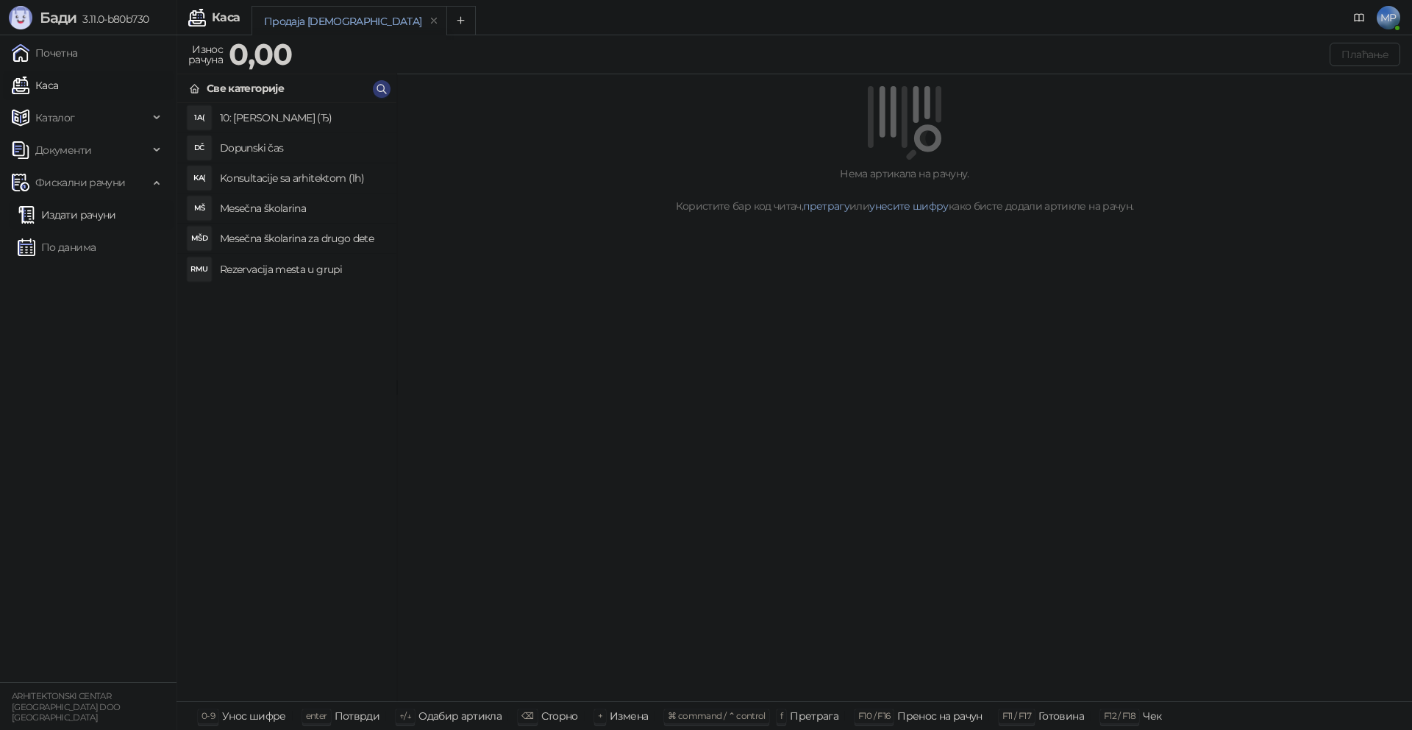
click at [92, 216] on link "Издати рачуни" at bounding box center [67, 214] width 99 height 29
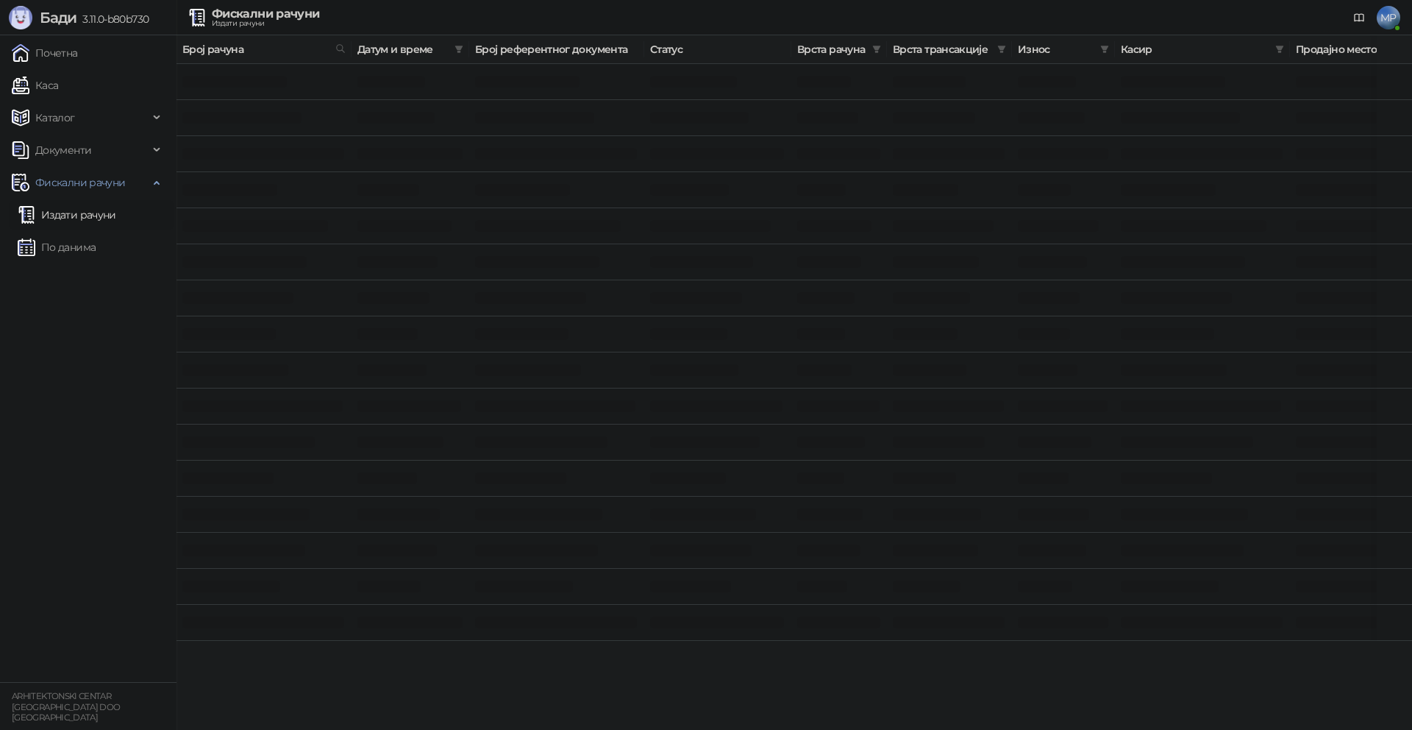
click at [78, 215] on link "Издати рачуни" at bounding box center [67, 214] width 99 height 29
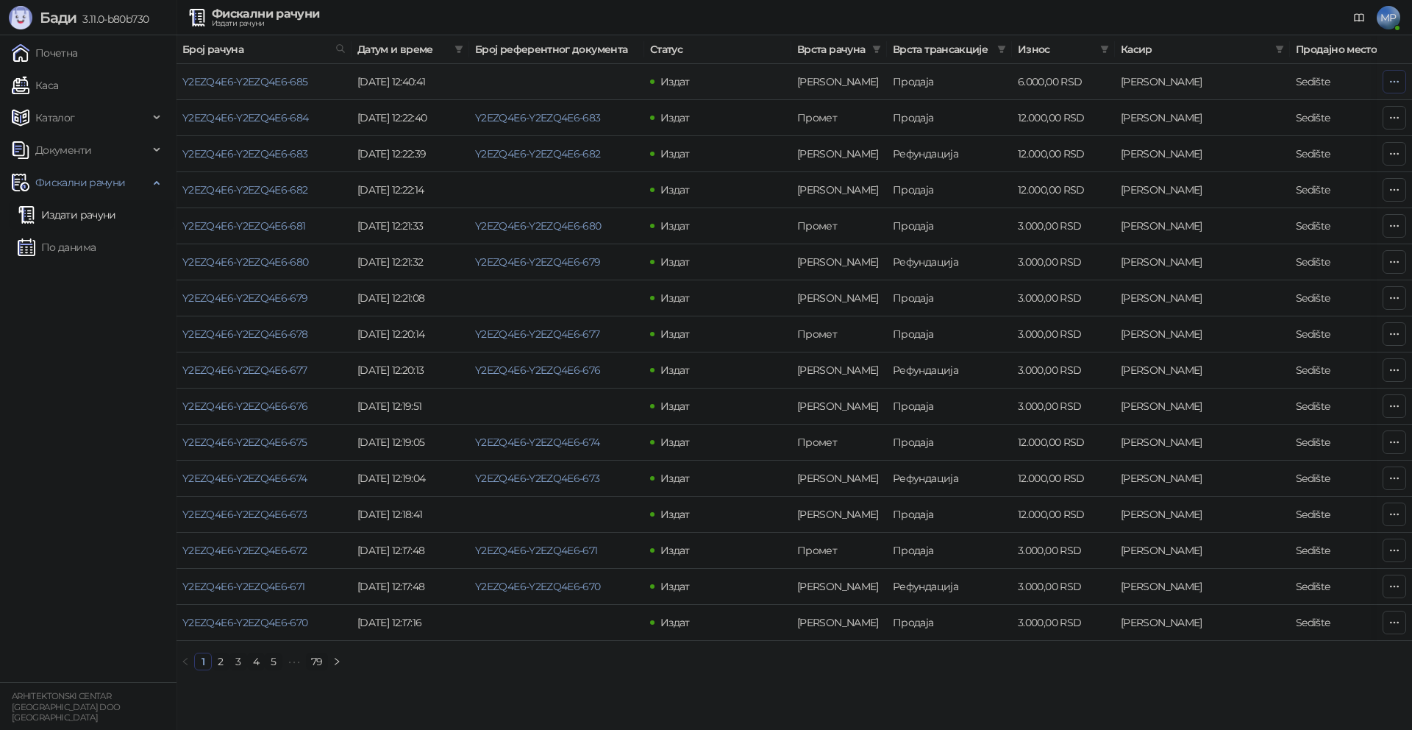
click at [1394, 78] on icon "button" at bounding box center [1395, 82] width 12 height 12
click at [1241, 208] on span "Затвори аванс" at bounding box center [1297, 205] width 196 height 16
type input "**********"
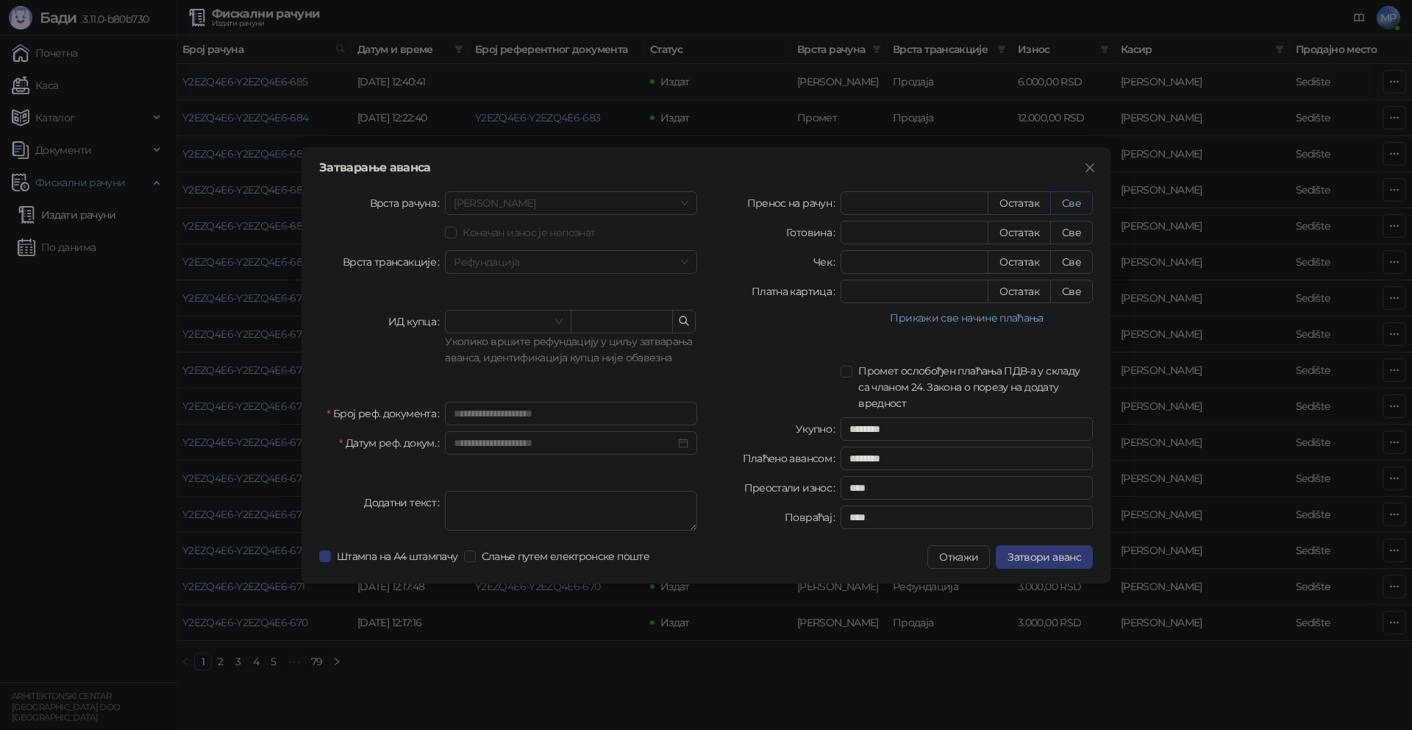
click at [1074, 199] on button "Све" at bounding box center [1071, 203] width 43 height 24
click at [1046, 559] on span "Затвори аванс" at bounding box center [1045, 556] width 74 height 13
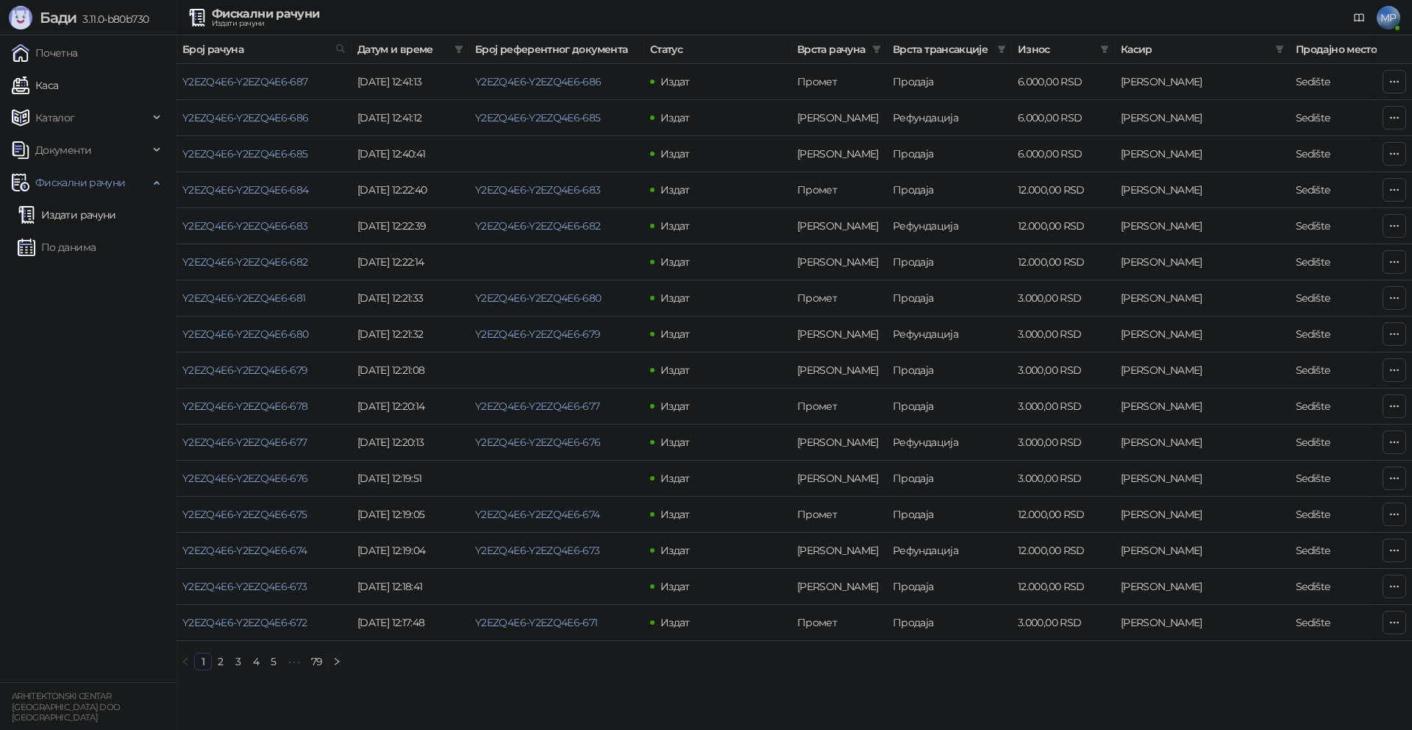
click at [58, 85] on link "Каса" at bounding box center [35, 85] width 46 height 29
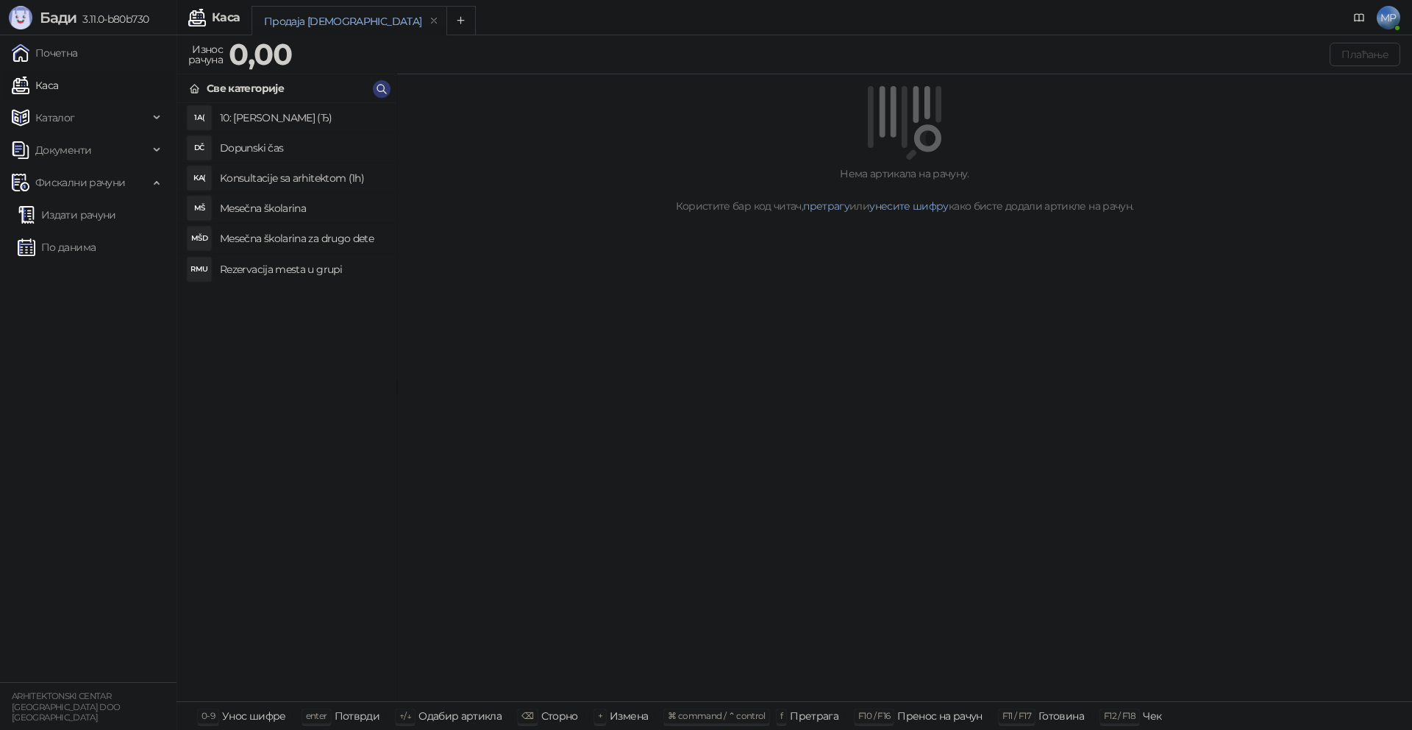
click at [254, 215] on h4 "Mesečna školarina" at bounding box center [302, 208] width 165 height 24
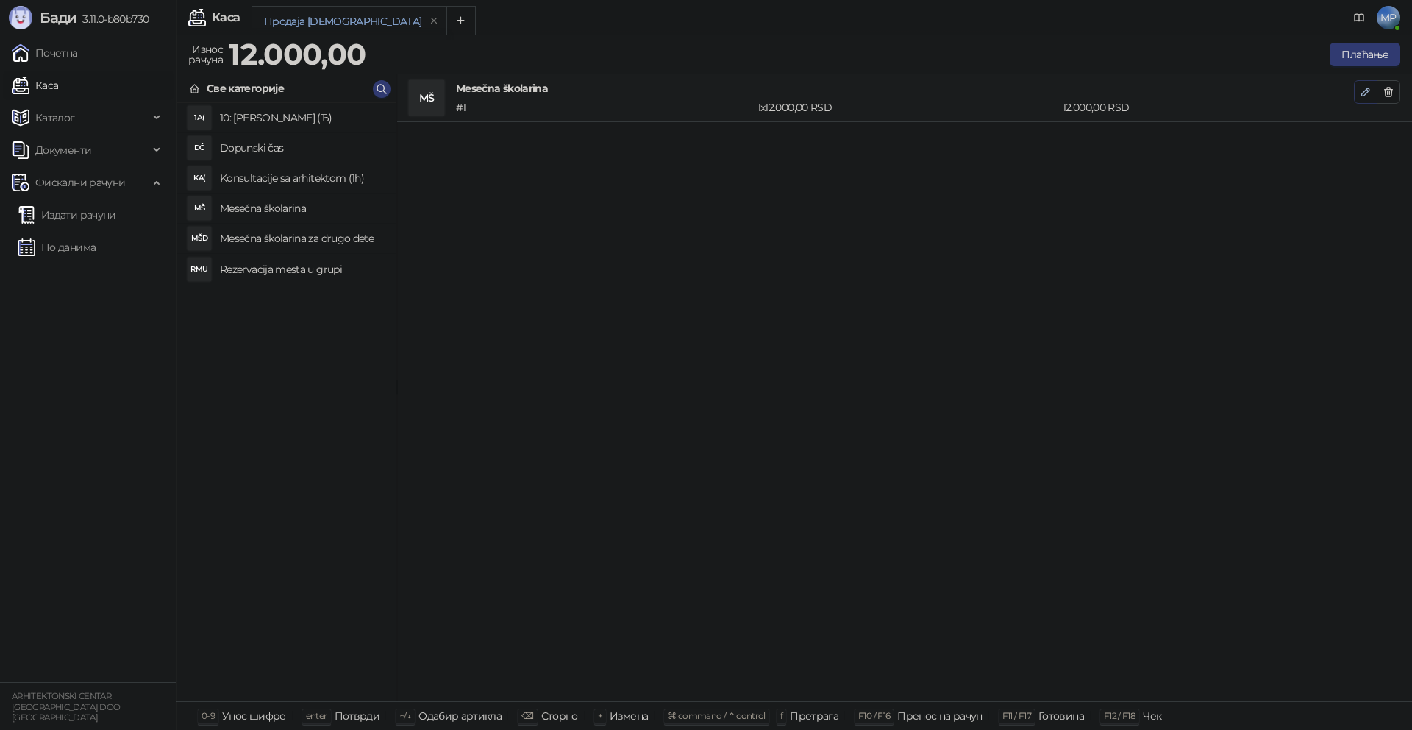
click at [1364, 90] on icon "button" at bounding box center [1365, 91] width 7 height 7
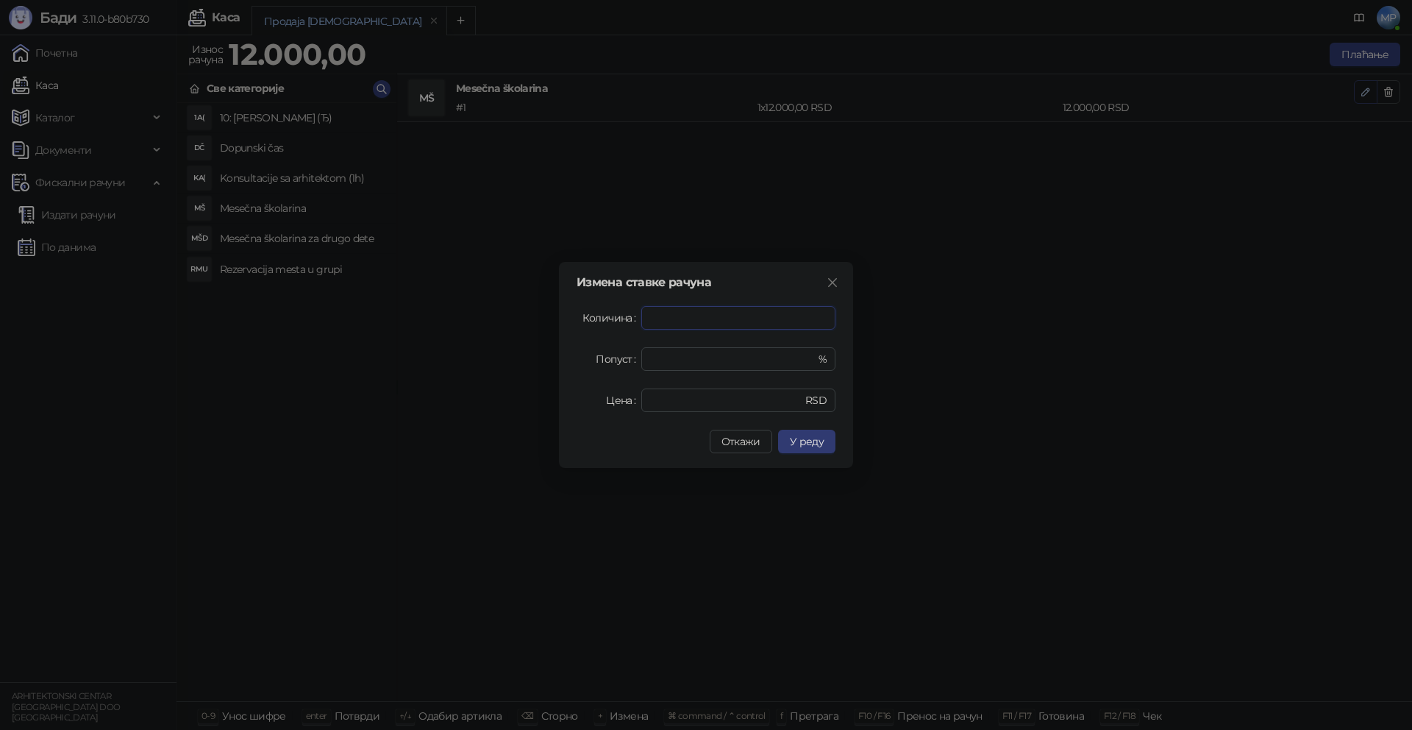
type input "*"
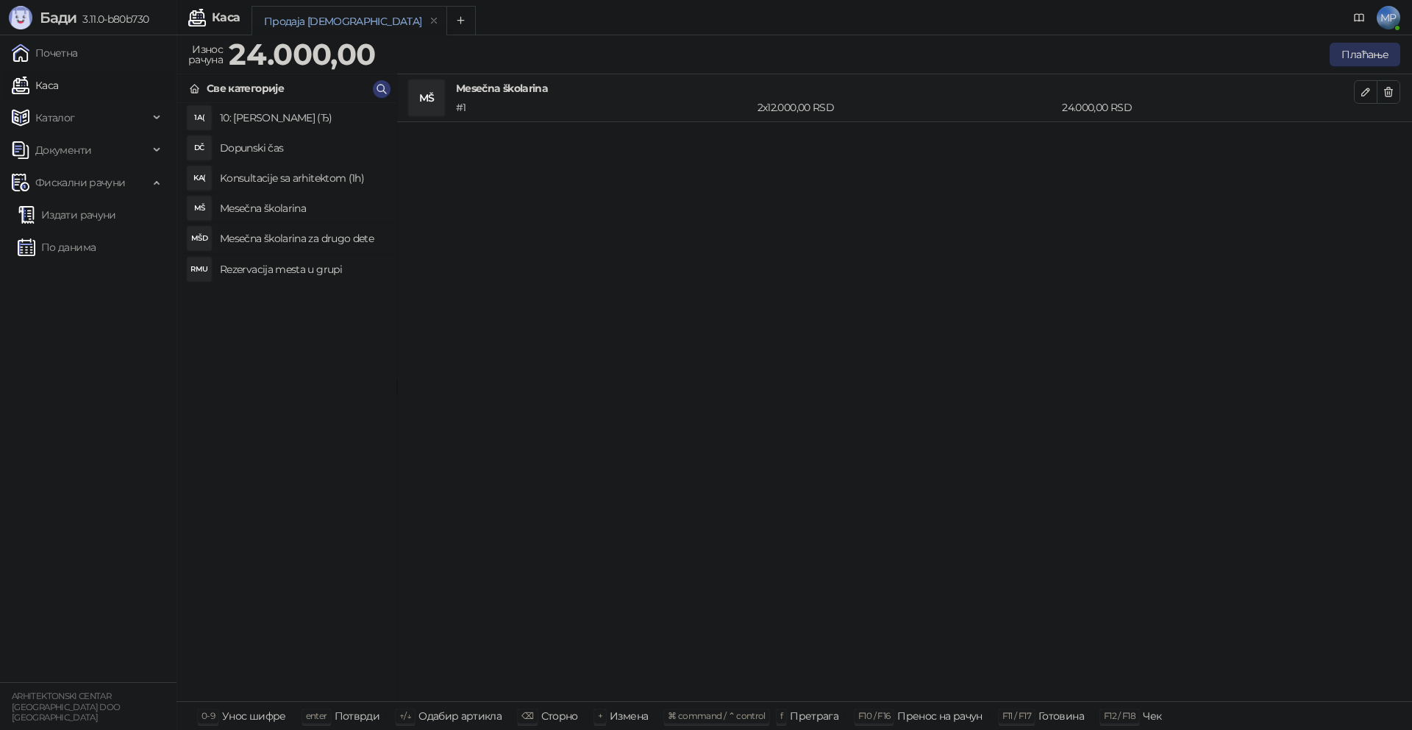
click at [1367, 60] on button "Плаћање" at bounding box center [1365, 55] width 71 height 24
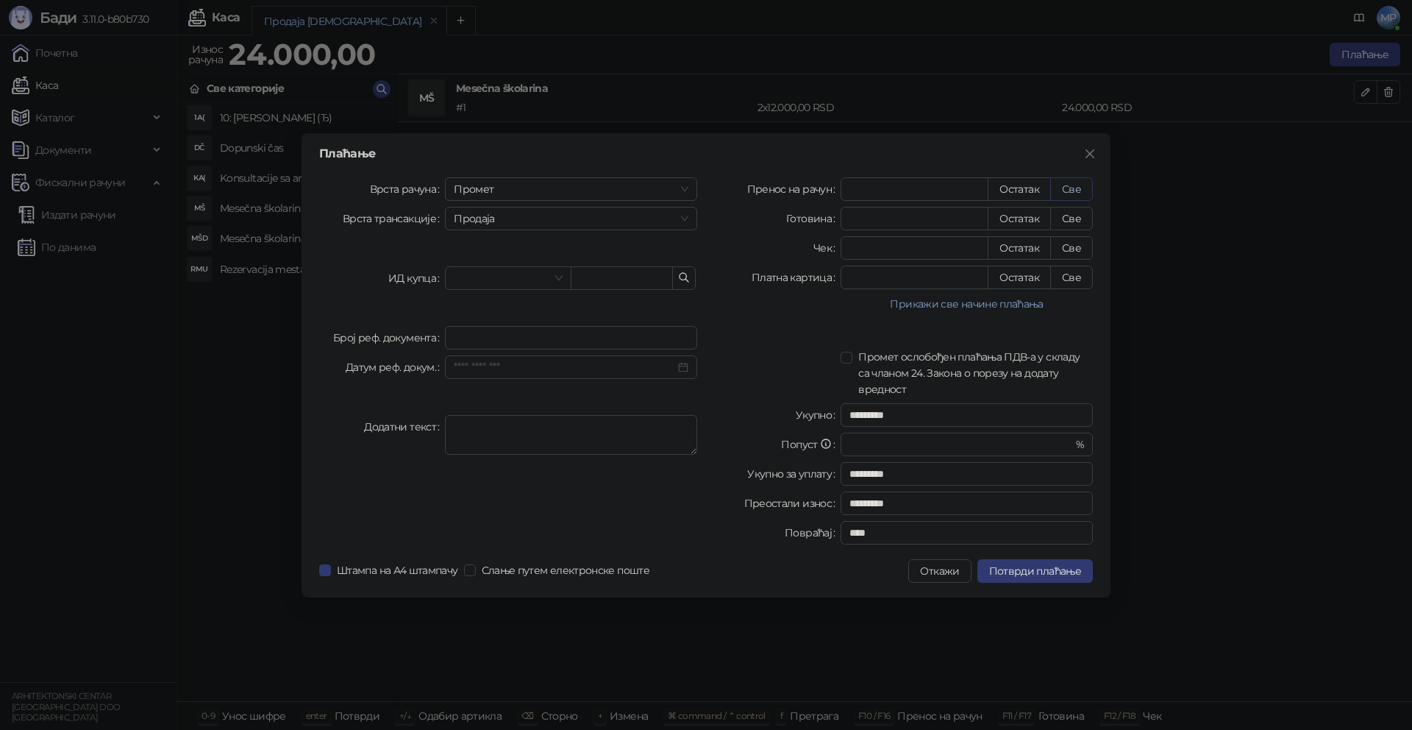
click at [1080, 192] on button "Све" at bounding box center [1071, 189] width 43 height 24
type input "*****"
type input "****"
click at [532, 188] on span "Промет" at bounding box center [571, 189] width 235 height 22
click at [498, 290] on div "[PERSON_NAME]" at bounding box center [571, 289] width 229 height 16
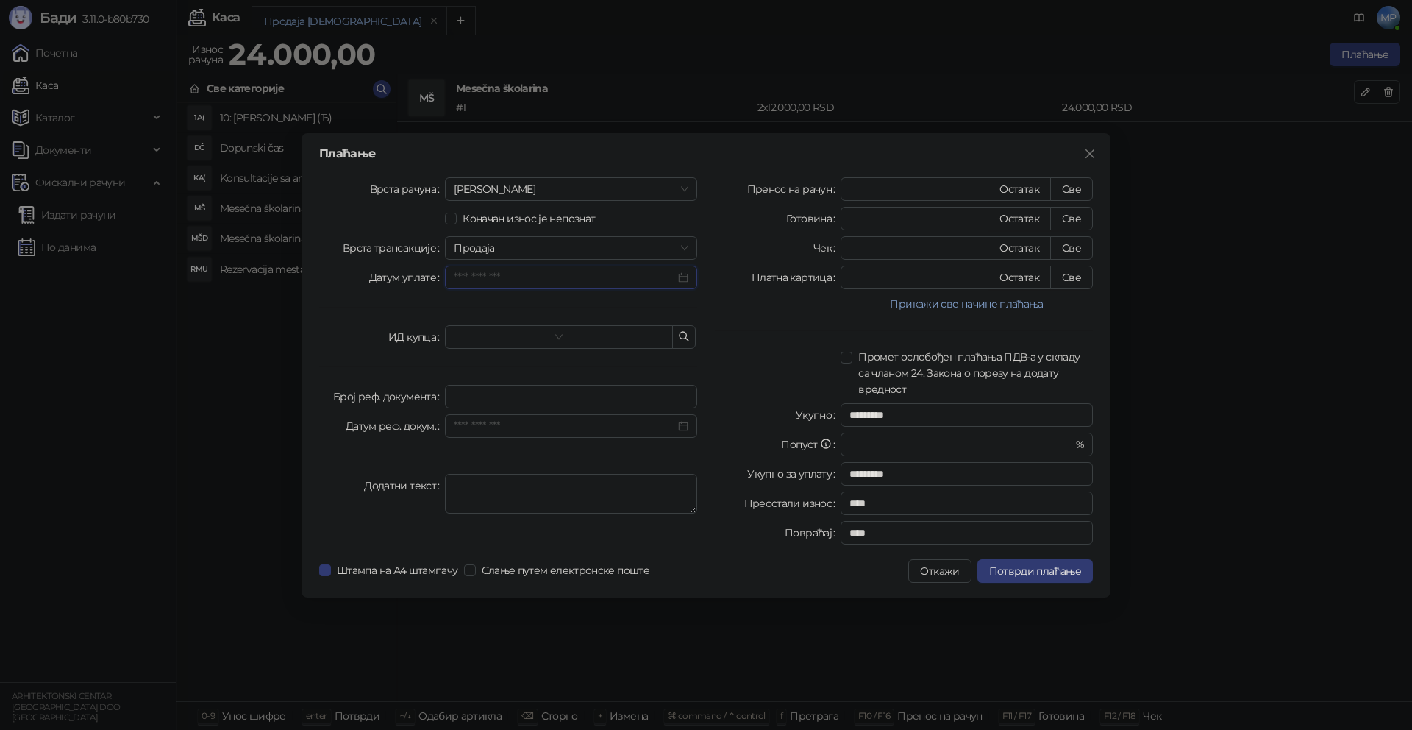
click at [582, 282] on input "Датум уплате" at bounding box center [564, 277] width 221 height 16
type input "**********"
click at [581, 419] on div "15" at bounding box center [578, 421] width 18 height 18
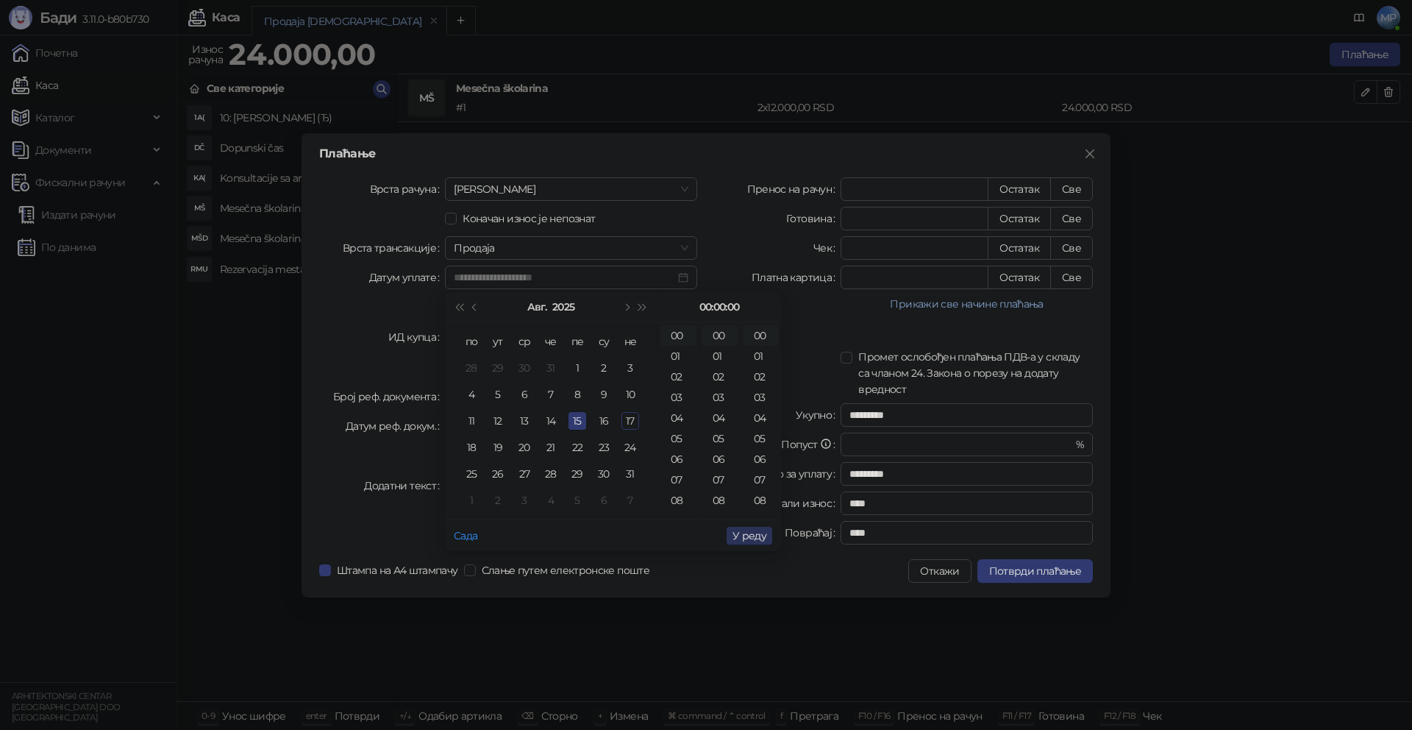
type input "**********"
click at [738, 541] on span "У реду" at bounding box center [750, 535] width 34 height 13
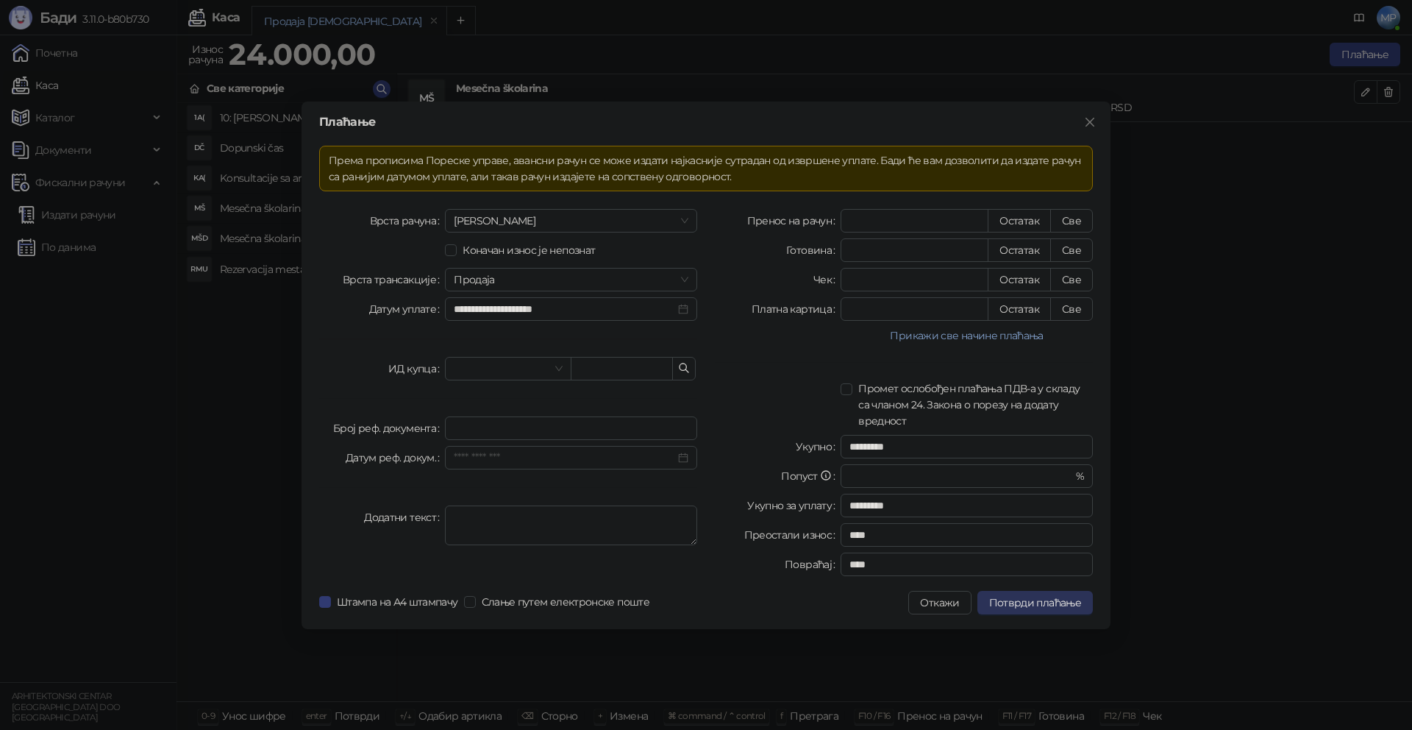
click at [1048, 603] on span "Потврди плаћање" at bounding box center [1035, 602] width 92 height 13
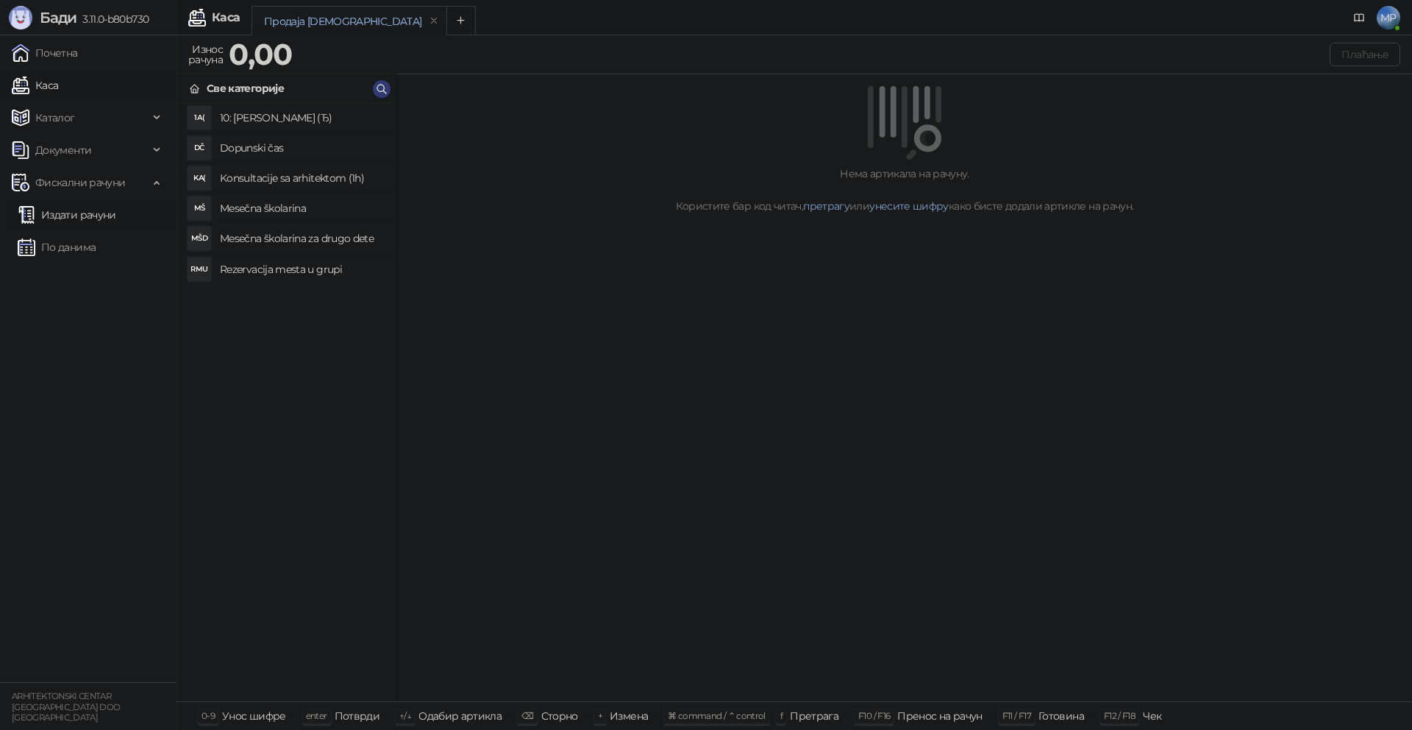
click at [39, 217] on link "Издати рачуни" at bounding box center [67, 214] width 99 height 29
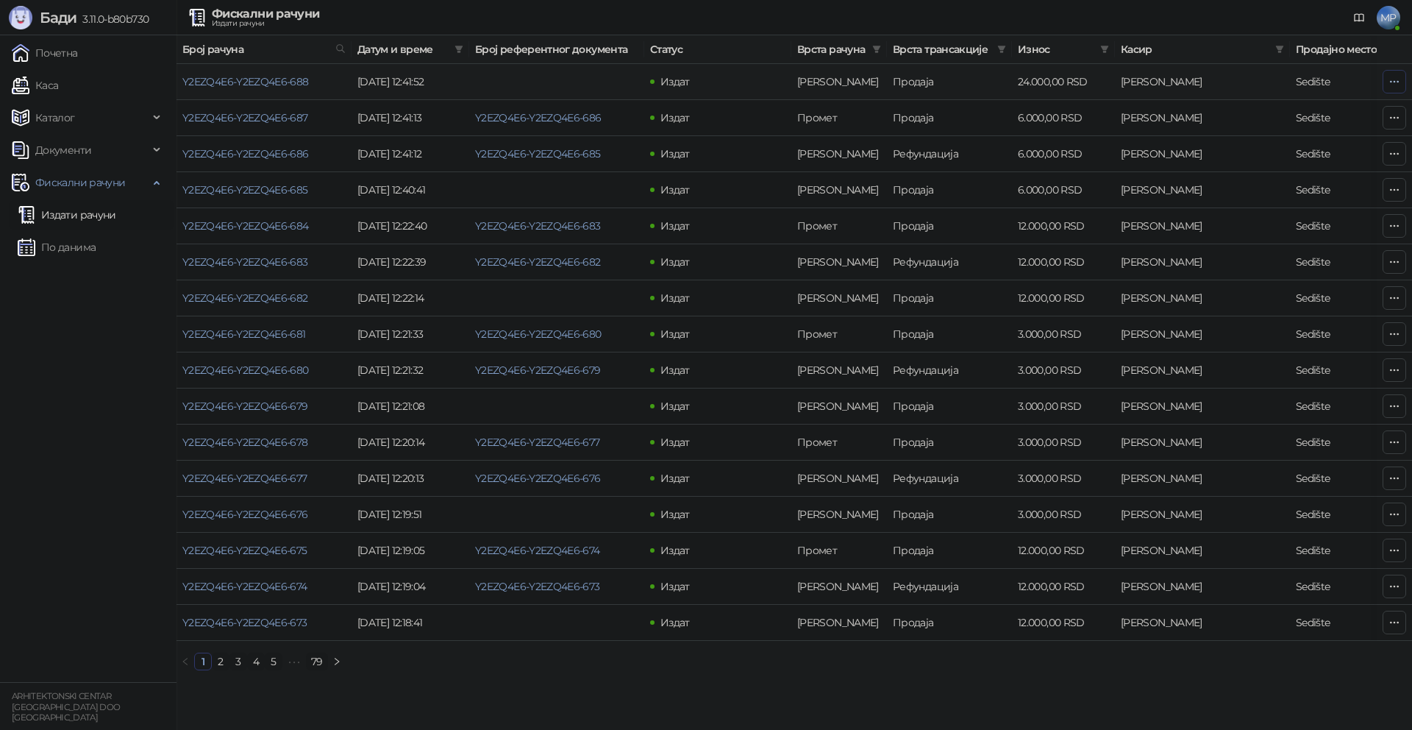
click at [1394, 80] on icon "button" at bounding box center [1395, 82] width 12 height 12
click at [1247, 205] on span "Затвори аванс" at bounding box center [1297, 205] width 196 height 16
type input "**********"
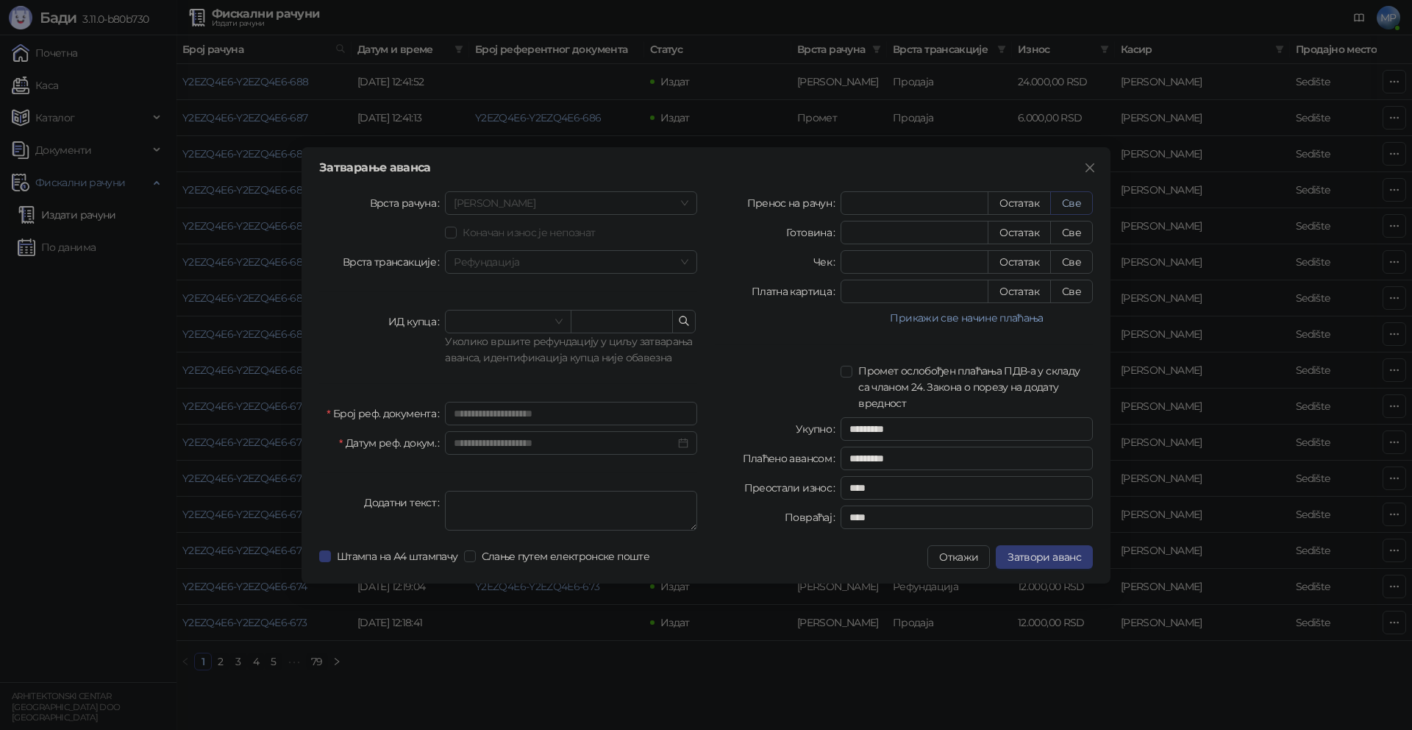
click at [1082, 200] on button "Све" at bounding box center [1071, 203] width 43 height 24
click at [1036, 558] on span "Затвори аванс" at bounding box center [1045, 556] width 74 height 13
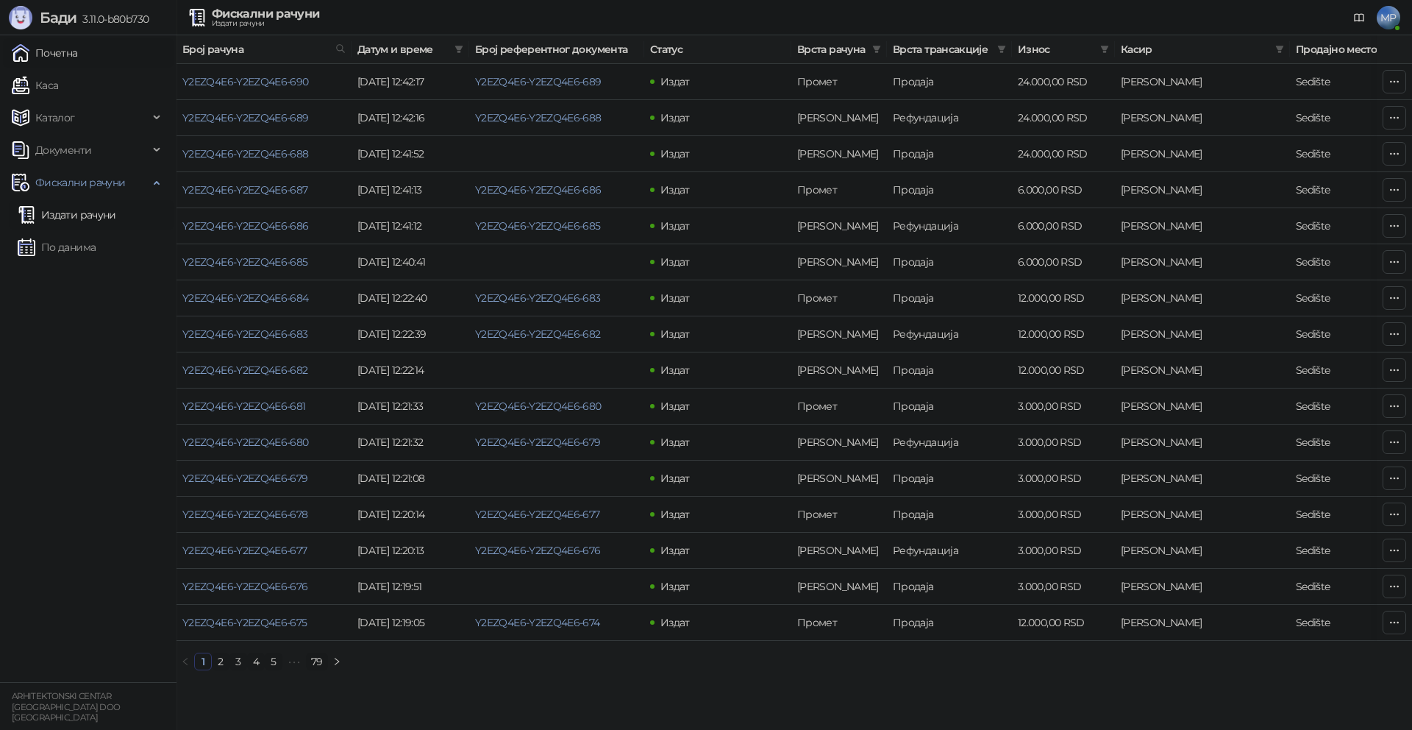
click at [64, 49] on link "Почетна" at bounding box center [45, 52] width 66 height 29
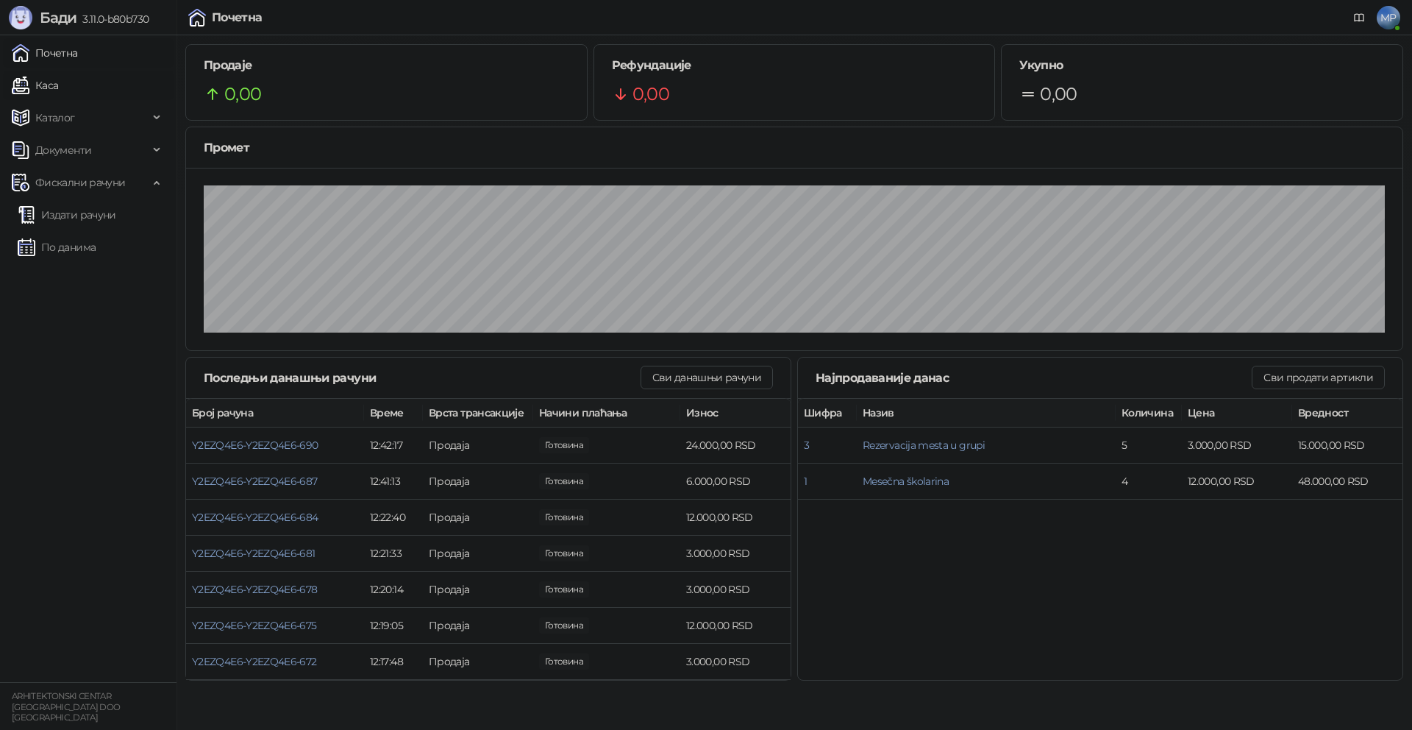
click at [58, 88] on link "Каса" at bounding box center [35, 85] width 46 height 29
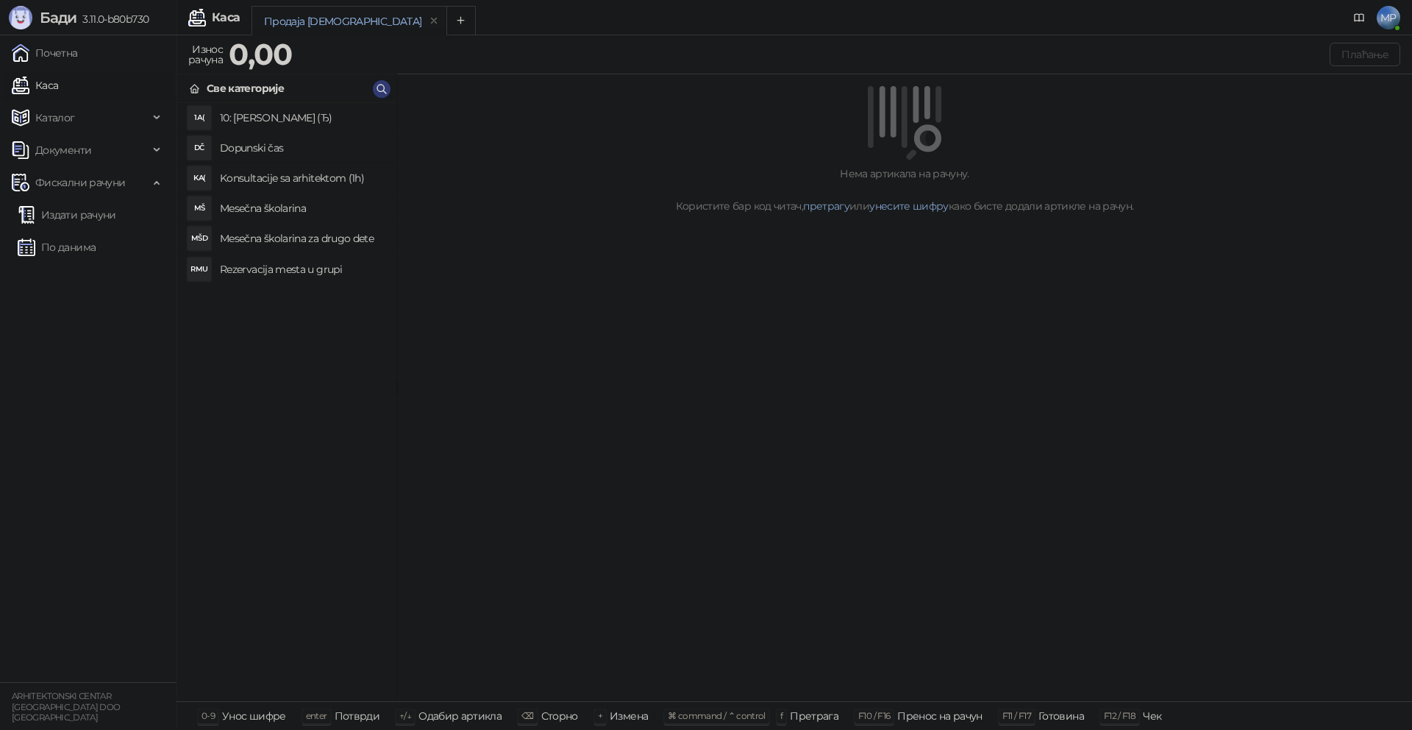
click at [327, 269] on h4 "Rezervacija mesta u grupi" at bounding box center [302, 269] width 165 height 24
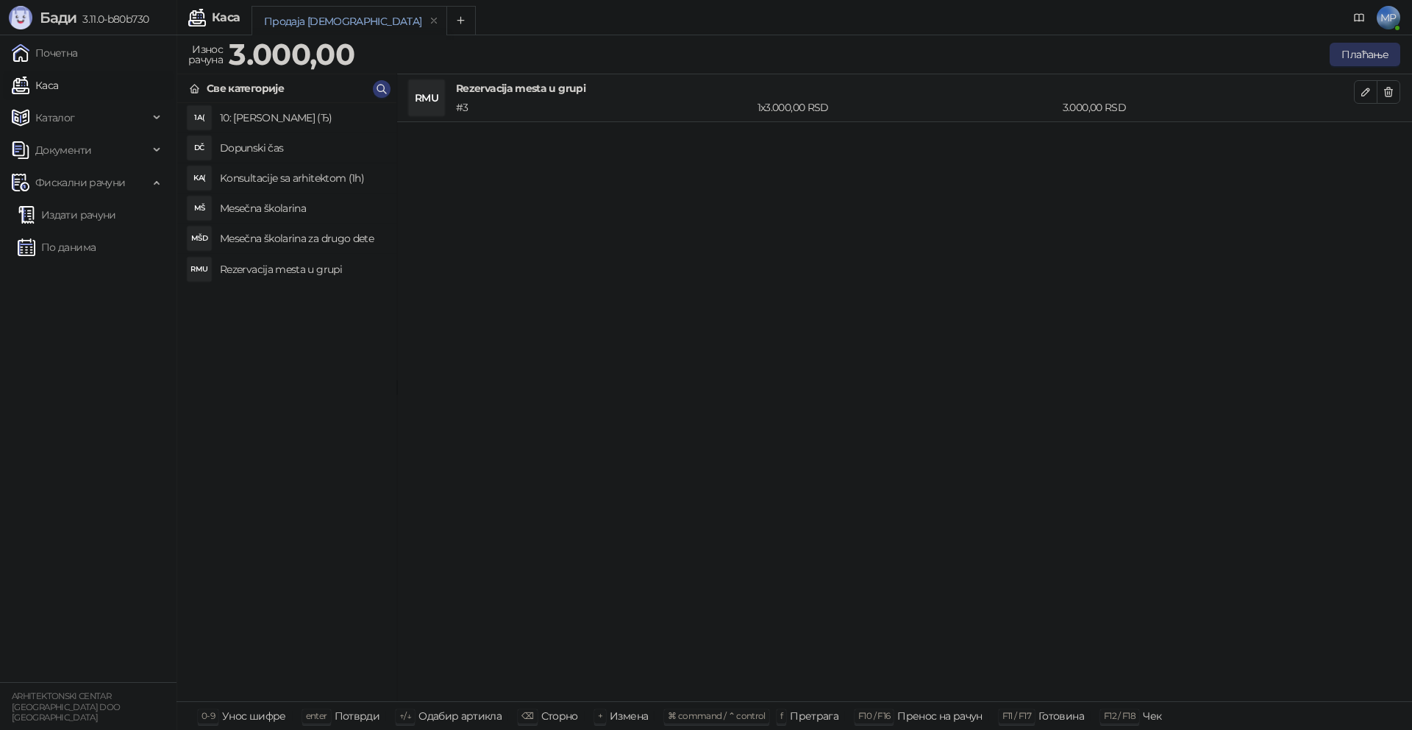
click at [1373, 54] on button "Плаћање" at bounding box center [1365, 55] width 71 height 24
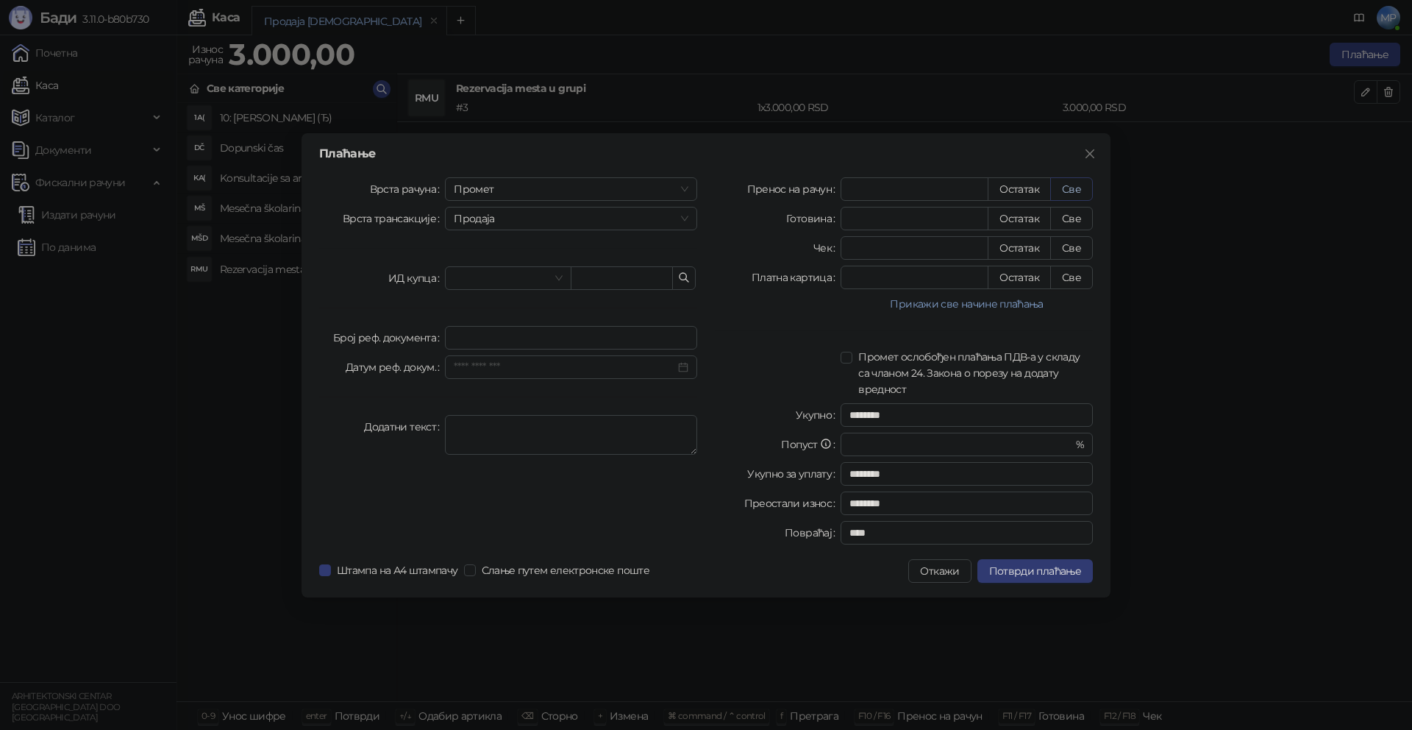
click at [1073, 190] on button "Све" at bounding box center [1071, 189] width 43 height 24
type input "****"
click at [506, 194] on span "Промет" at bounding box center [571, 189] width 235 height 22
click at [476, 288] on div "[PERSON_NAME]" at bounding box center [571, 289] width 229 height 16
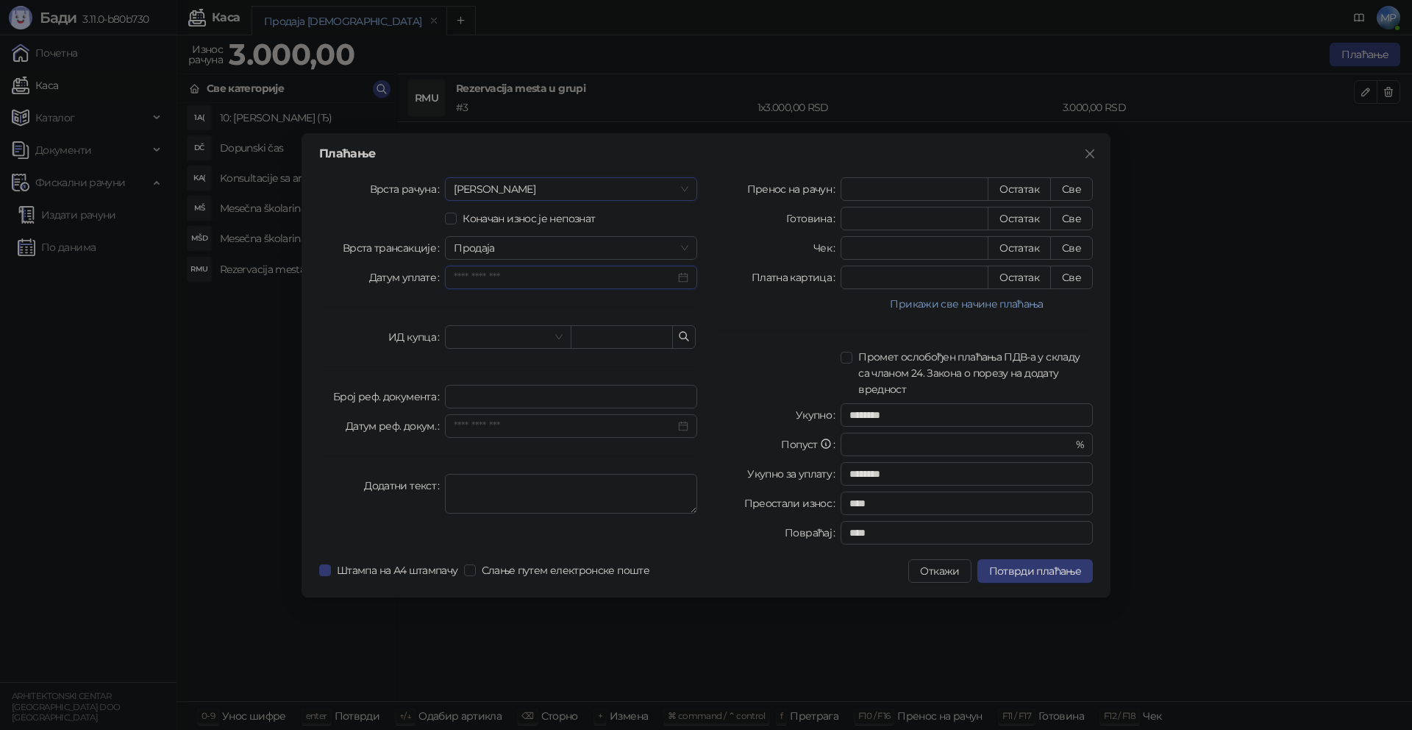
click at [488, 278] on input "Датум уплате" at bounding box center [564, 277] width 221 height 16
type input "**********"
click at [580, 420] on div "15" at bounding box center [578, 421] width 18 height 18
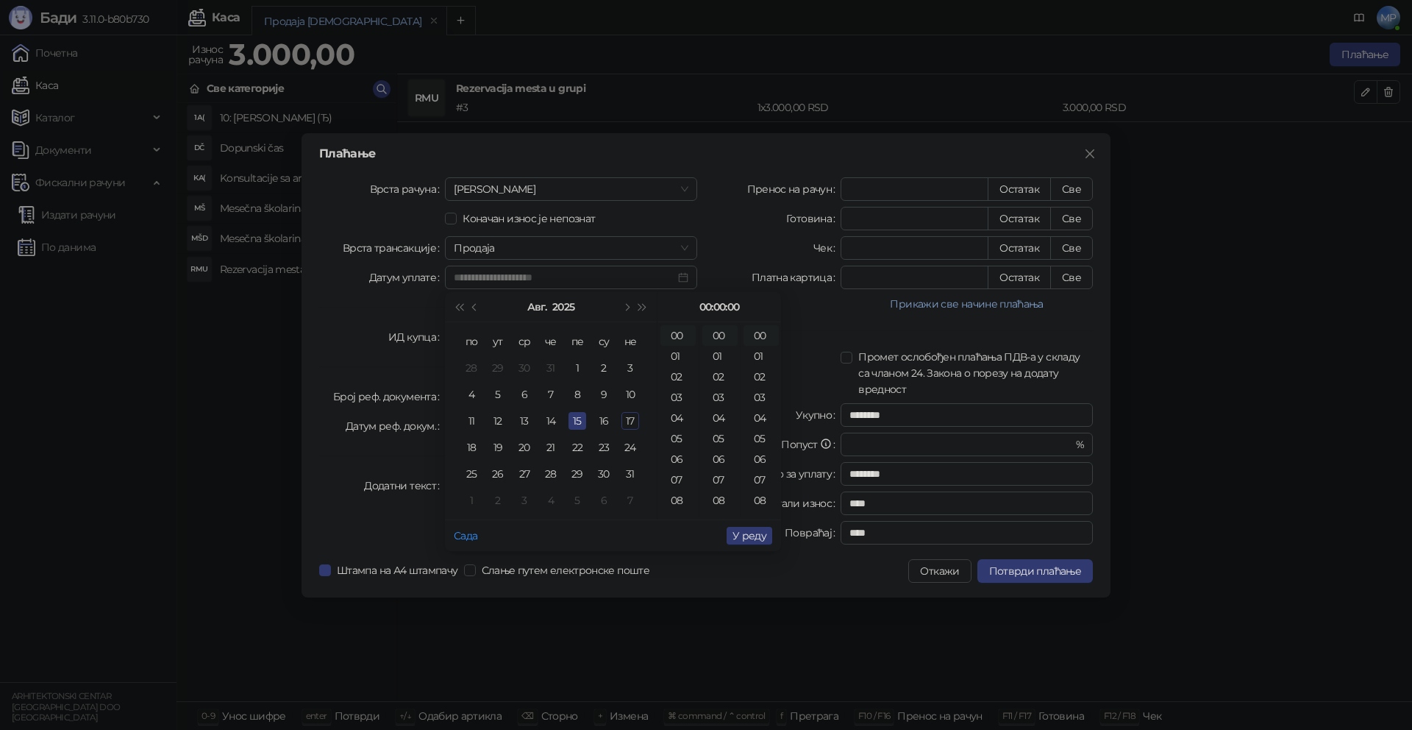
type input "**********"
click at [758, 536] on span "У реду" at bounding box center [750, 535] width 34 height 13
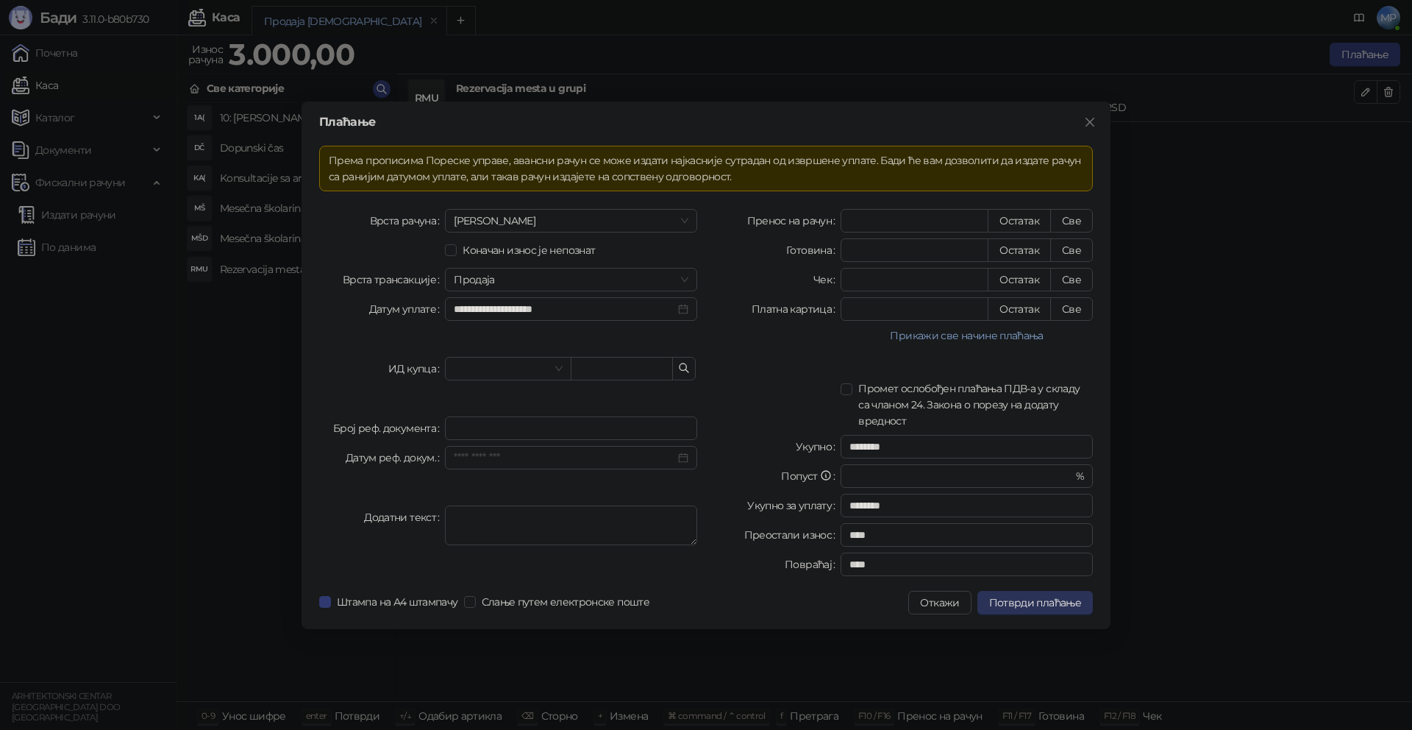
click at [1061, 600] on span "Потврди плаћање" at bounding box center [1035, 602] width 92 height 13
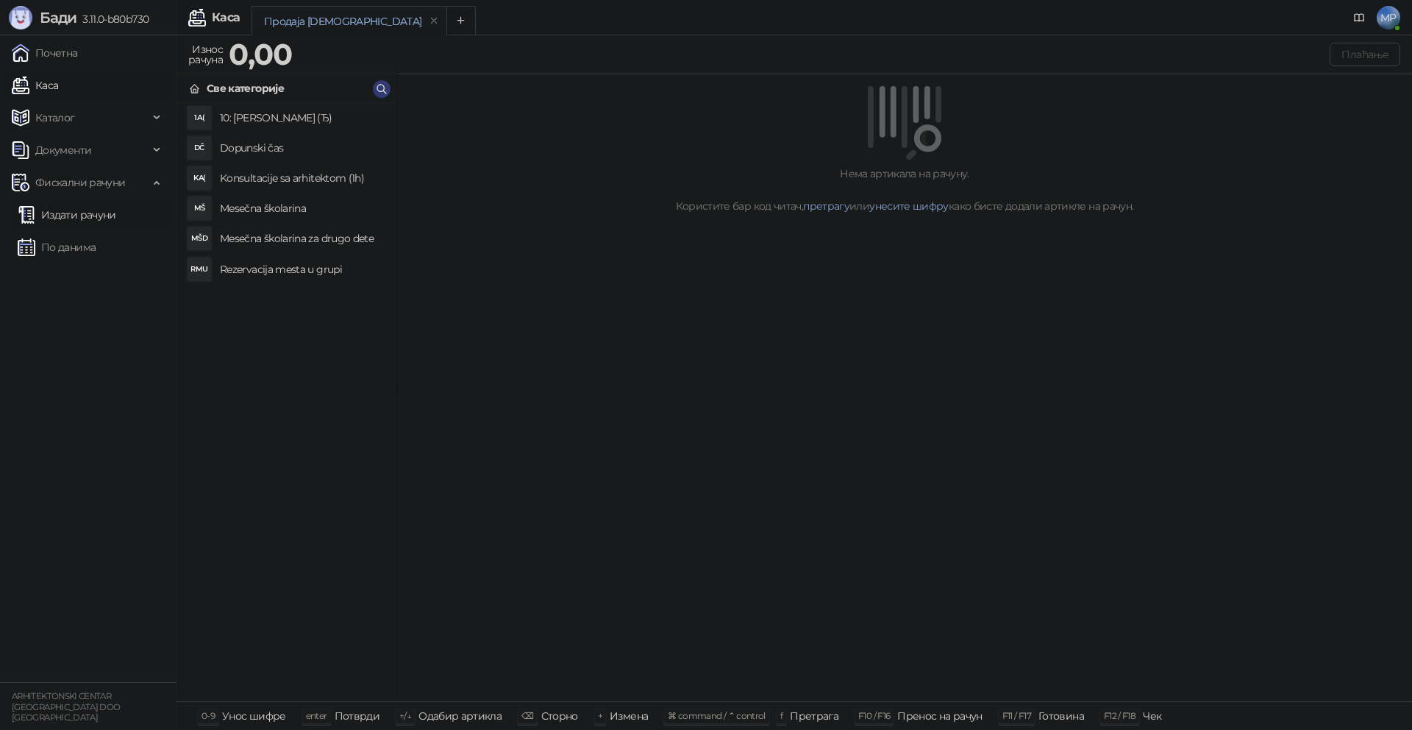
click at [76, 213] on link "Издати рачуни" at bounding box center [67, 214] width 99 height 29
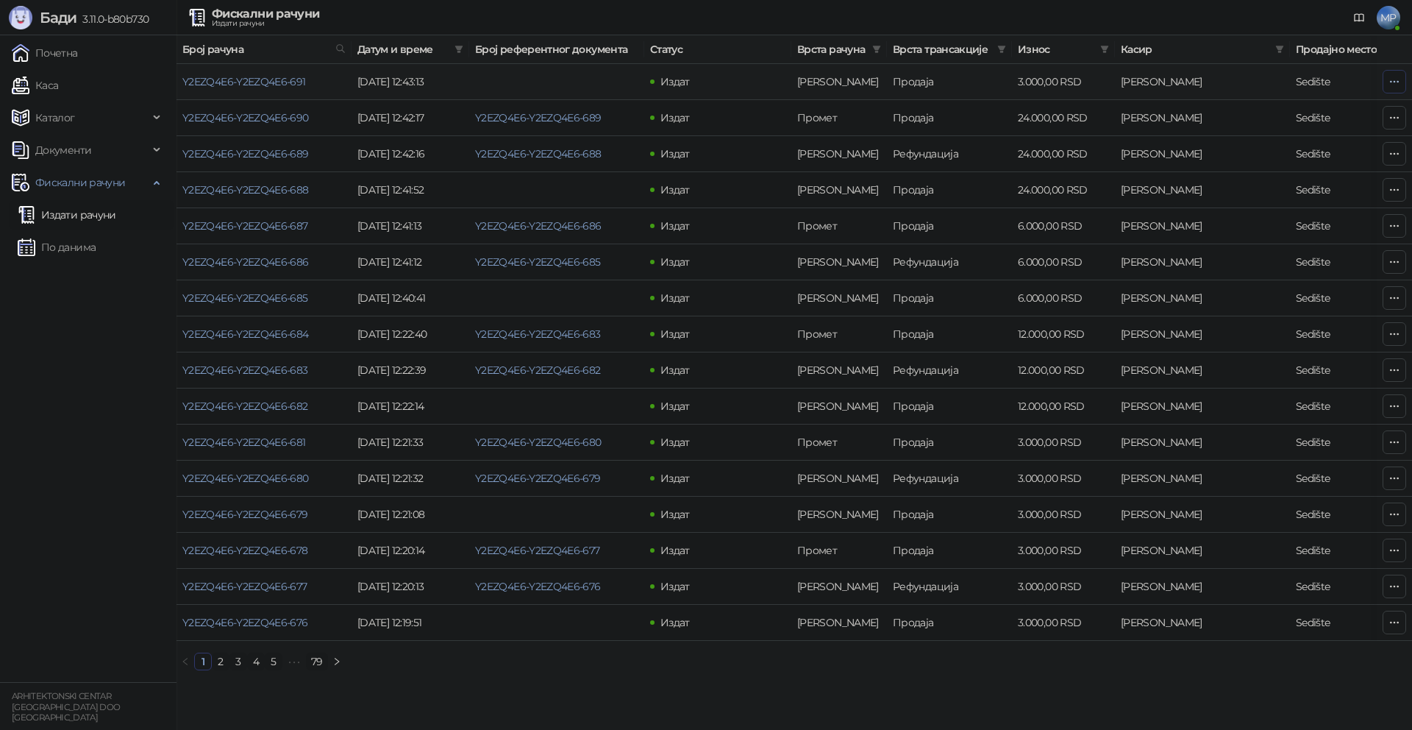
click at [1396, 83] on icon "button" at bounding box center [1395, 82] width 12 height 12
click at [1244, 203] on span "Затвори аванс" at bounding box center [1297, 205] width 196 height 16
type input "**********"
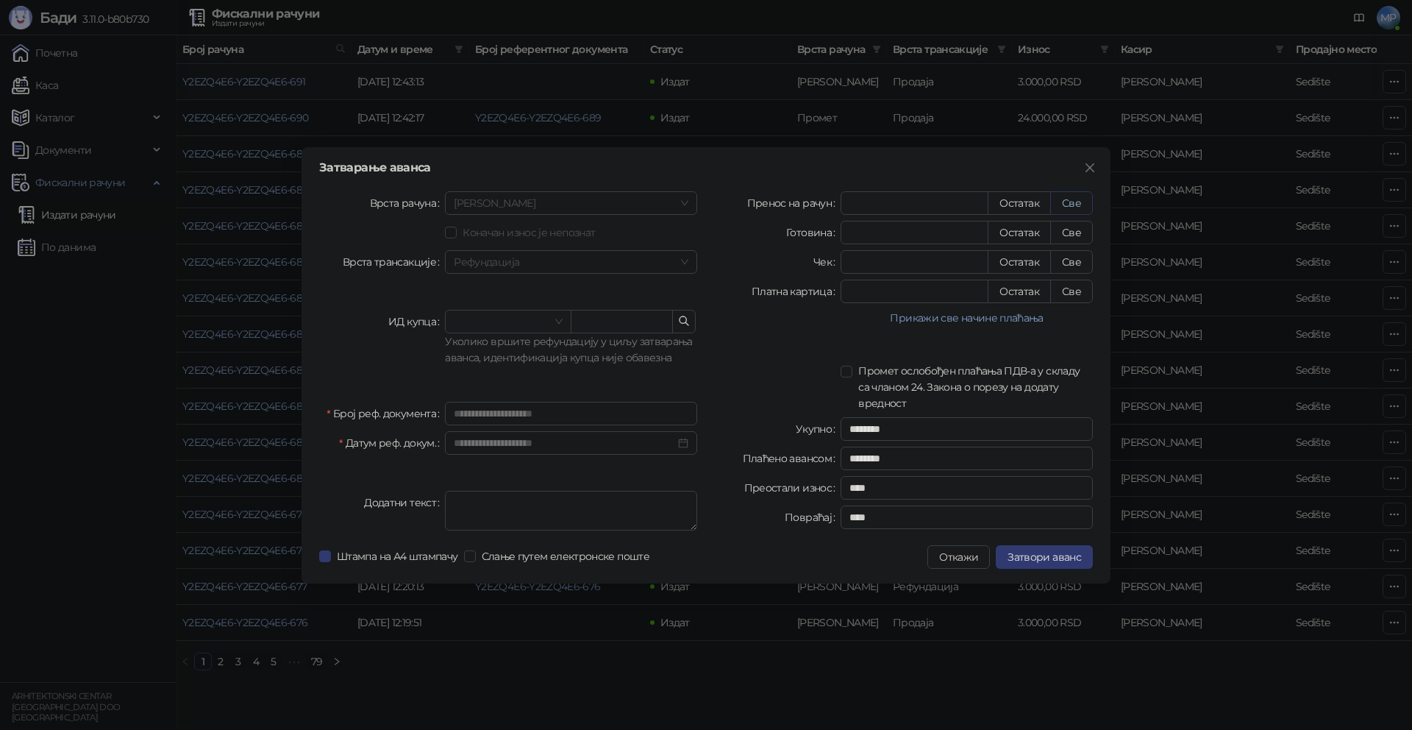
click at [1077, 197] on button "Све" at bounding box center [1071, 203] width 43 height 24
click at [1035, 559] on span "Затвори аванс" at bounding box center [1045, 556] width 74 height 13
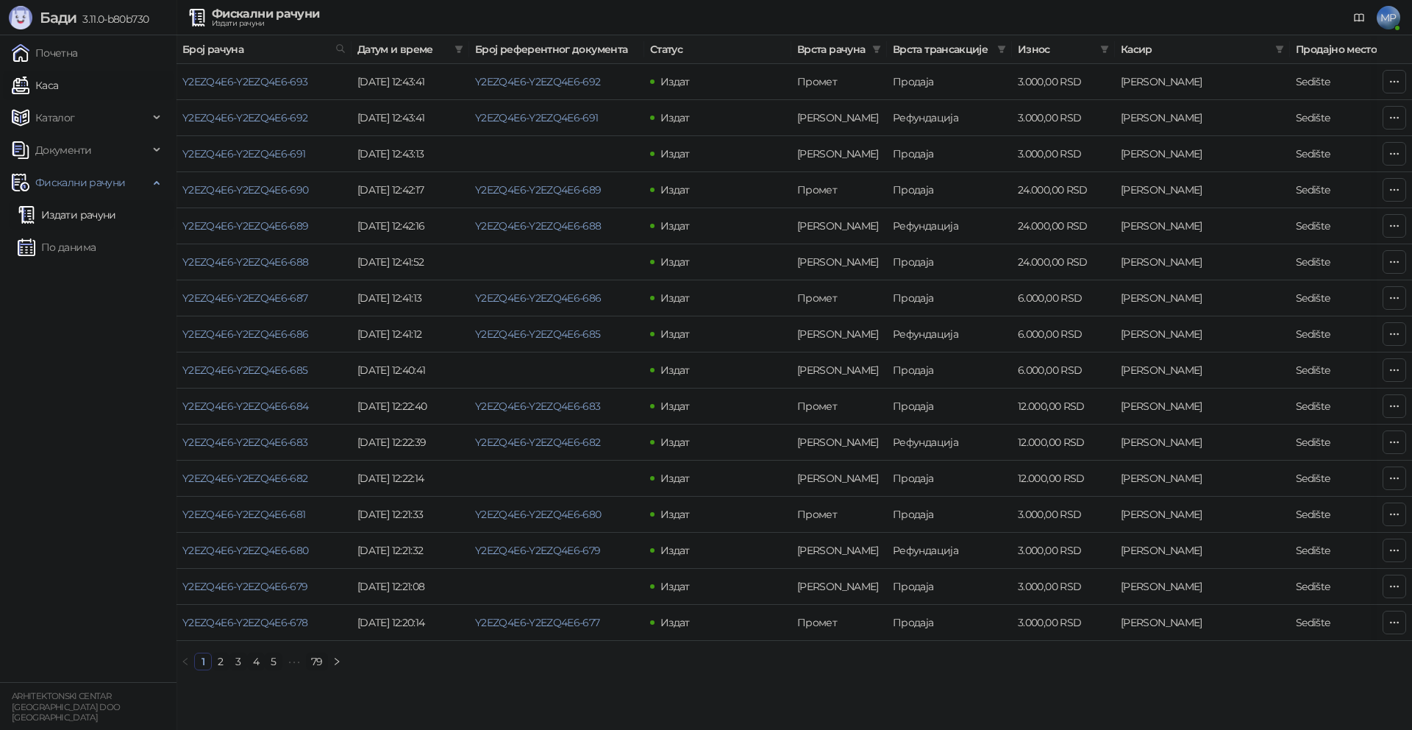
click at [54, 91] on link "Каса" at bounding box center [35, 85] width 46 height 29
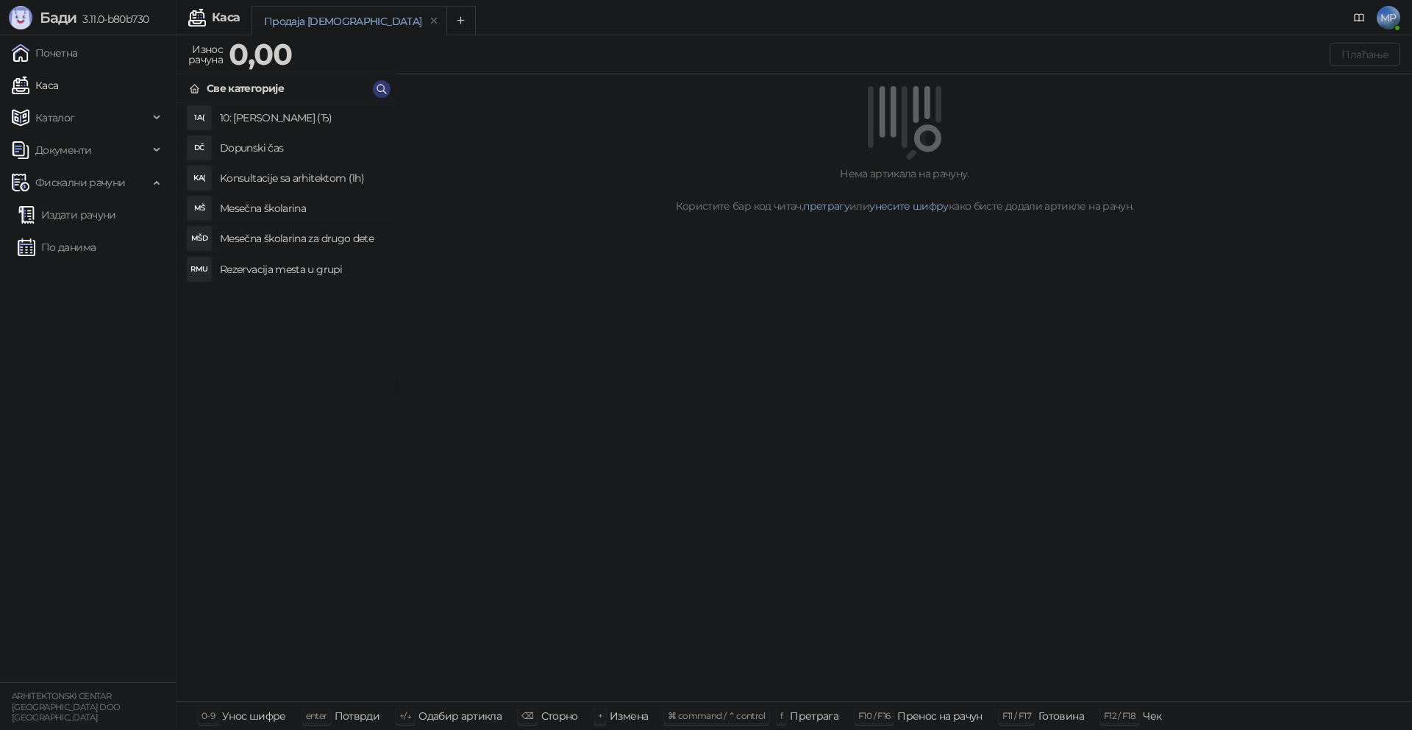
click at [310, 270] on h4 "Rezervacija mesta u grupi" at bounding box center [302, 269] width 165 height 24
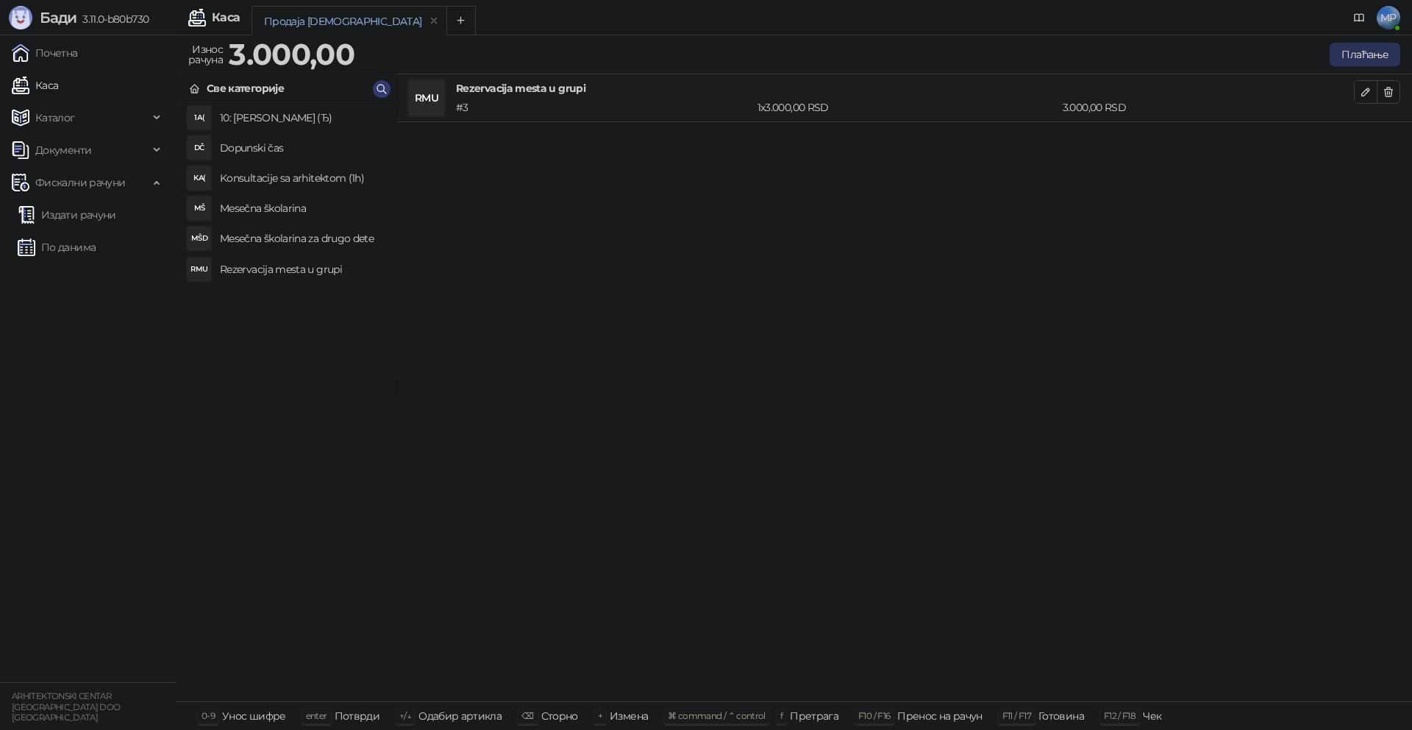
click at [1359, 51] on button "Плаћање" at bounding box center [1365, 55] width 71 height 24
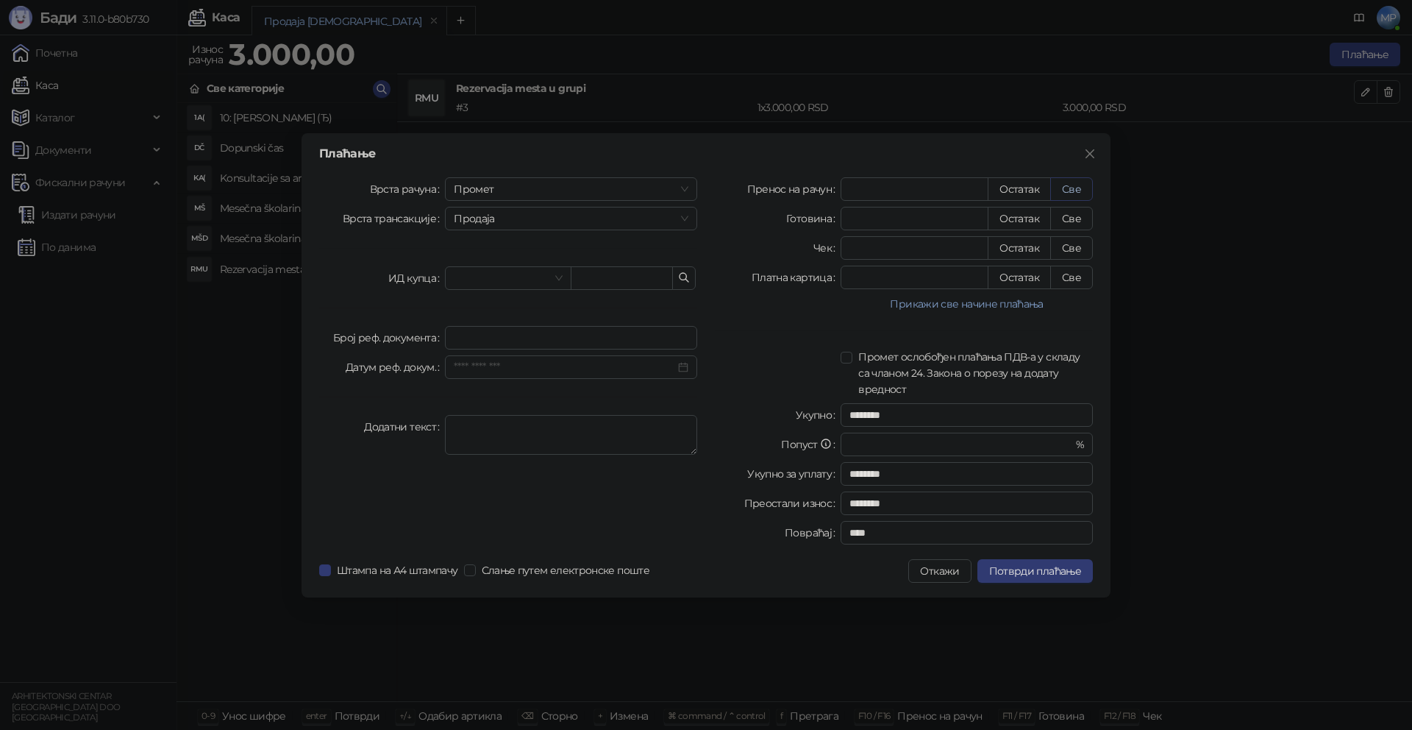
click at [1075, 189] on button "Све" at bounding box center [1071, 189] width 43 height 24
type input "****"
click at [541, 178] on span "Промет" at bounding box center [571, 189] width 235 height 22
click at [505, 289] on div "[PERSON_NAME]" at bounding box center [571, 289] width 229 height 16
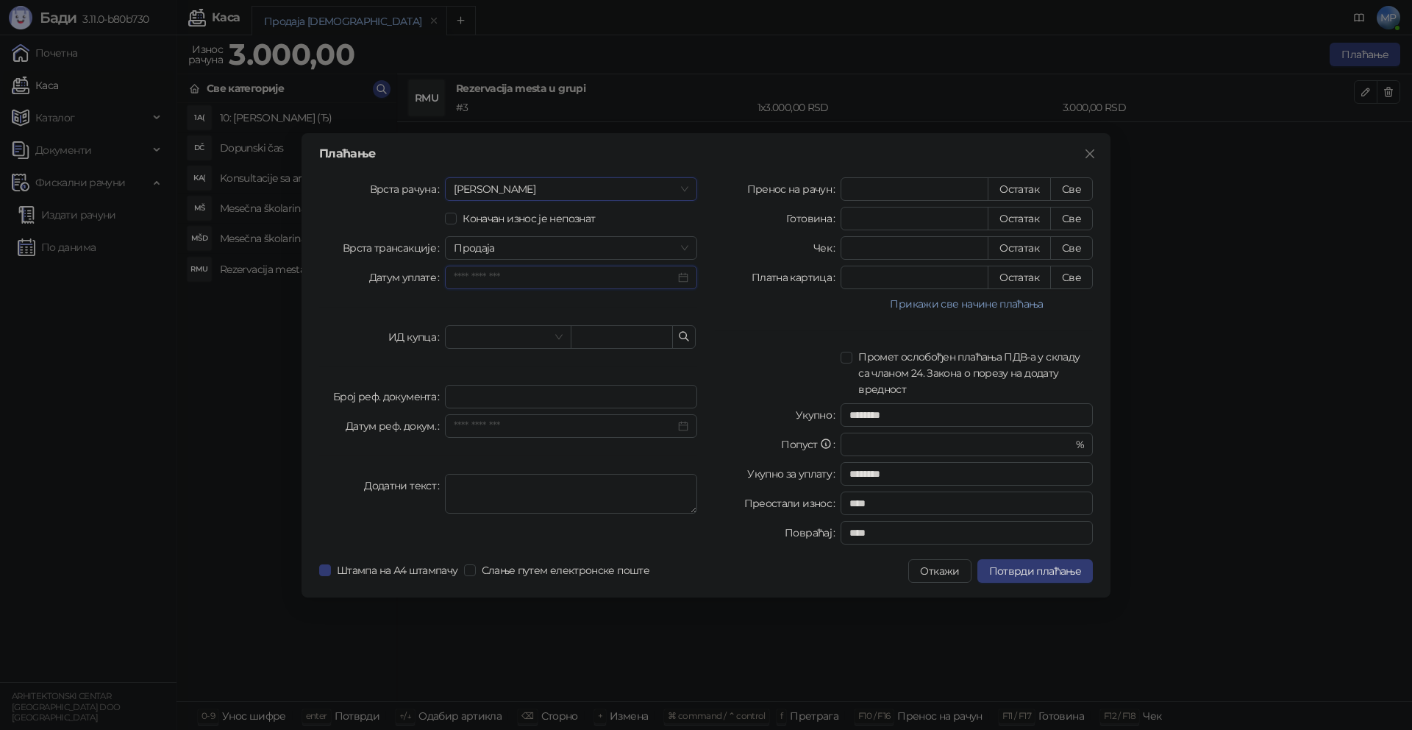
click at [610, 278] on input "Датум уплате" at bounding box center [564, 277] width 221 height 16
type input "**********"
click at [581, 418] on div "15" at bounding box center [578, 421] width 18 height 18
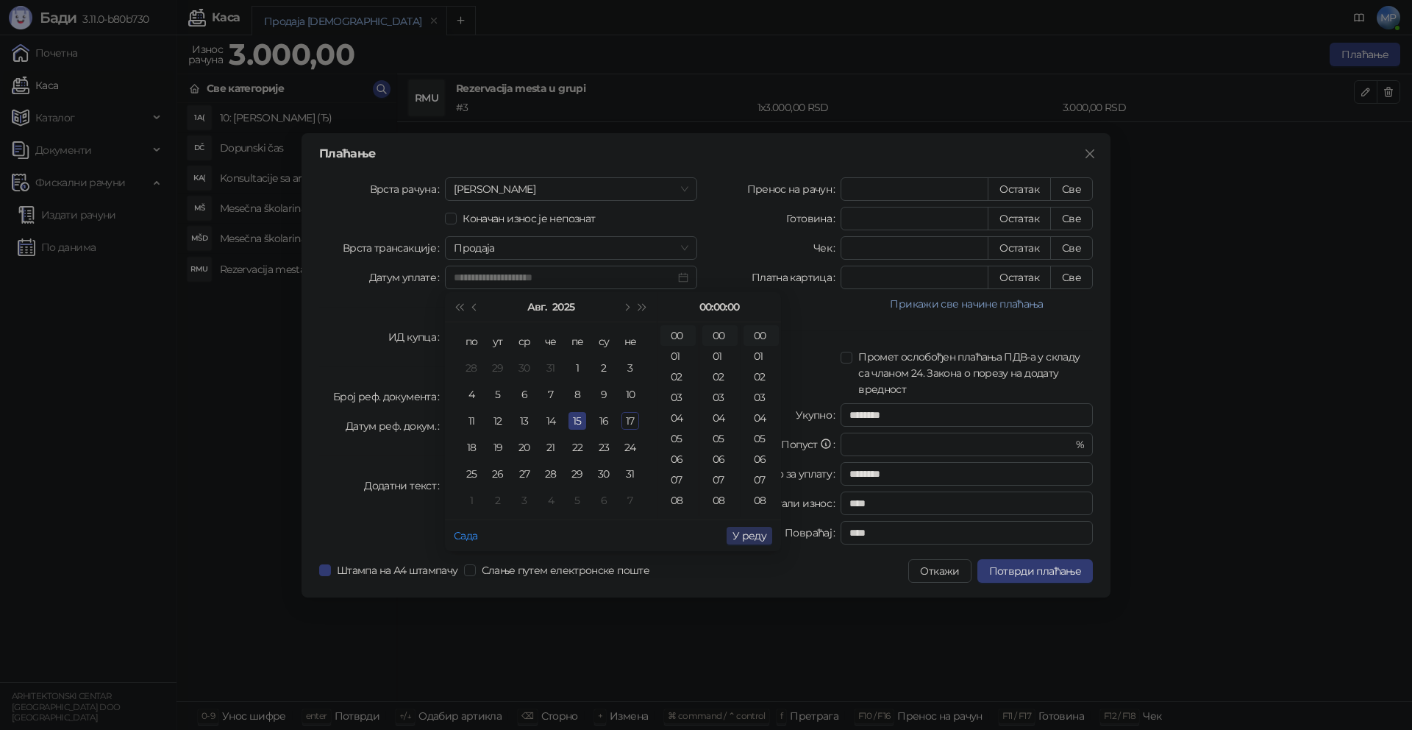
type input "**********"
click at [753, 536] on span "У реду" at bounding box center [750, 535] width 34 height 13
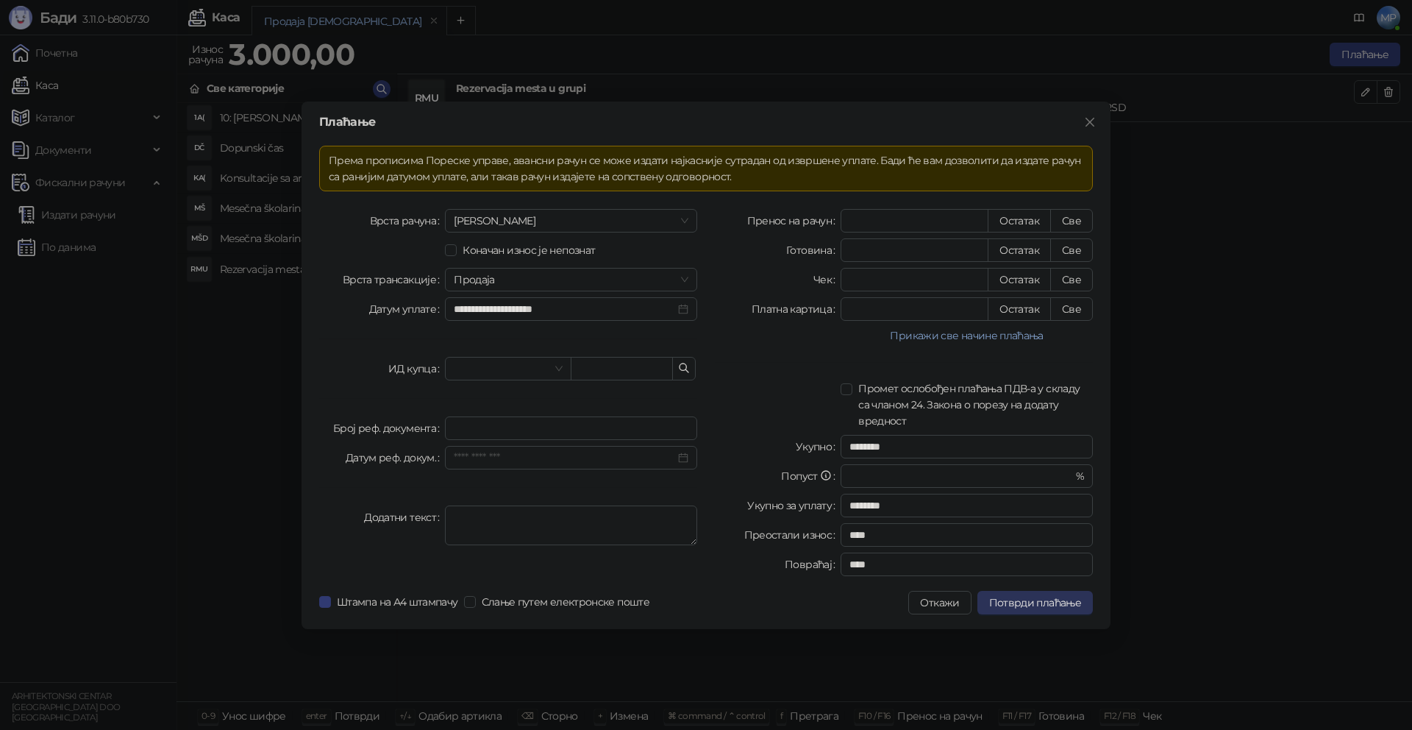
click at [1049, 602] on span "Потврди плаћање" at bounding box center [1035, 602] width 92 height 13
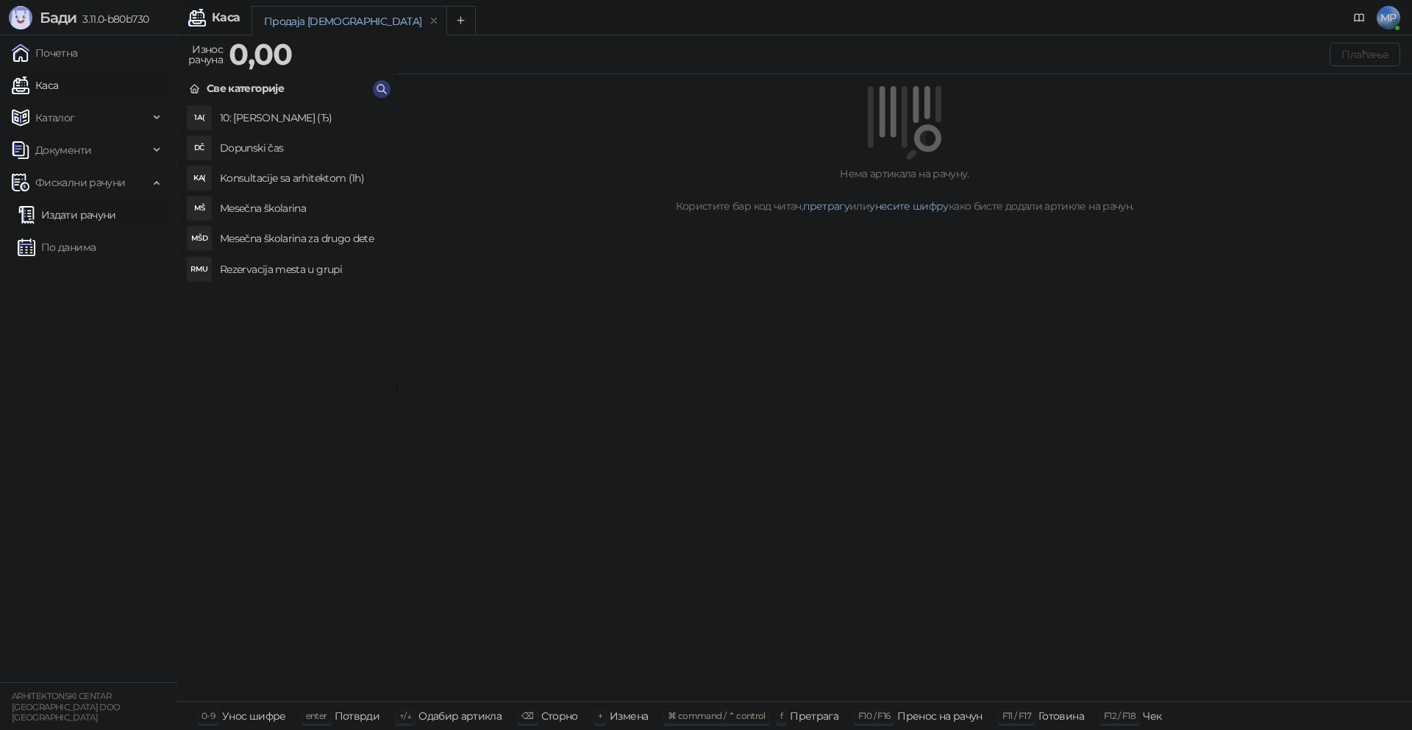
click at [70, 218] on link "Издати рачуни" at bounding box center [67, 214] width 99 height 29
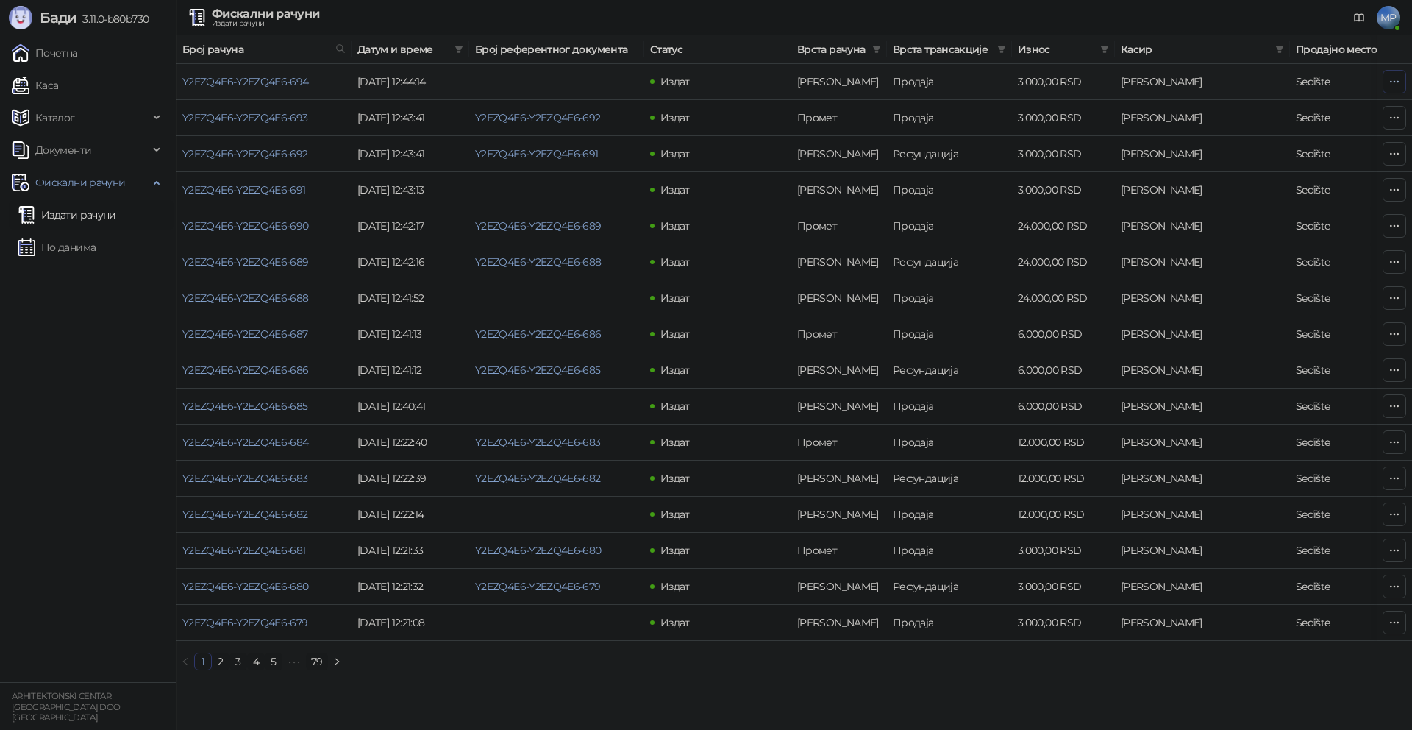
click at [1393, 79] on icon "button" at bounding box center [1395, 82] width 12 height 12
click at [1250, 203] on span "Затвори аванс" at bounding box center [1297, 205] width 196 height 16
type input "**********"
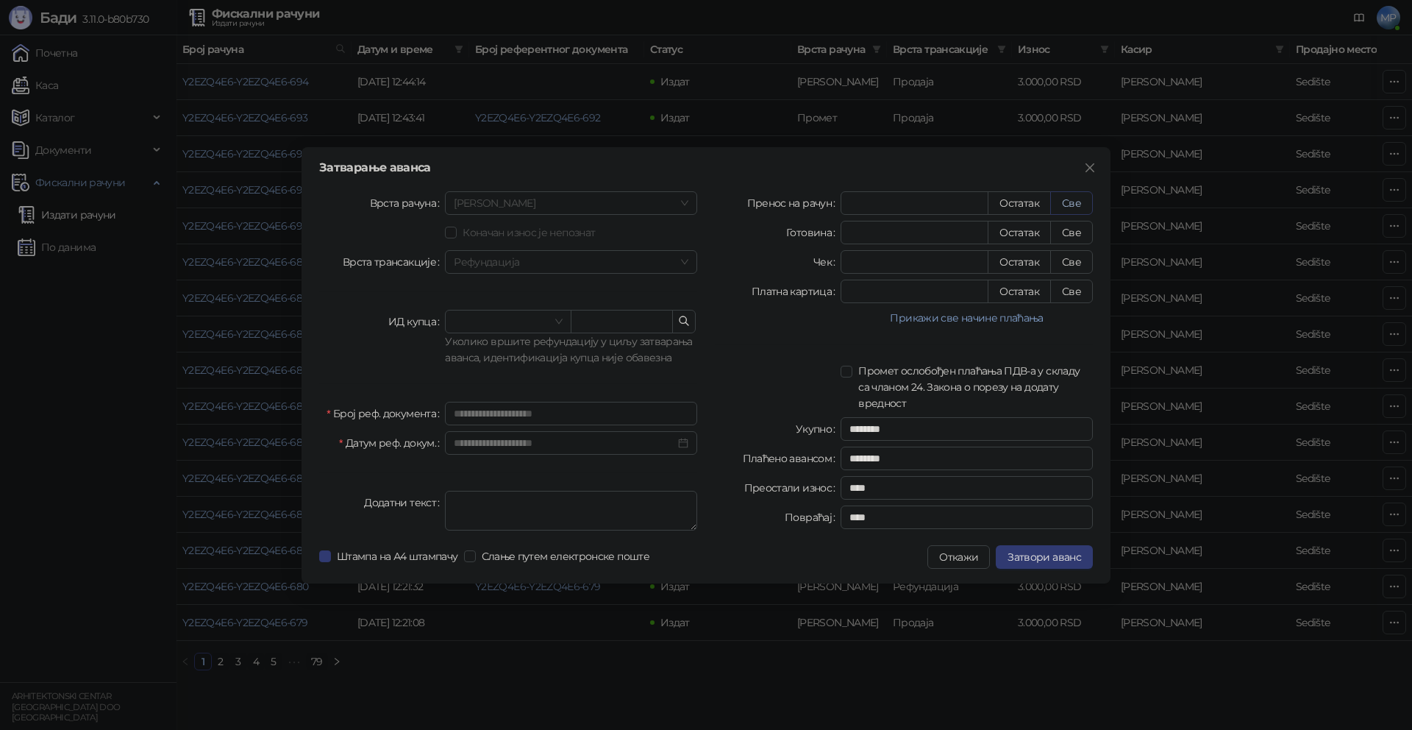
click at [1065, 206] on button "Све" at bounding box center [1071, 203] width 43 height 24
click at [1059, 559] on span "Затвори аванс" at bounding box center [1045, 556] width 74 height 13
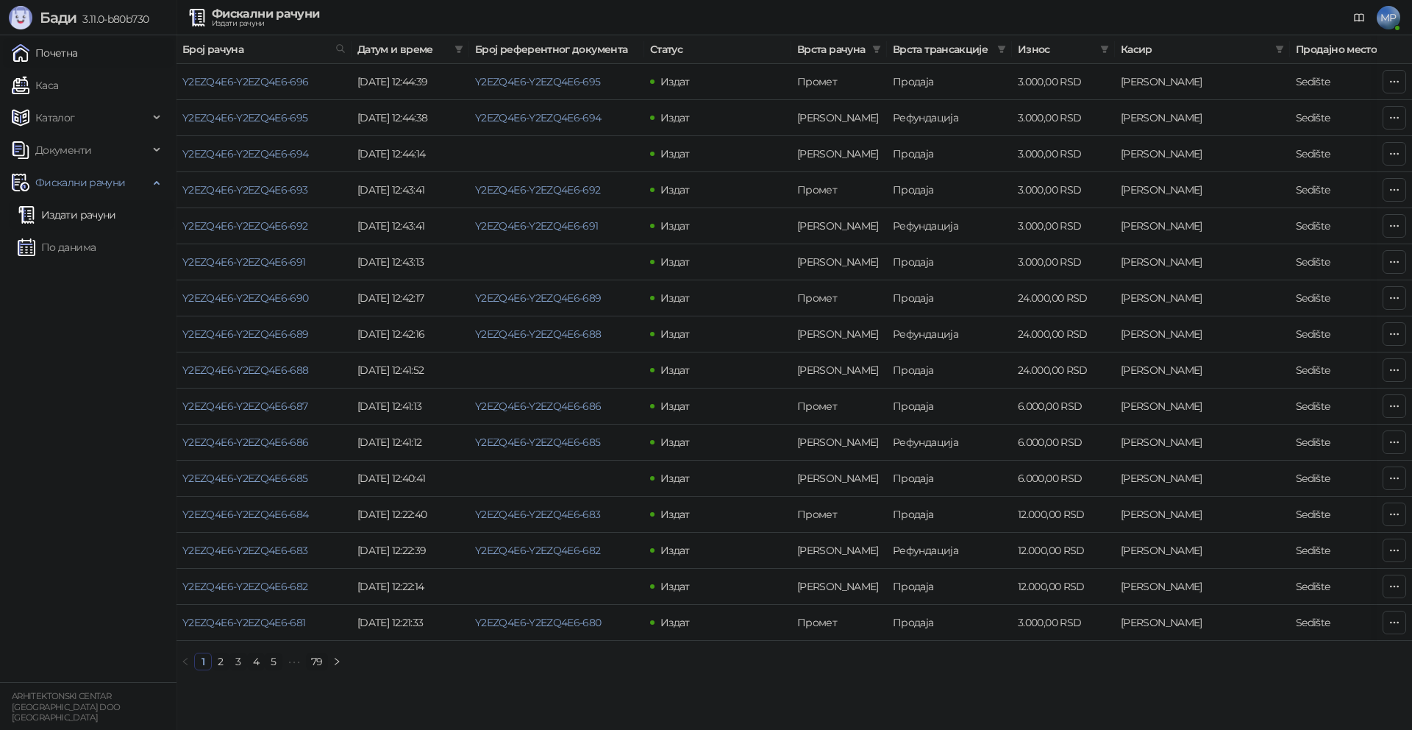
click at [78, 50] on link "Почетна" at bounding box center [45, 52] width 66 height 29
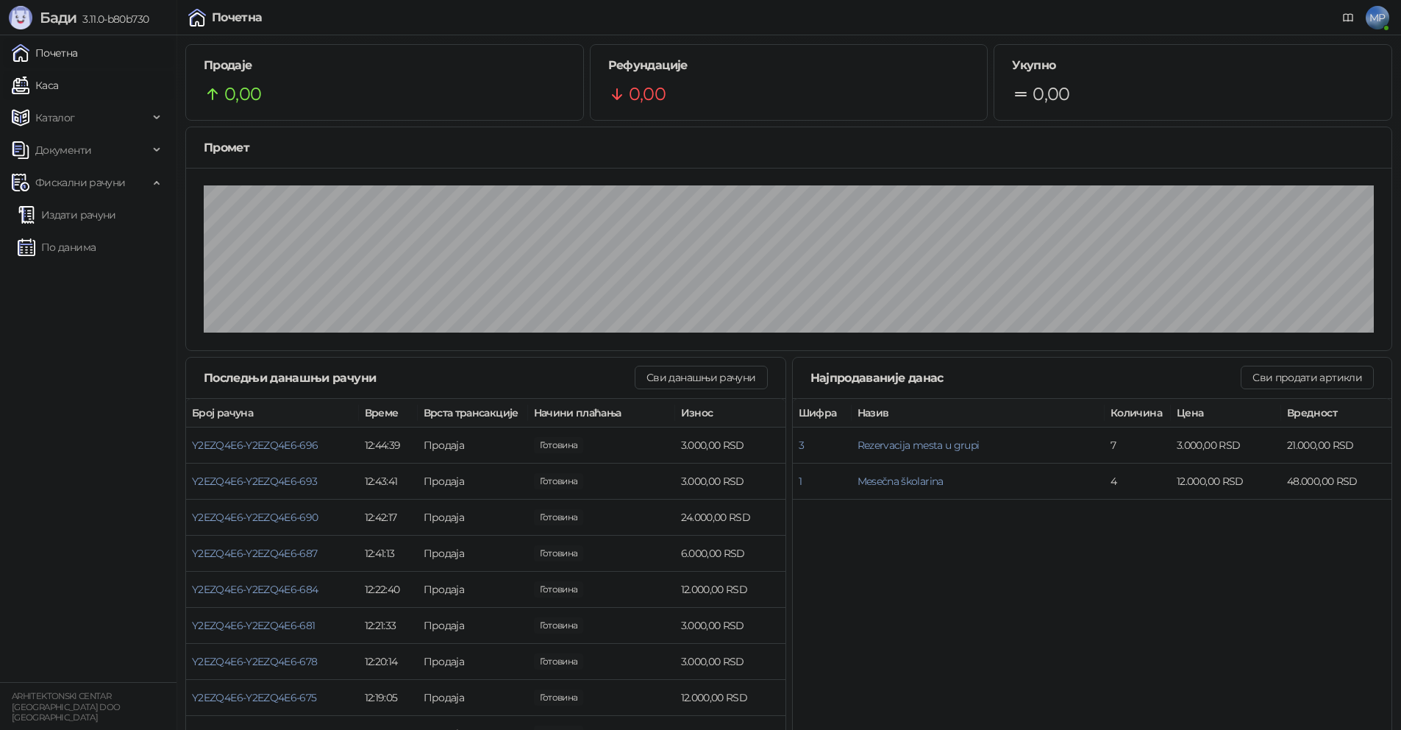
click at [58, 86] on link "Каса" at bounding box center [35, 85] width 46 height 29
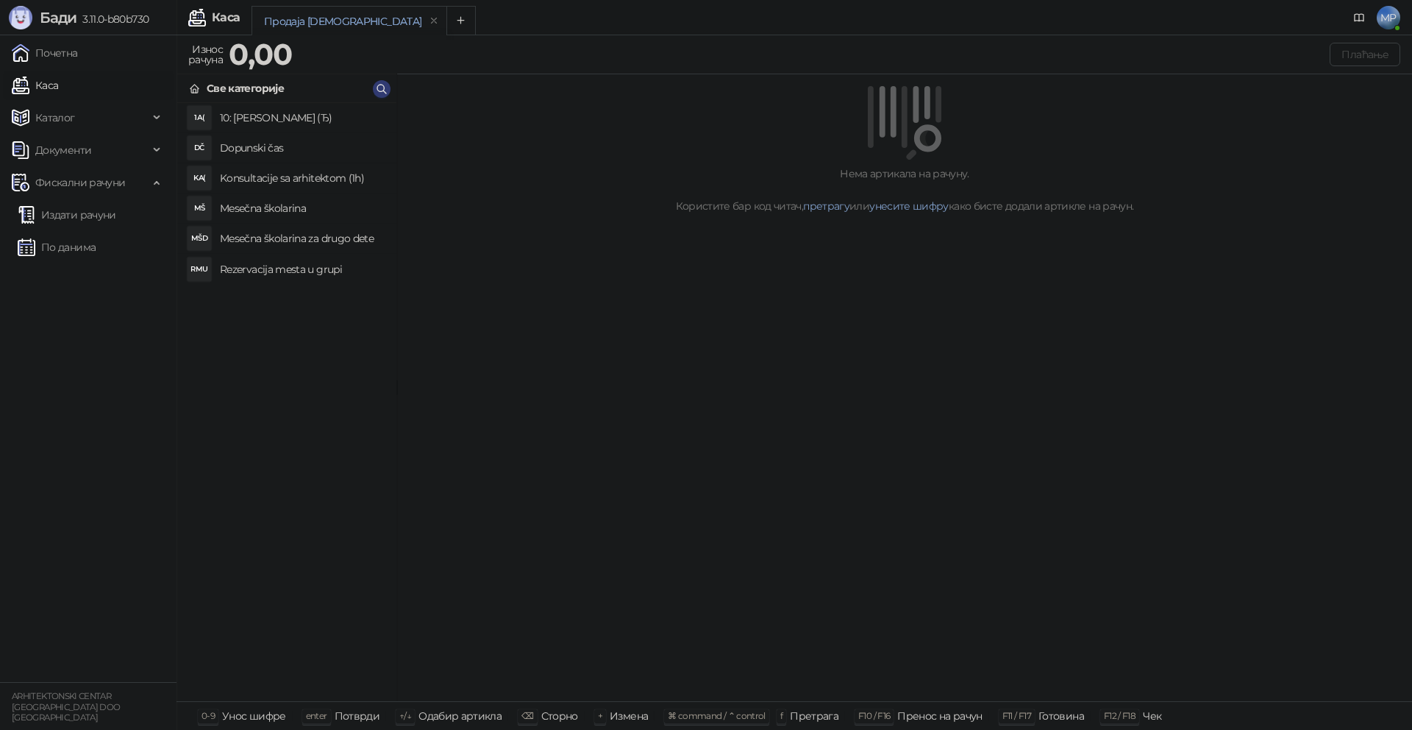
click at [285, 204] on h4 "Mesečna školarina" at bounding box center [302, 208] width 165 height 24
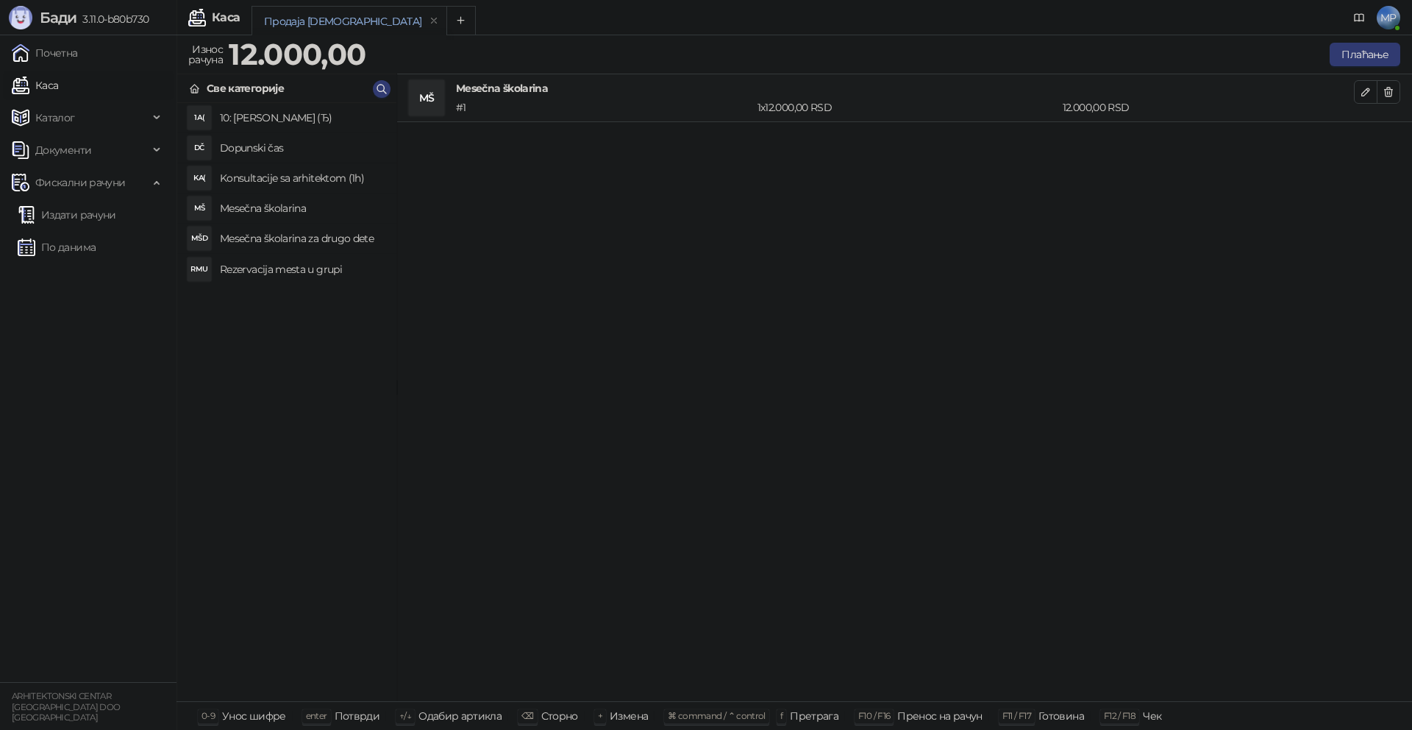
click at [290, 232] on h4 "Mesečna školarina za drugo dete" at bounding box center [302, 239] width 165 height 24
click at [1386, 54] on button "Плаћање" at bounding box center [1365, 55] width 71 height 24
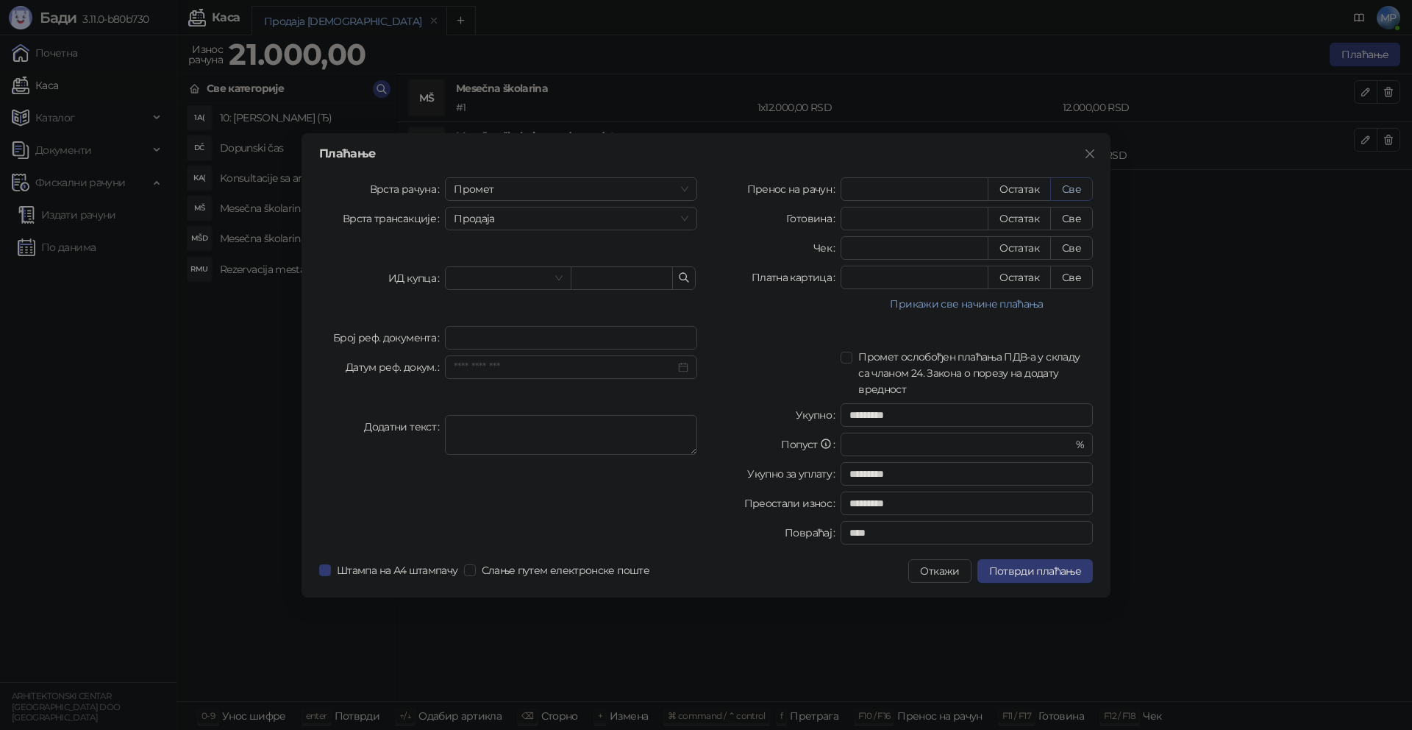
click at [1081, 191] on button "Све" at bounding box center [1071, 189] width 43 height 24
type input "*****"
type input "****"
click at [1044, 575] on span "Потврди плаћање" at bounding box center [1035, 570] width 92 height 13
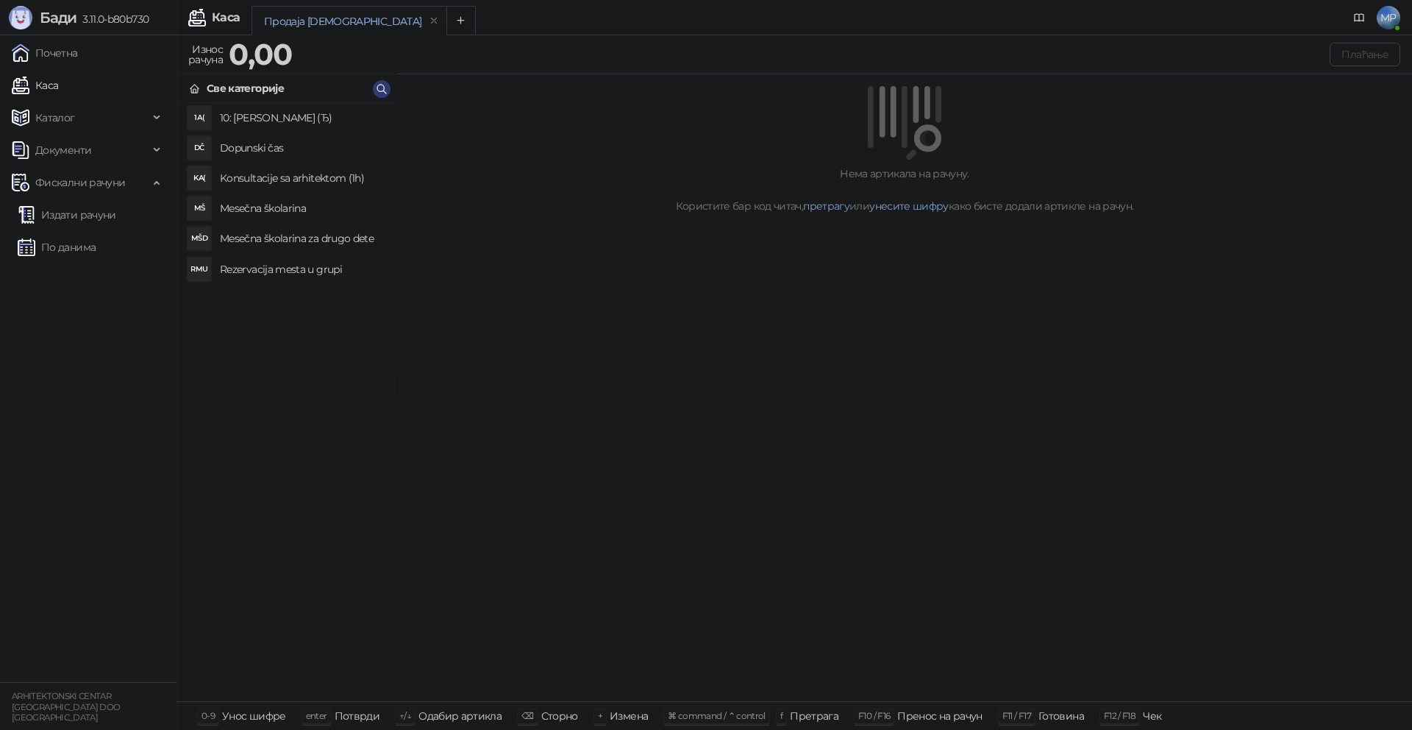
click at [293, 273] on h4 "Rezervacija mesta u grupi" at bounding box center [302, 269] width 165 height 24
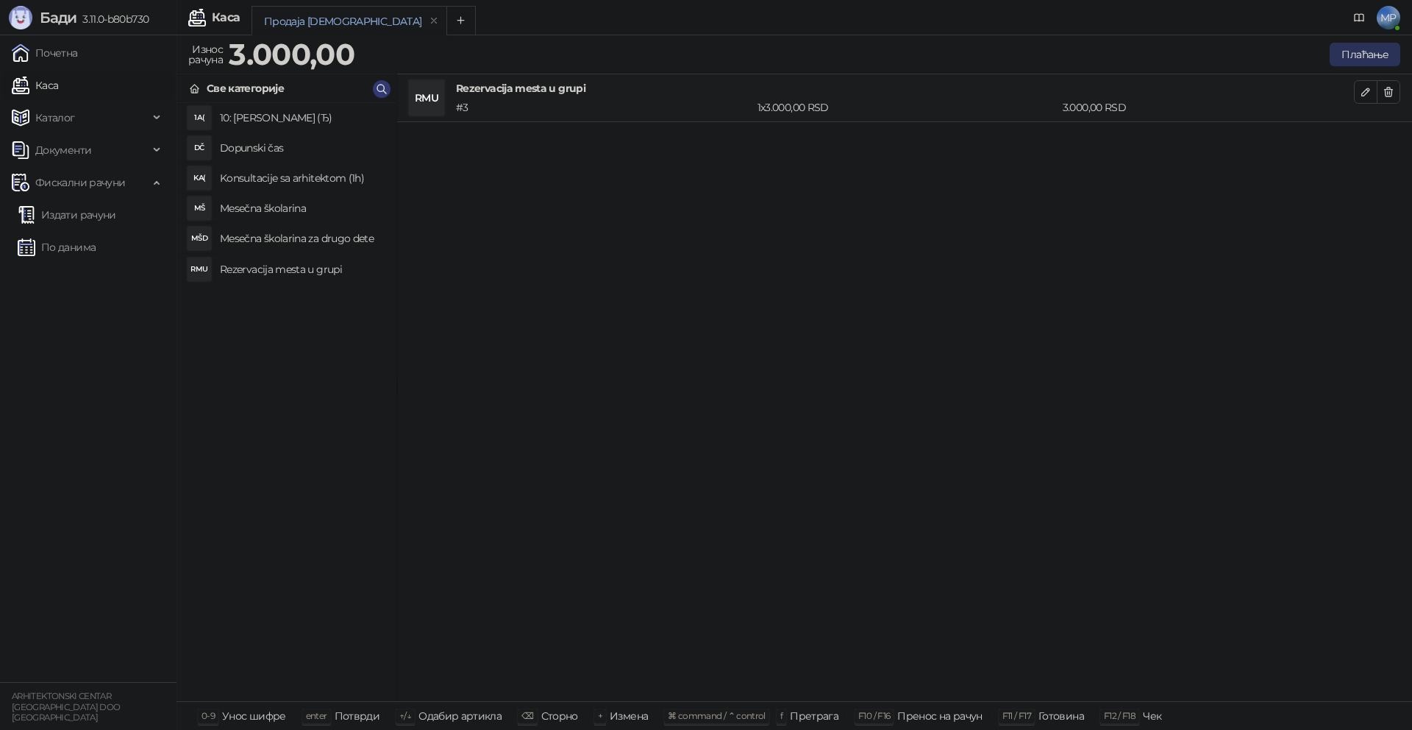
click at [1366, 58] on button "Плаћање" at bounding box center [1365, 55] width 71 height 24
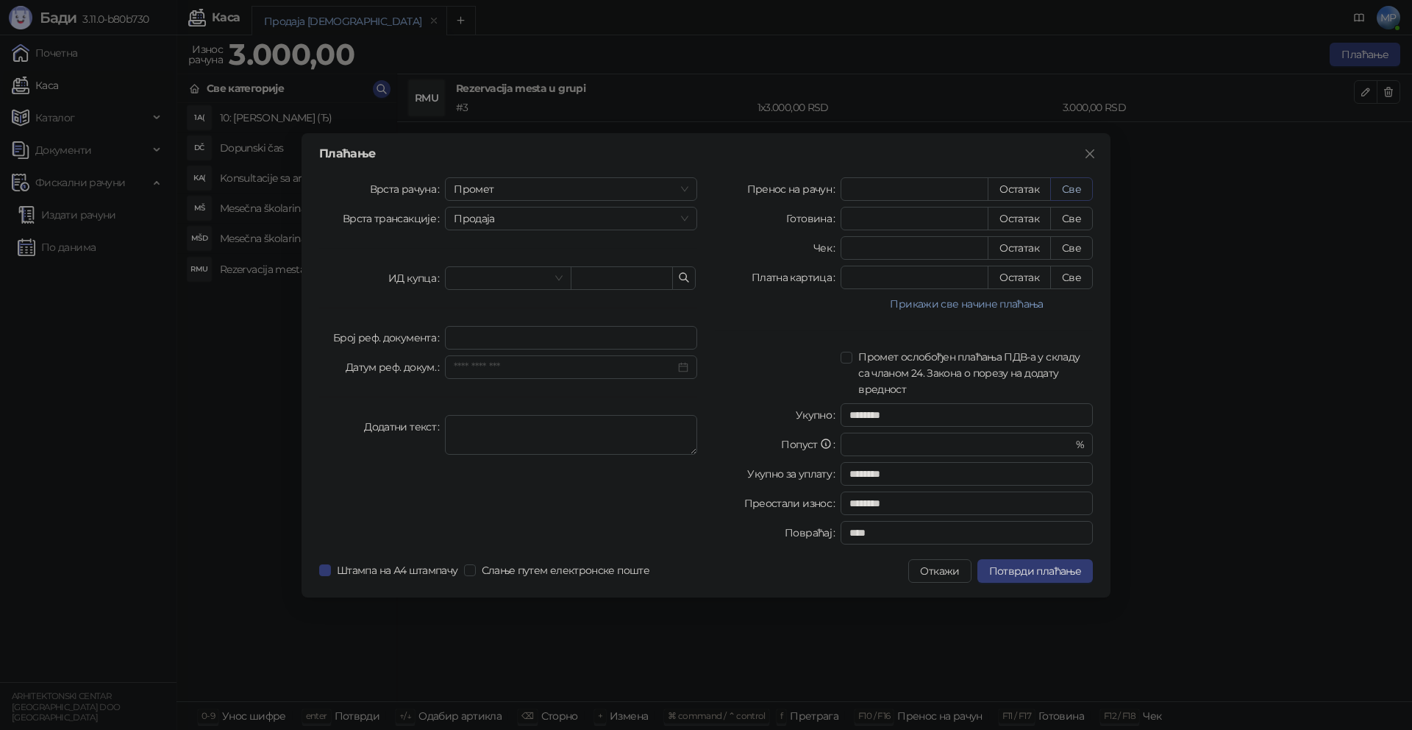
click at [1067, 192] on button "Све" at bounding box center [1071, 189] width 43 height 24
type input "****"
click at [1047, 572] on span "Потврди плаћање" at bounding box center [1035, 570] width 92 height 13
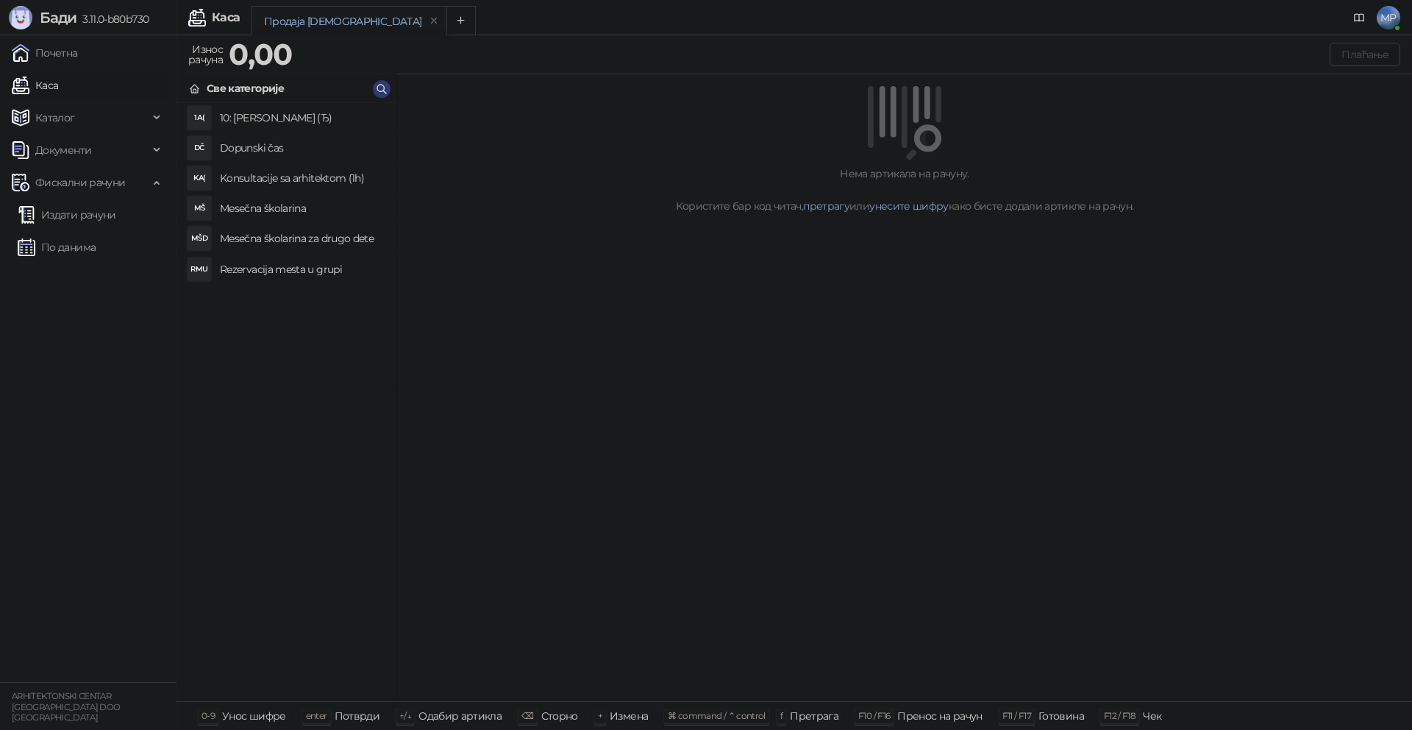
click at [296, 278] on h4 "Rezervacija mesta u grupi" at bounding box center [302, 269] width 165 height 24
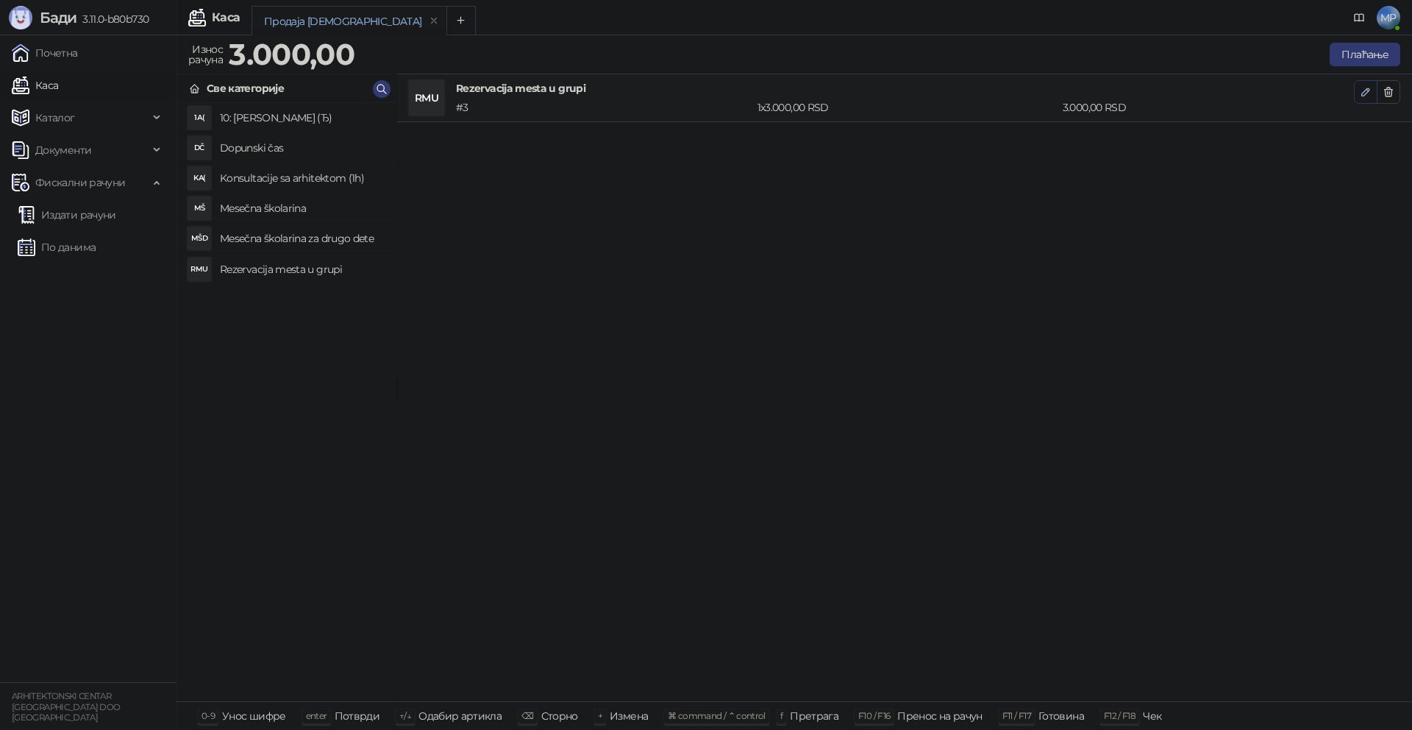
click at [1363, 86] on icon "button" at bounding box center [1366, 92] width 12 height 12
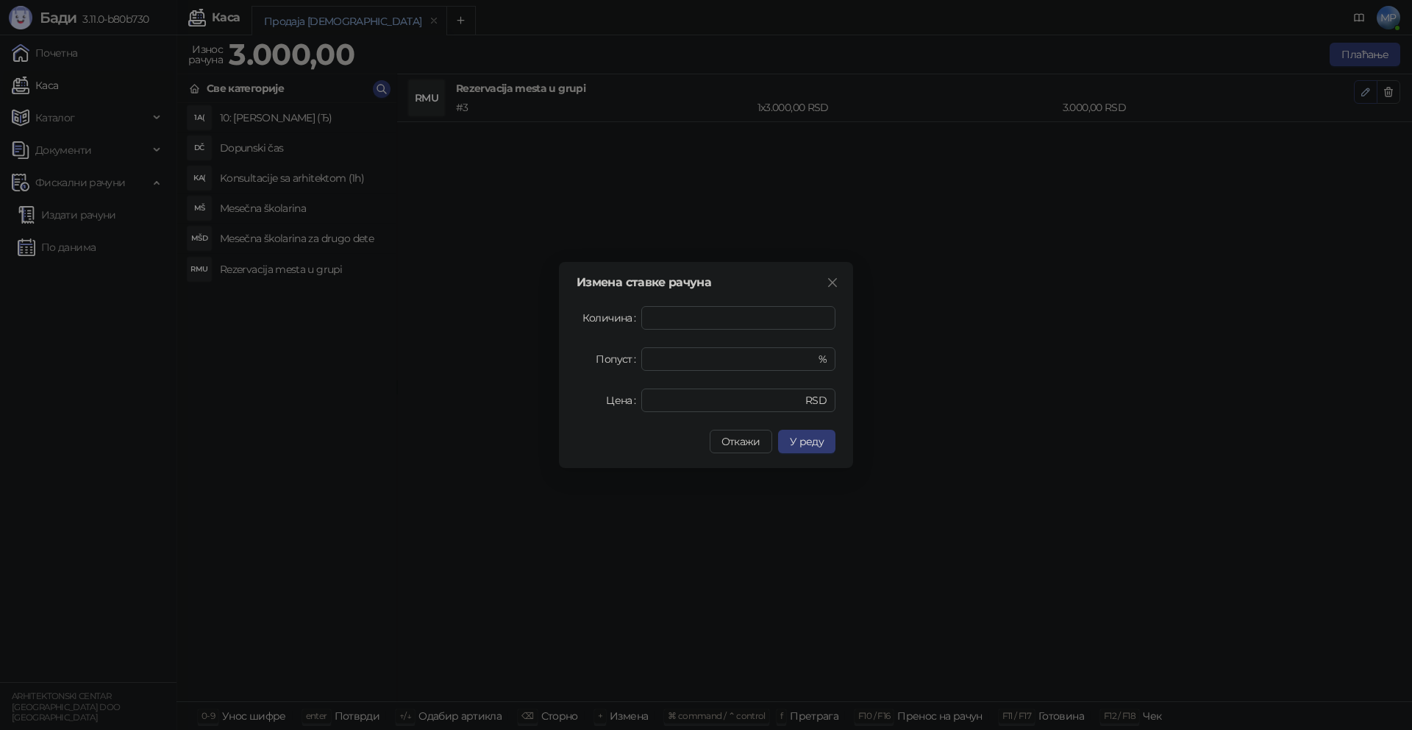
type input "*"
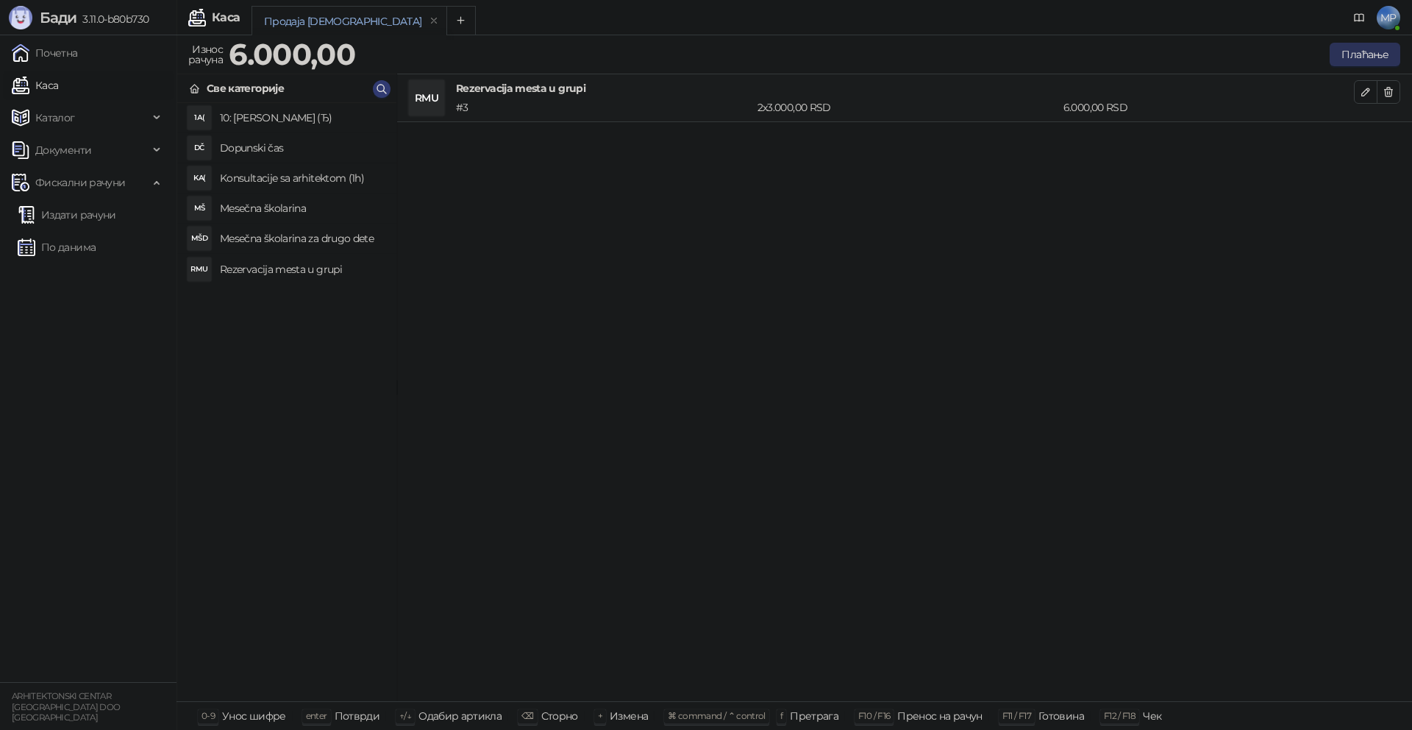
click at [1367, 54] on button "Плаћање" at bounding box center [1365, 55] width 71 height 24
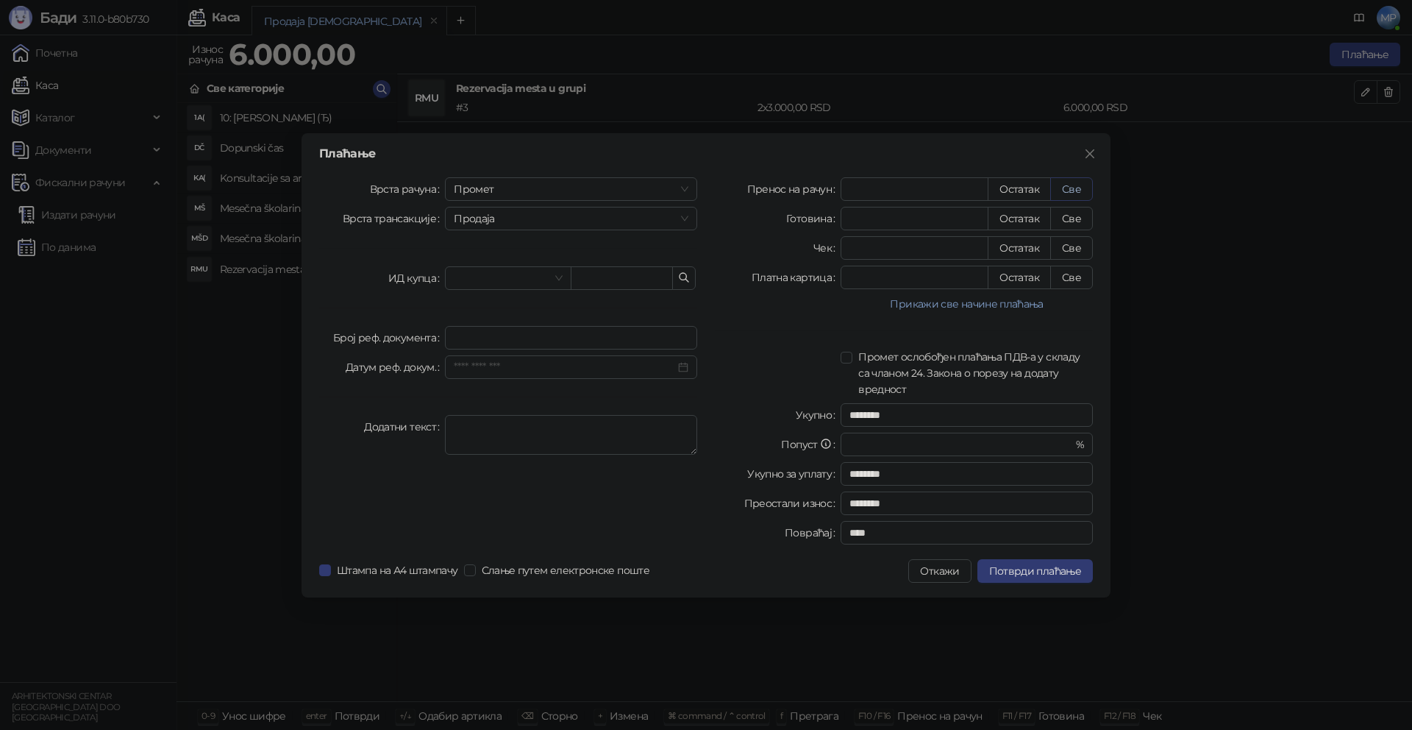
click at [1074, 186] on button "Све" at bounding box center [1071, 189] width 43 height 24
type input "****"
click at [1028, 569] on span "Потврди плаћање" at bounding box center [1035, 570] width 92 height 13
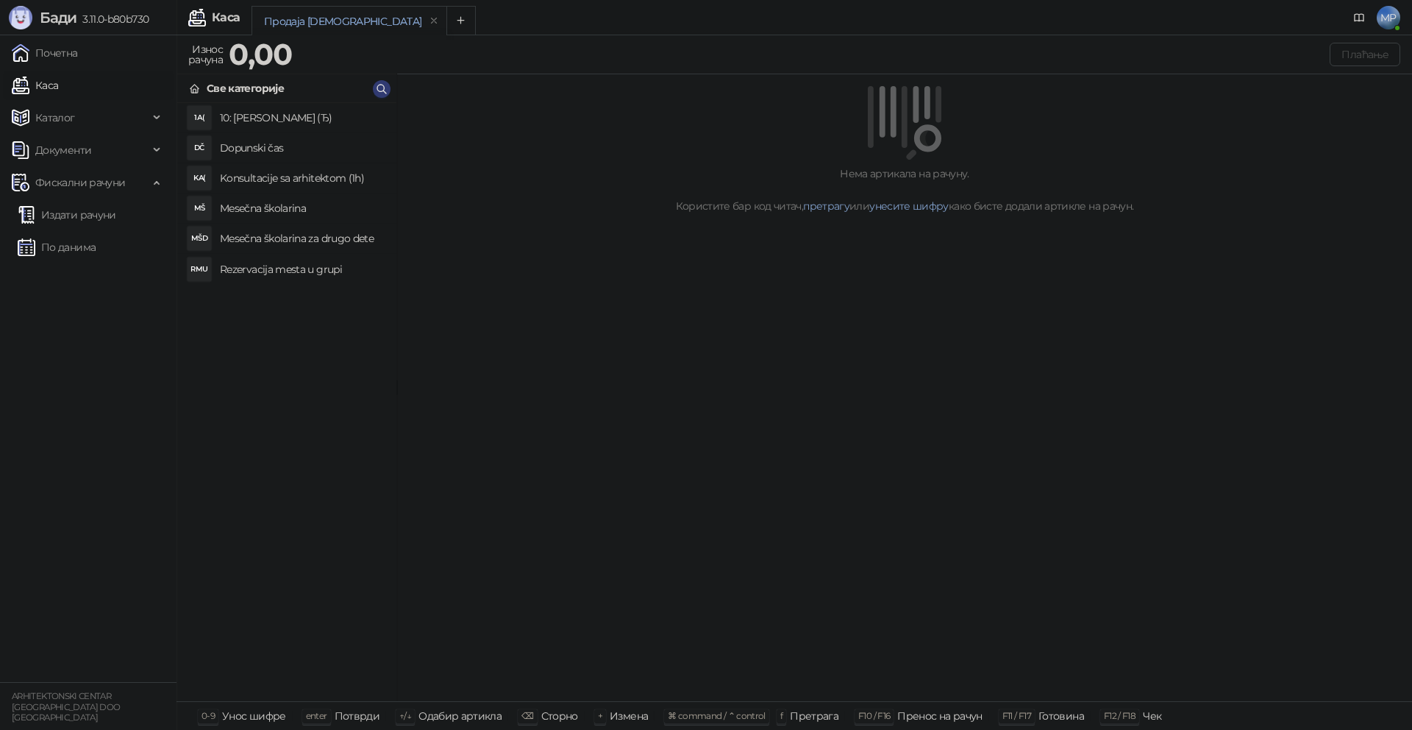
drag, startPoint x: 226, startPoint y: 207, endPoint x: 241, endPoint y: 207, distance: 15.5
click at [227, 207] on h4 "Mesečna školarina" at bounding box center [302, 208] width 165 height 24
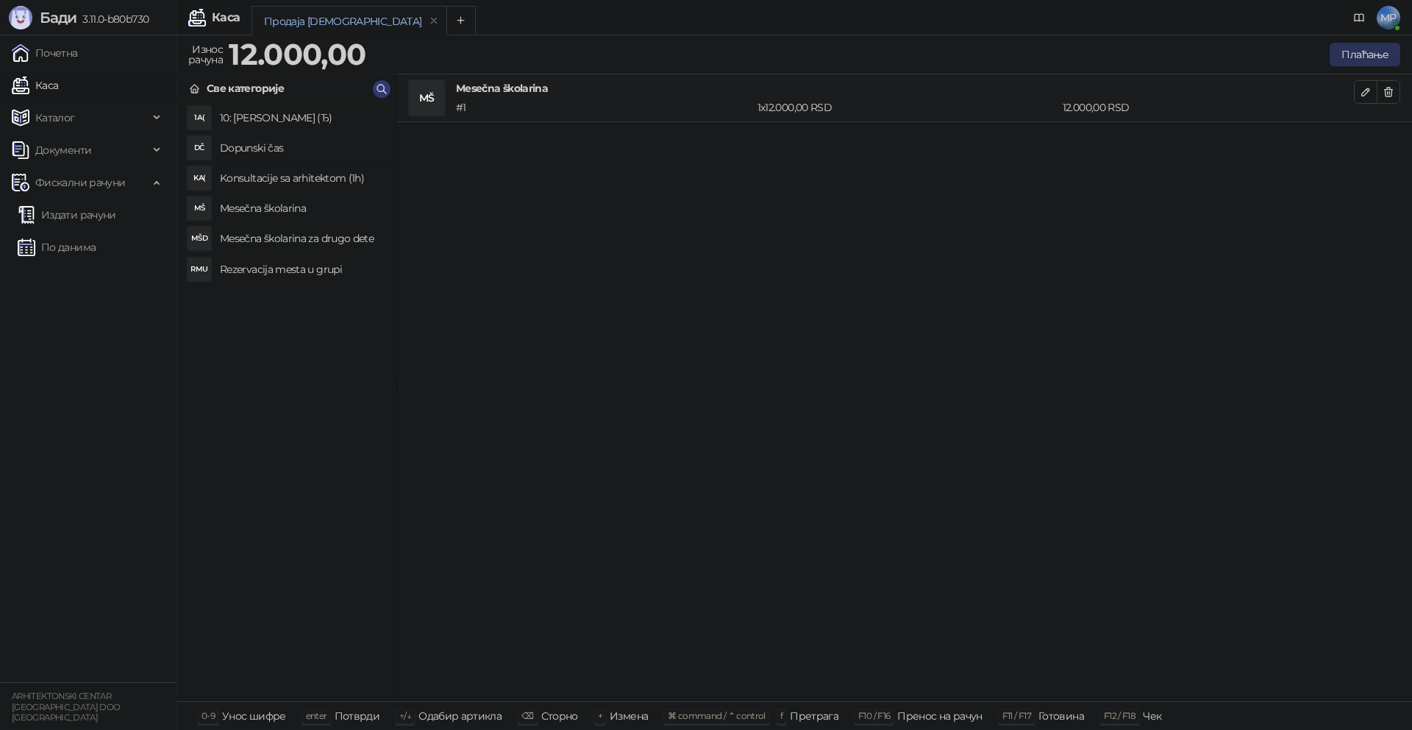
click at [1378, 54] on button "Плаћање" at bounding box center [1365, 55] width 71 height 24
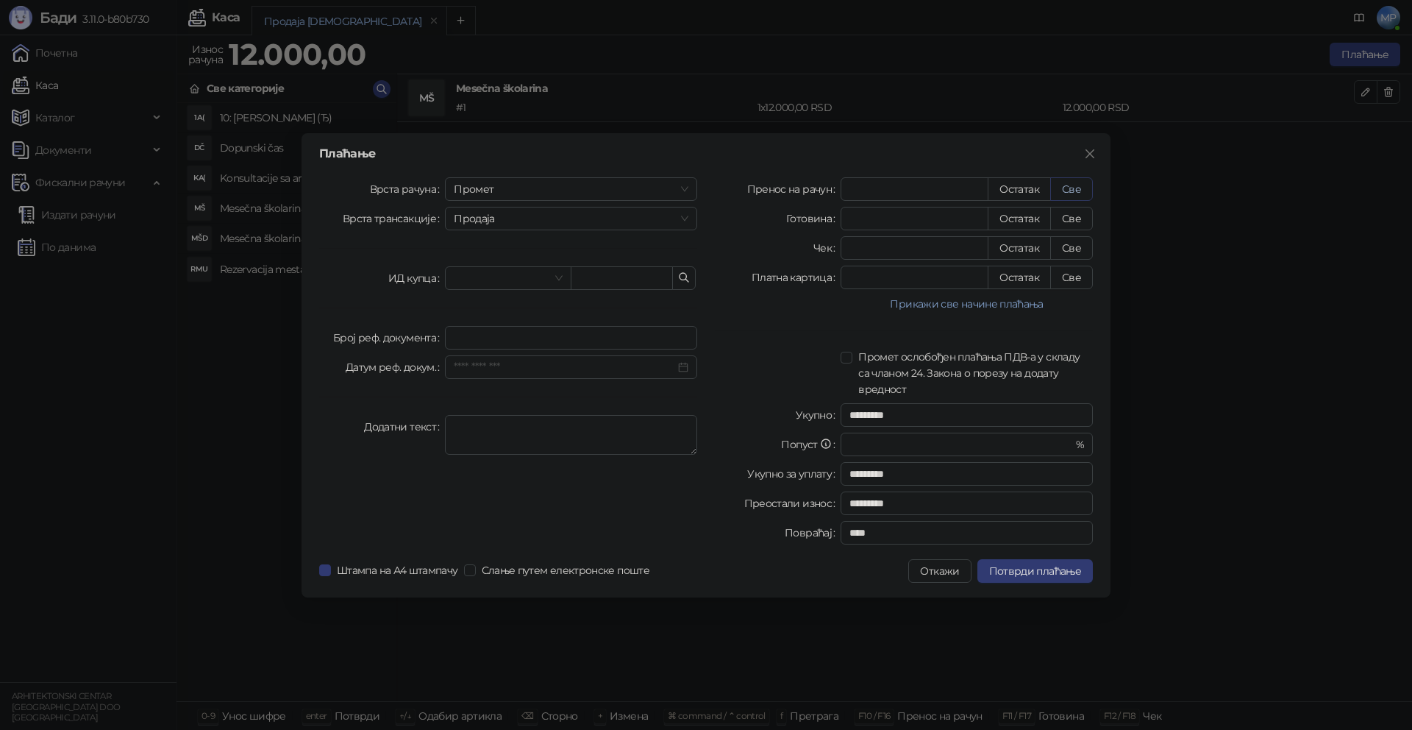
click at [1082, 184] on button "Све" at bounding box center [1071, 189] width 43 height 24
type input "*****"
type input "****"
click at [1050, 572] on span "Потврди плаћање" at bounding box center [1035, 570] width 92 height 13
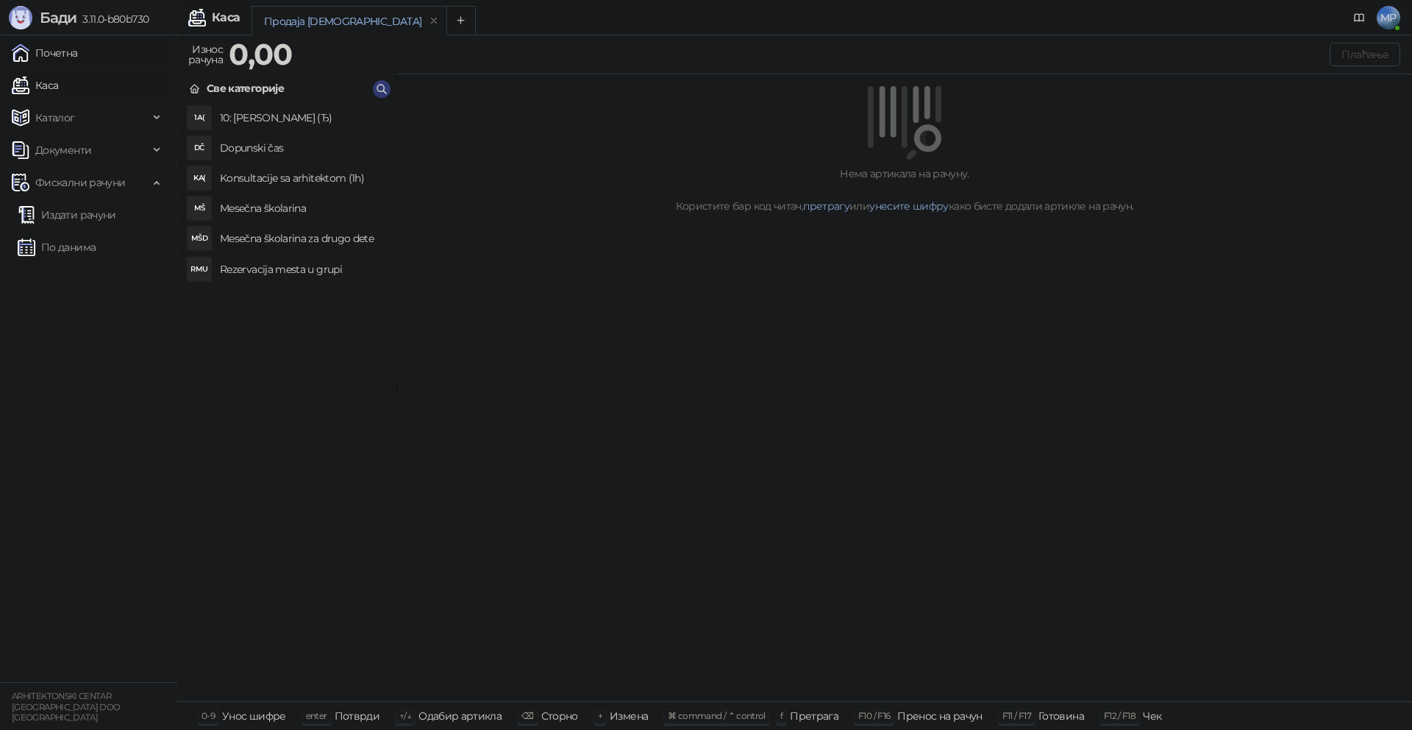
click at [75, 57] on link "Почетна" at bounding box center [45, 52] width 66 height 29
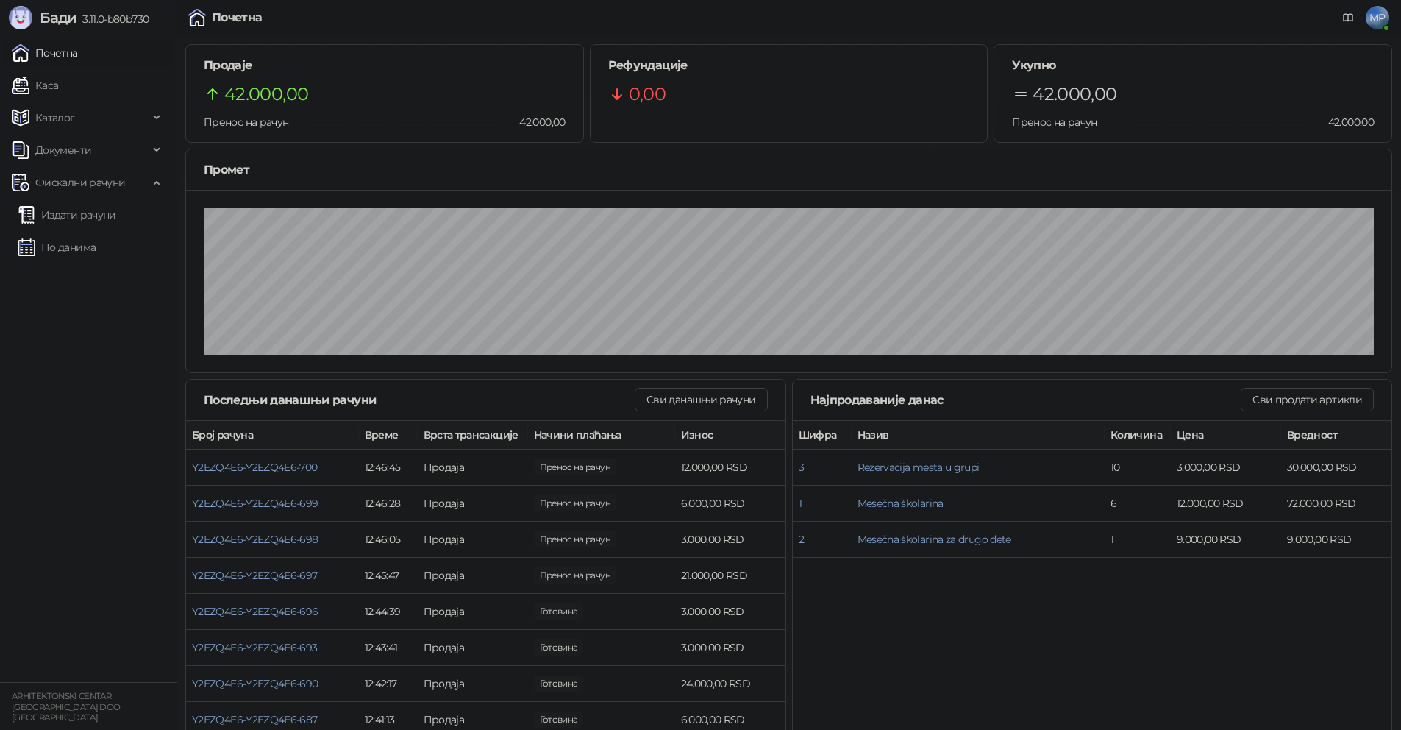
click at [78, 54] on link "Почетна" at bounding box center [45, 52] width 66 height 29
